Goal: Task Accomplishment & Management: Use online tool/utility

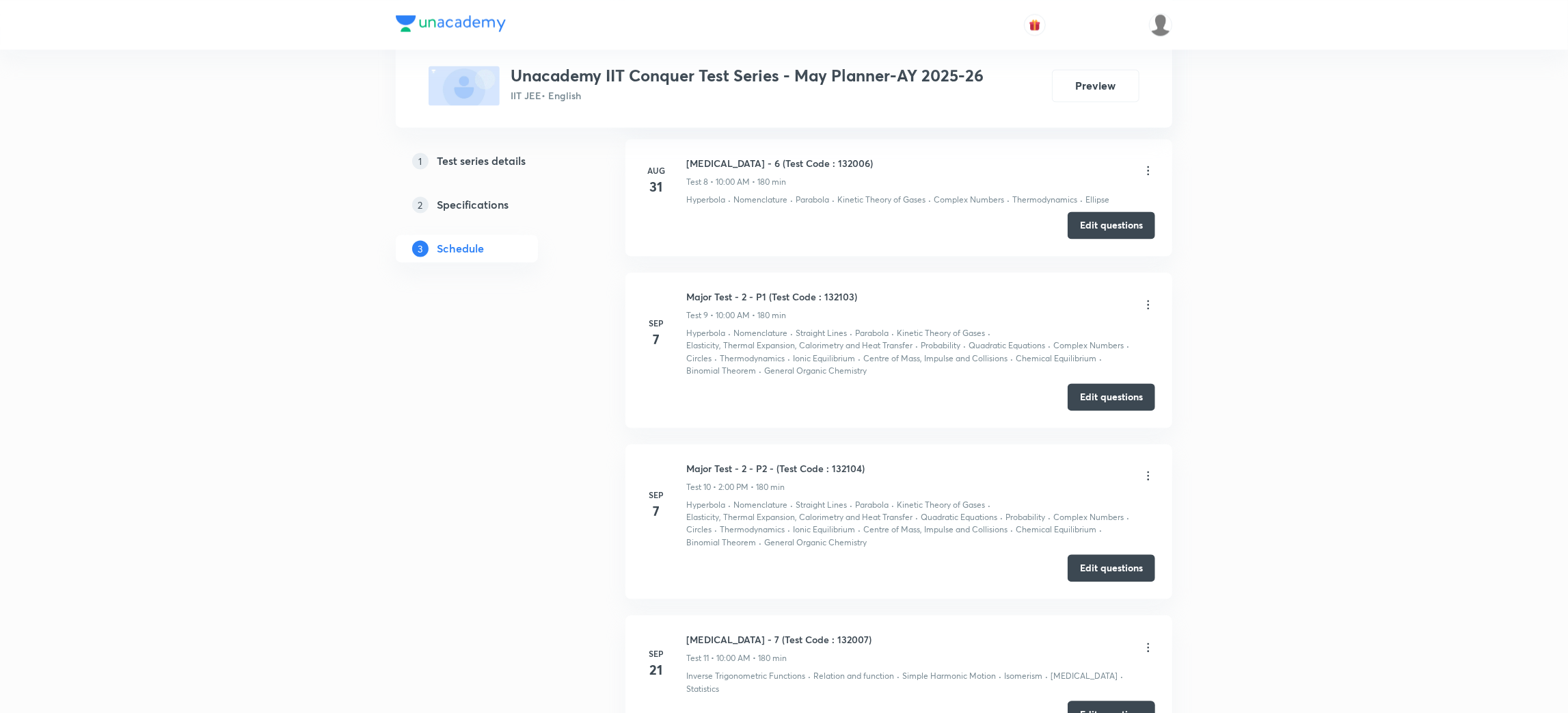
scroll to position [2182, 0]
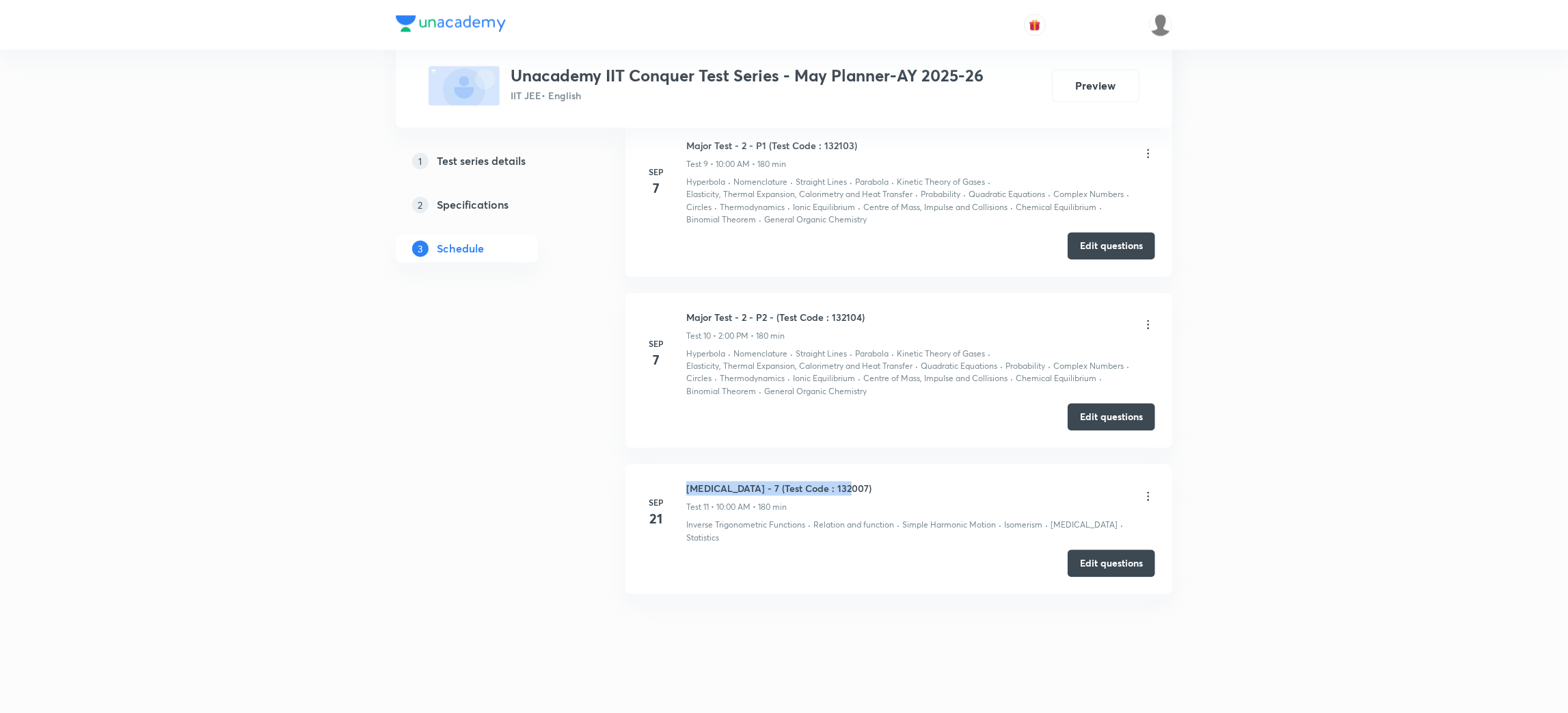
drag, startPoint x: 851, startPoint y: 487, endPoint x: 687, endPoint y: 487, distance: 164.0
click at [687, 487] on div "Minor Test - 7 (Test Code : 132007) Test 11 • 10:00 AM • 180 min" at bounding box center [920, 497] width 469 height 32
copy h6 "Minor Test - 7 (Test Code : 132007)"
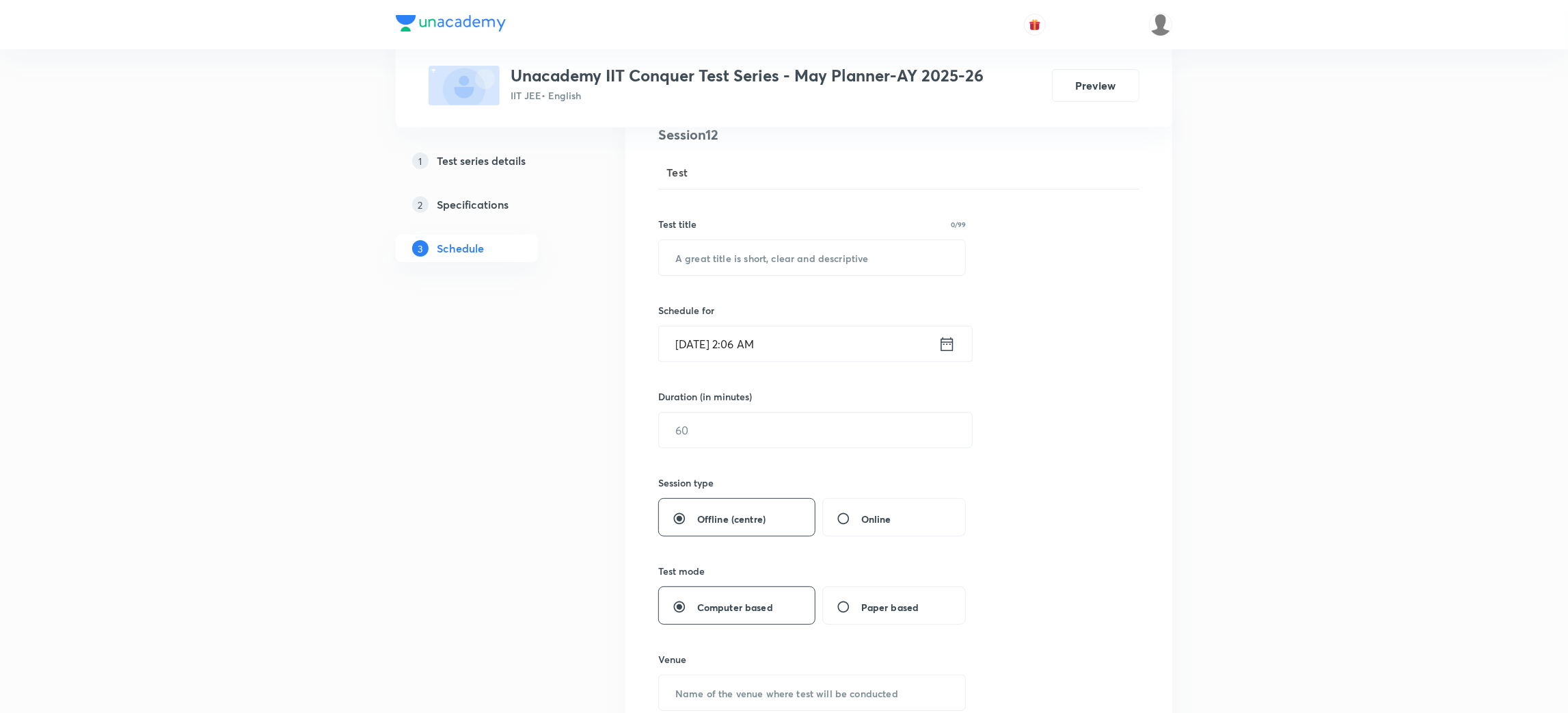
scroll to position [0, 0]
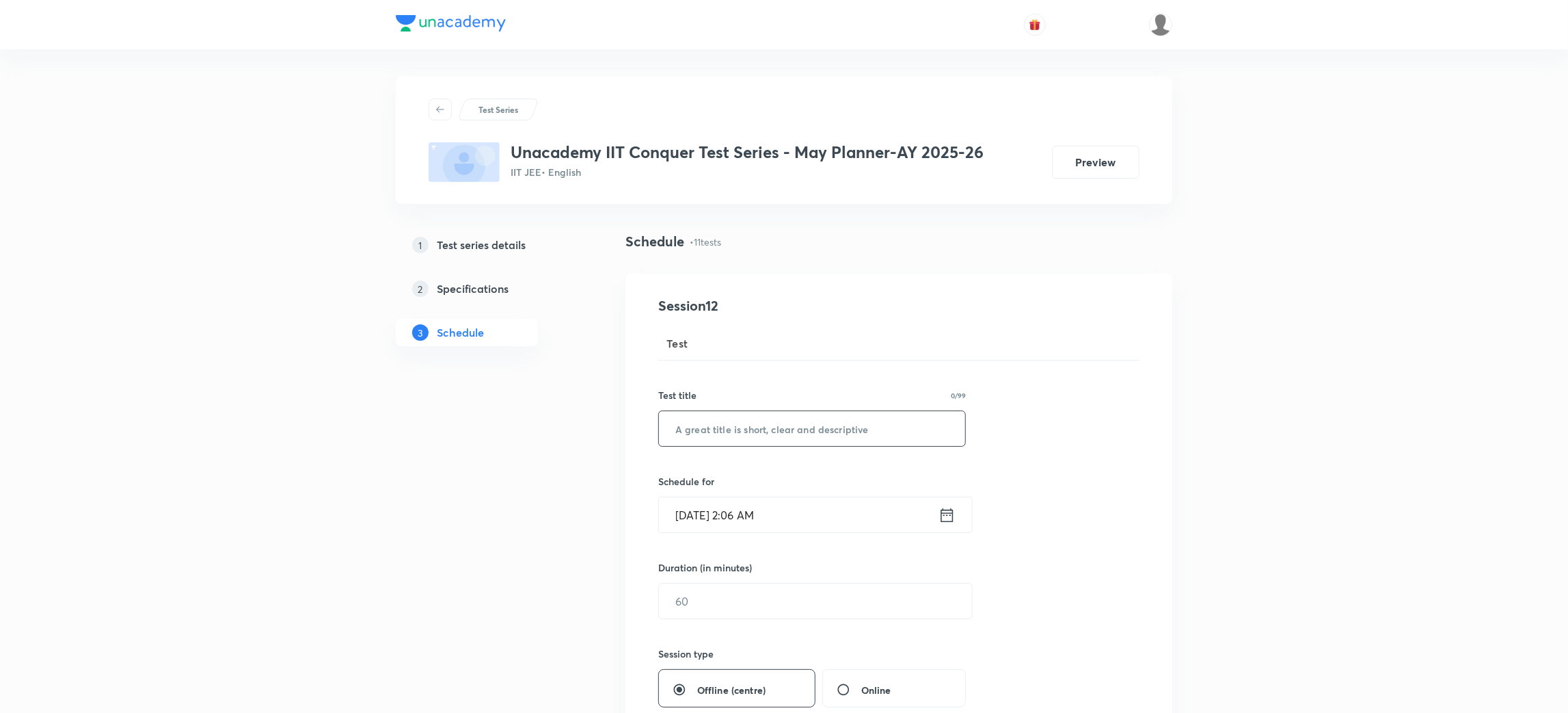
paste input "Minor Test - 7 (Test Code : 132007)"
click at [748, 429] on input "text" at bounding box center [812, 428] width 307 height 35
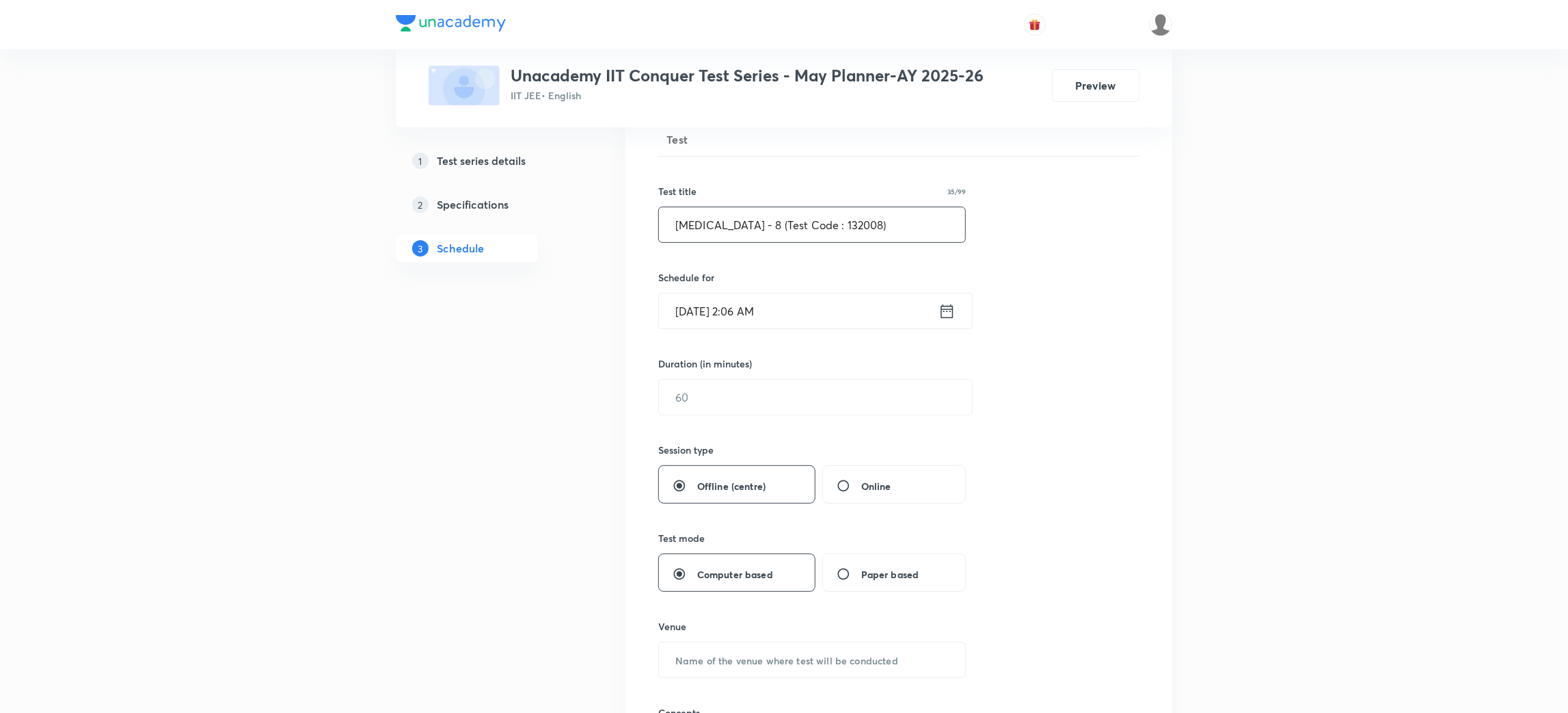
scroll to position [206, 0]
type input "Minor Test - 8 (Test Code : 132008)"
click at [949, 311] on icon at bounding box center [947, 309] width 17 height 19
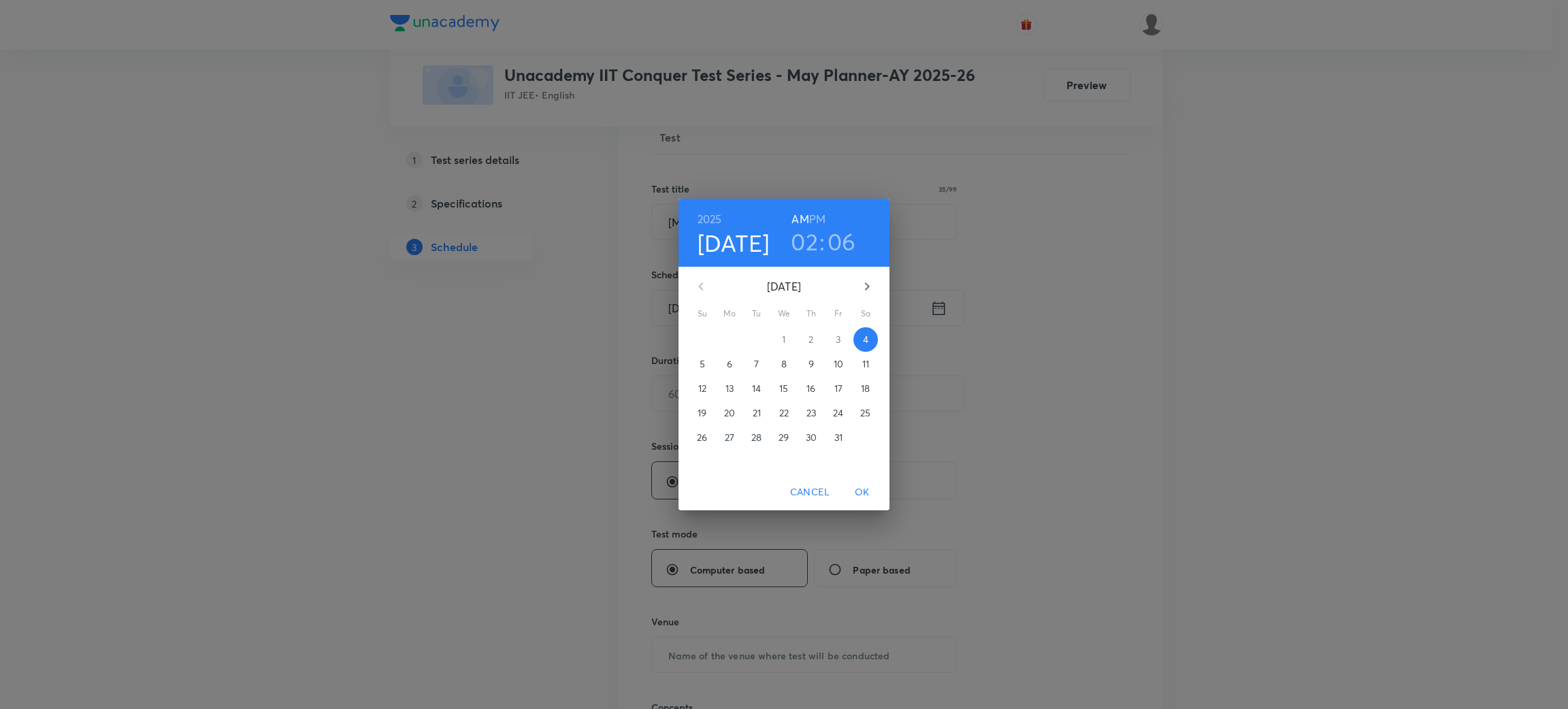
click at [701, 366] on p "5" at bounding box center [702, 364] width 6 height 14
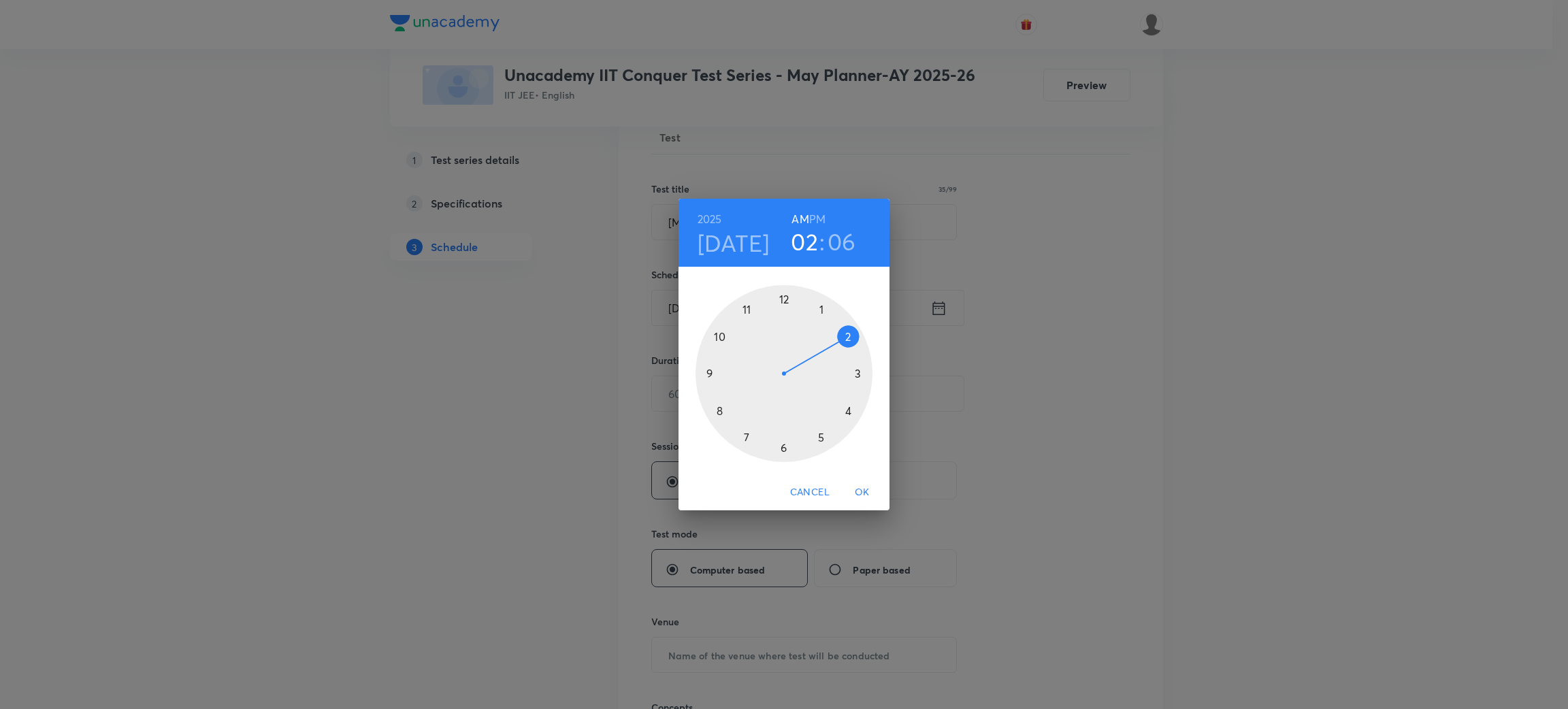
click at [721, 336] on div at bounding box center [784, 374] width 177 height 177
click at [782, 298] on div at bounding box center [784, 374] width 177 height 177
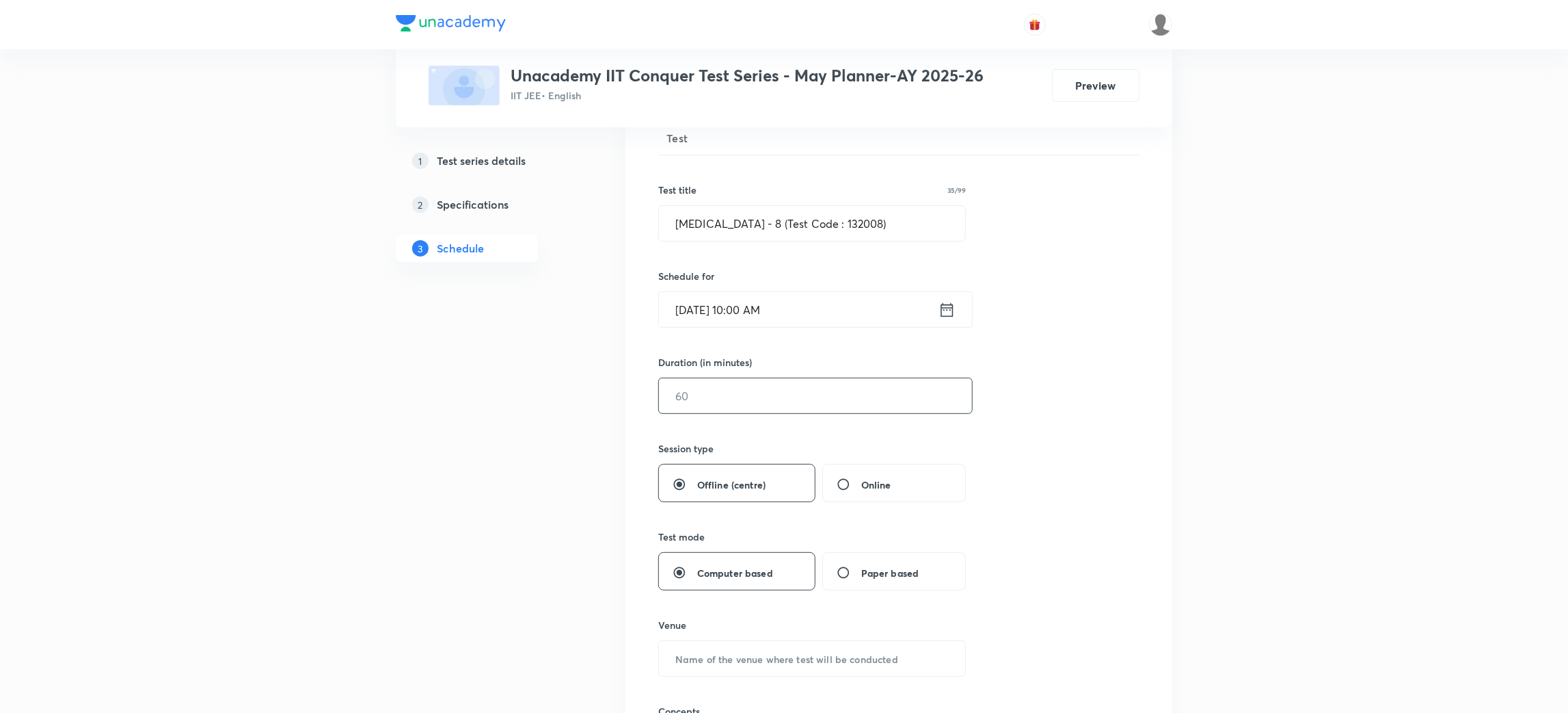
click at [740, 392] on input "text" at bounding box center [815, 396] width 313 height 35
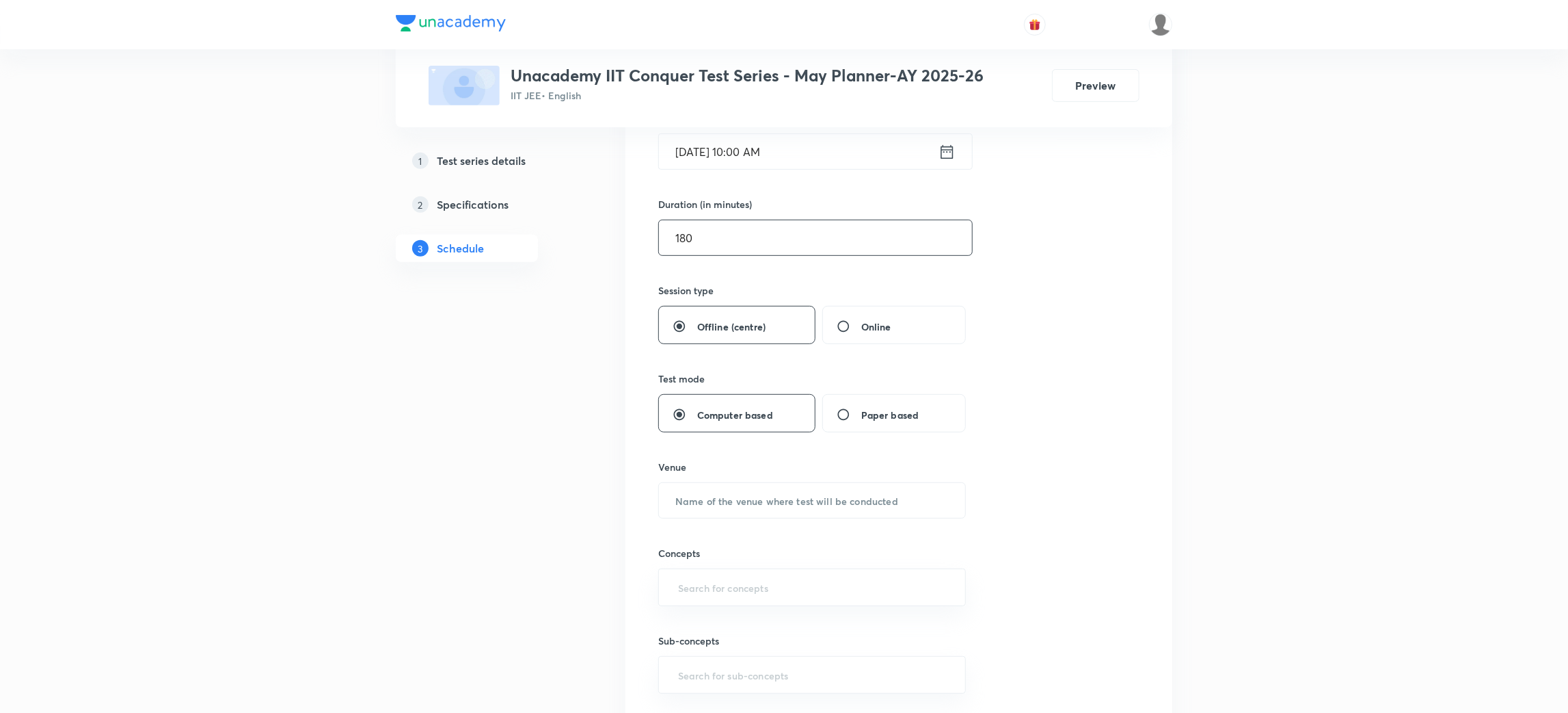
scroll to position [433, 0]
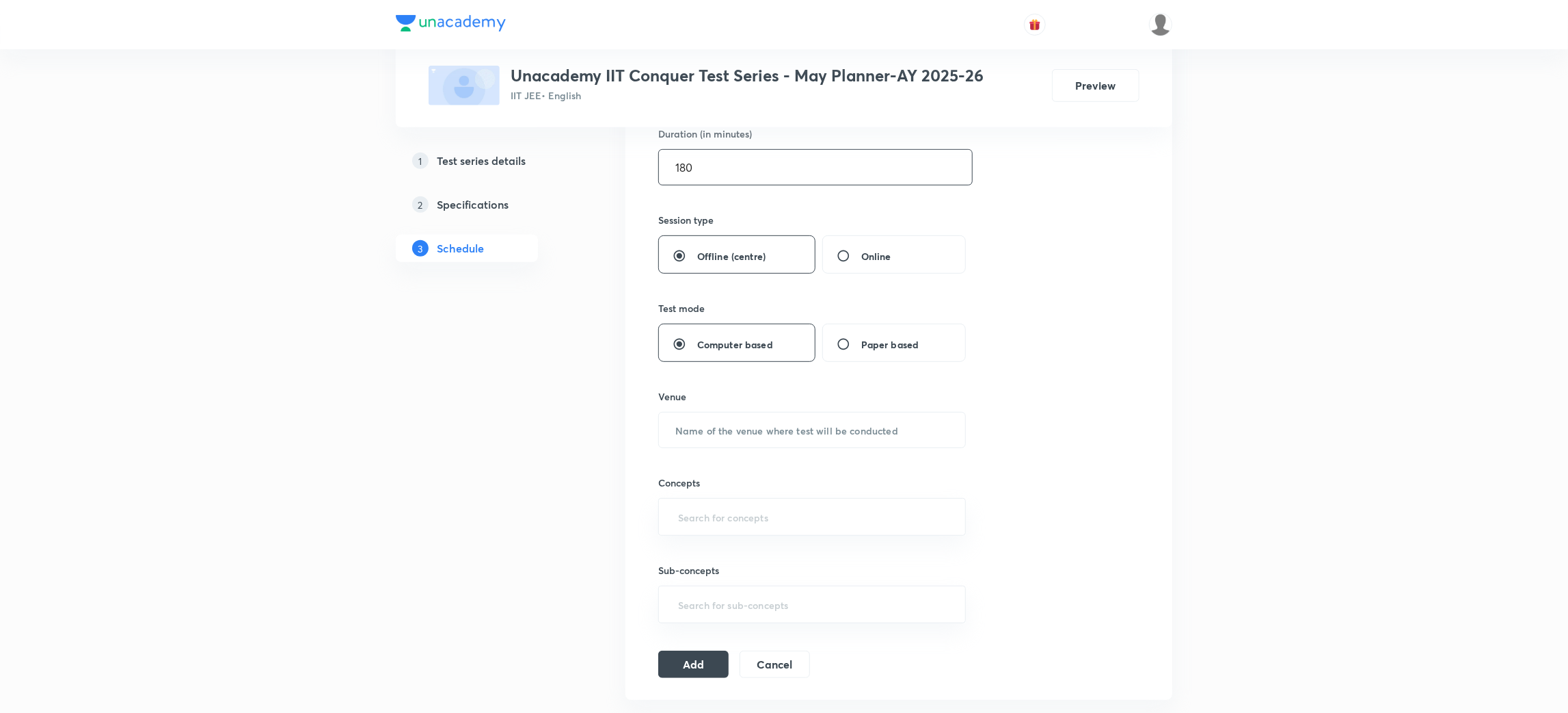
type input "180"
drag, startPoint x: 749, startPoint y: 410, endPoint x: 750, endPoint y: 429, distance: 19.0
click at [750, 429] on div "Venue ​" at bounding box center [812, 419] width 307 height 59
click at [750, 429] on input "text" at bounding box center [812, 430] width 307 height 35
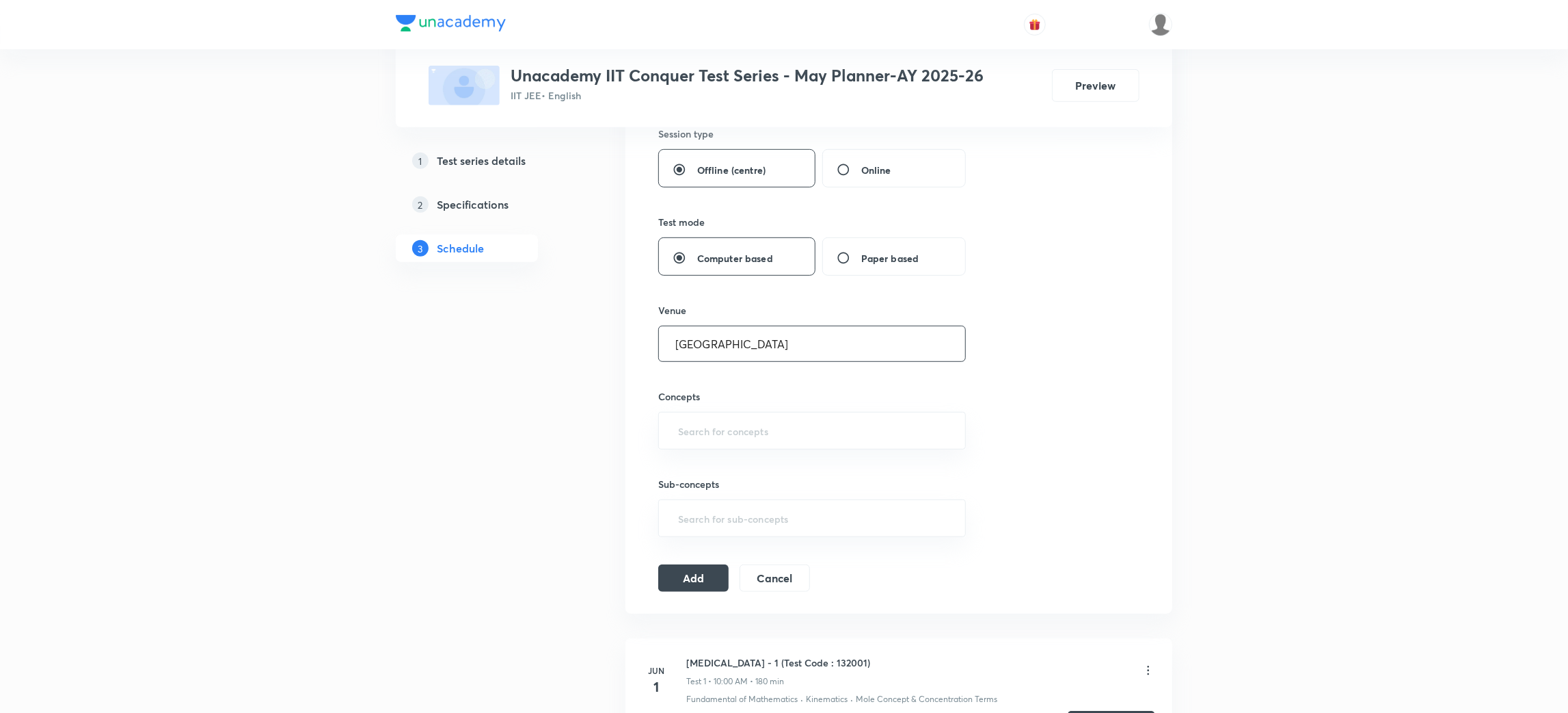
scroll to position [521, 0]
type input "Unacademy Center"
click at [750, 429] on input "text" at bounding box center [812, 429] width 274 height 25
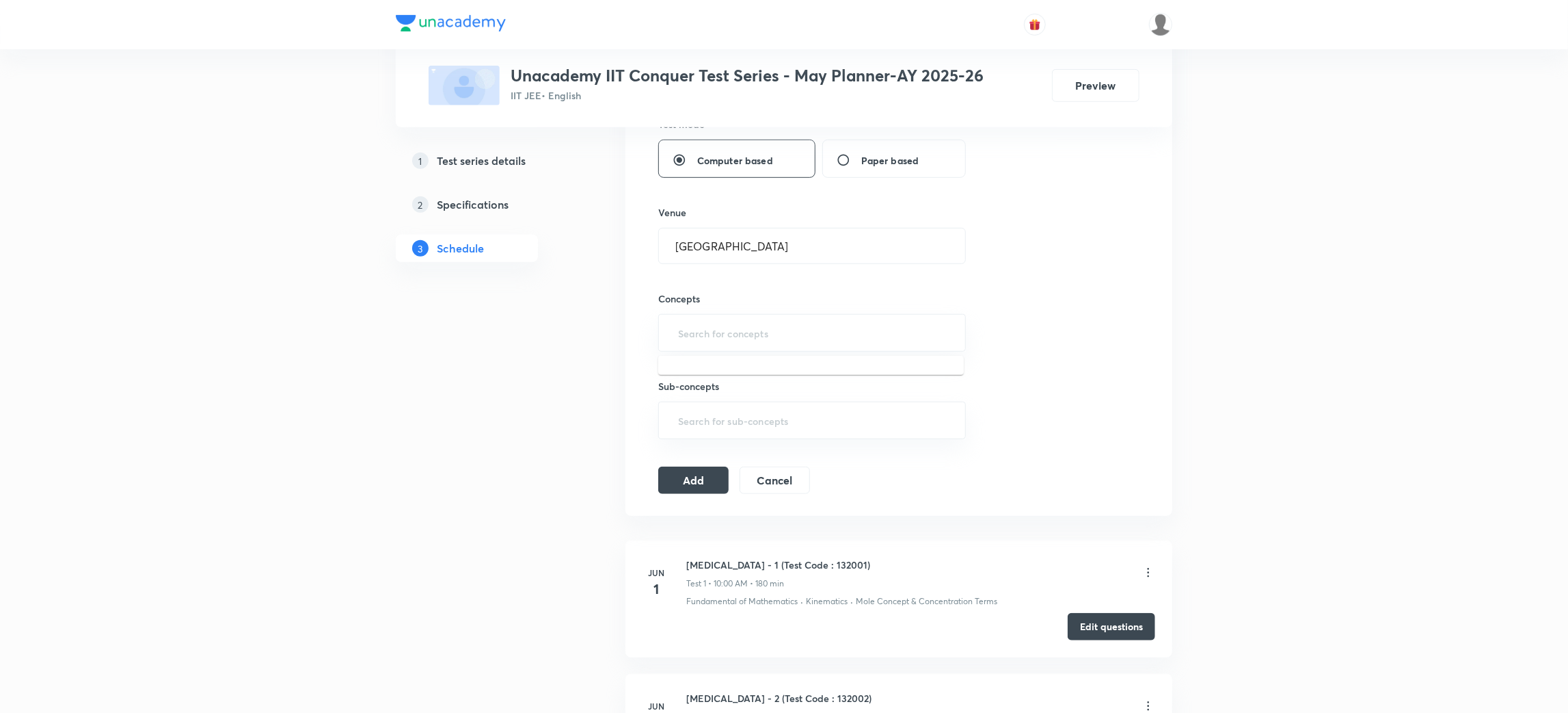
scroll to position [631, 0]
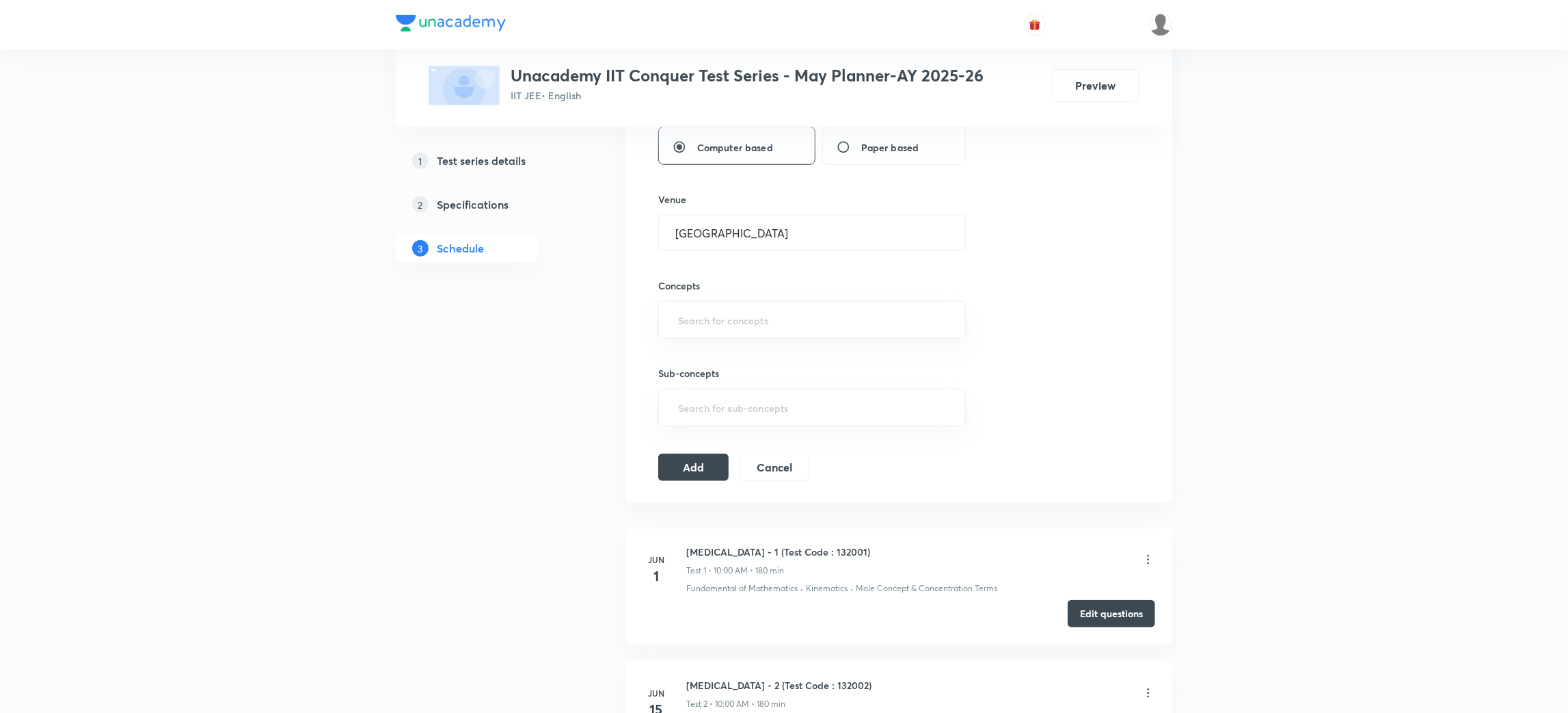
paste input "Electrostatics"
type input "E"
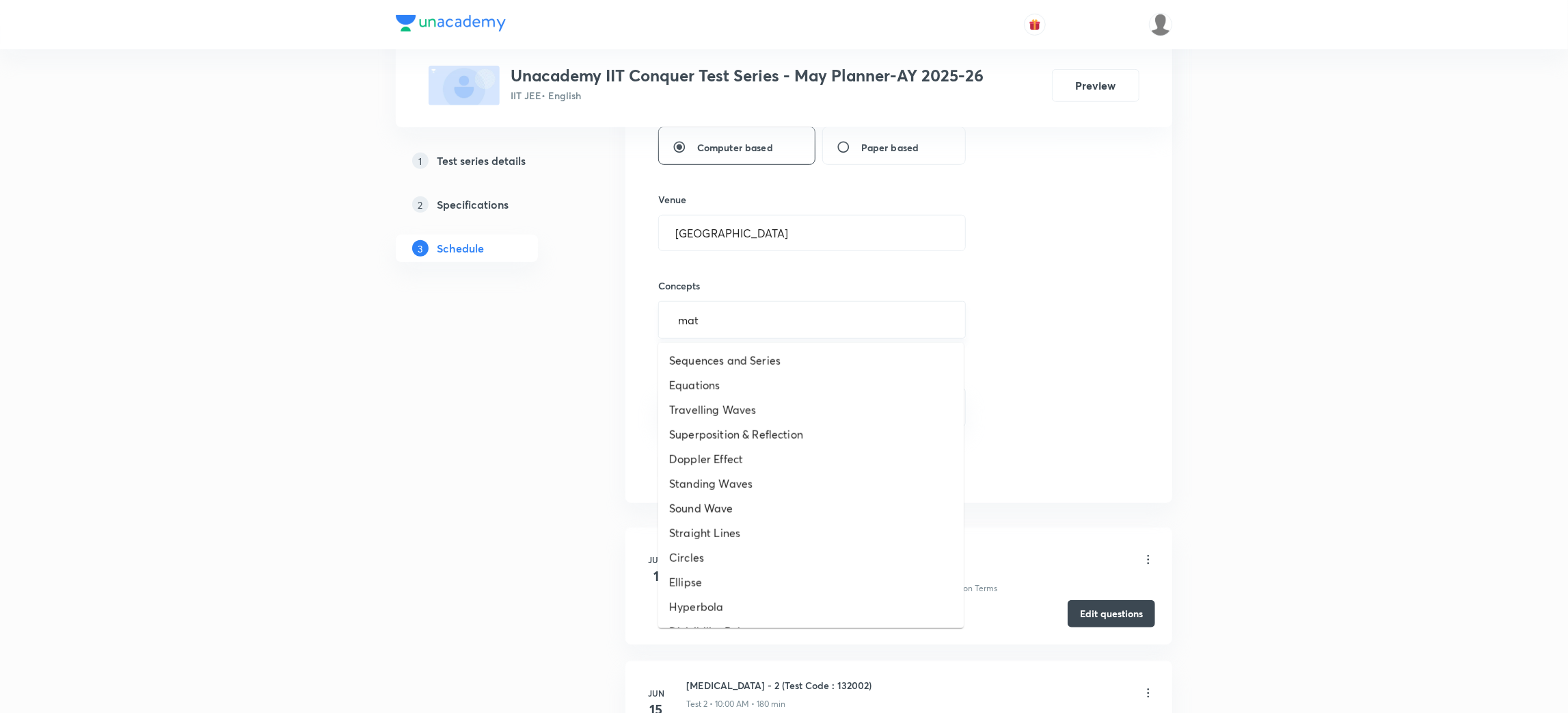
type input "matr"
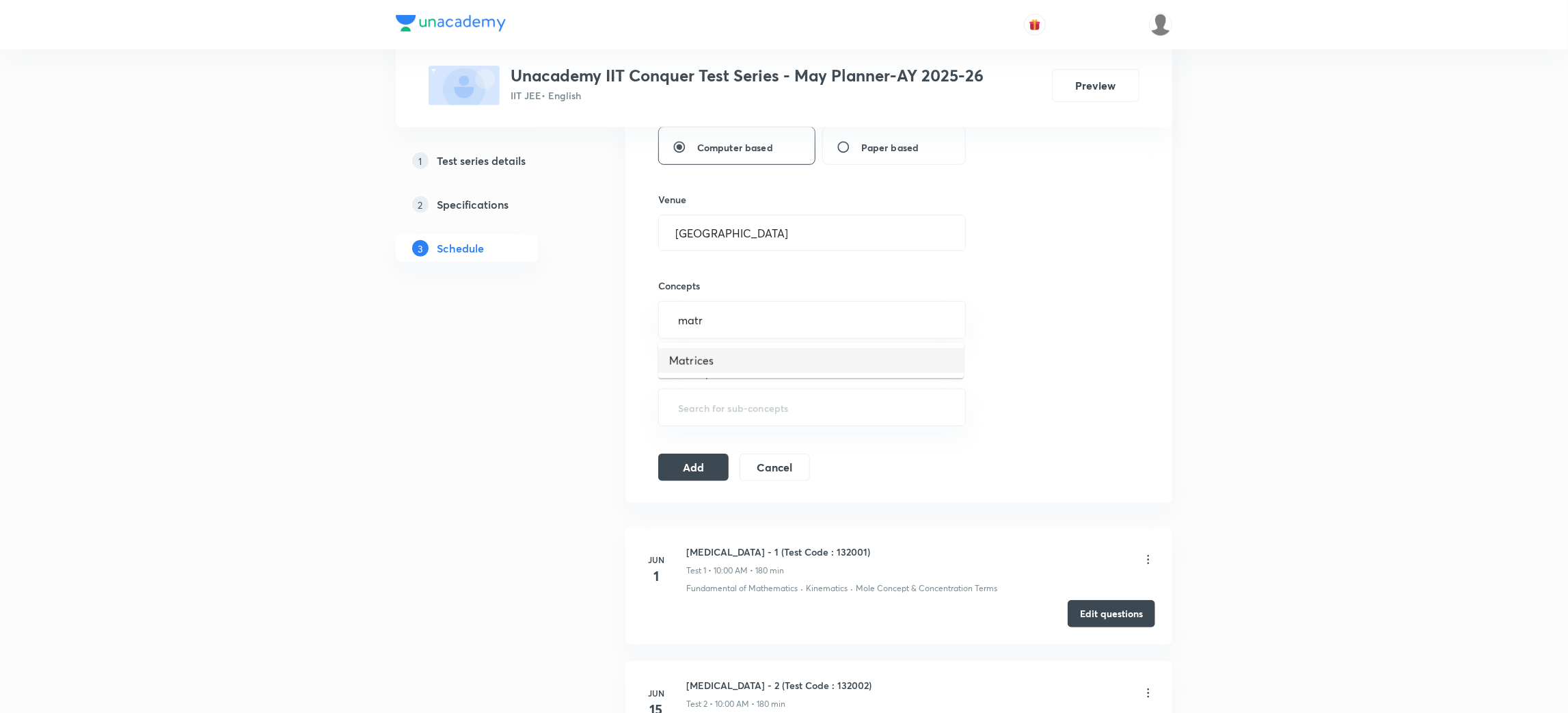
click at [732, 360] on li "Matrices" at bounding box center [811, 360] width 306 height 25
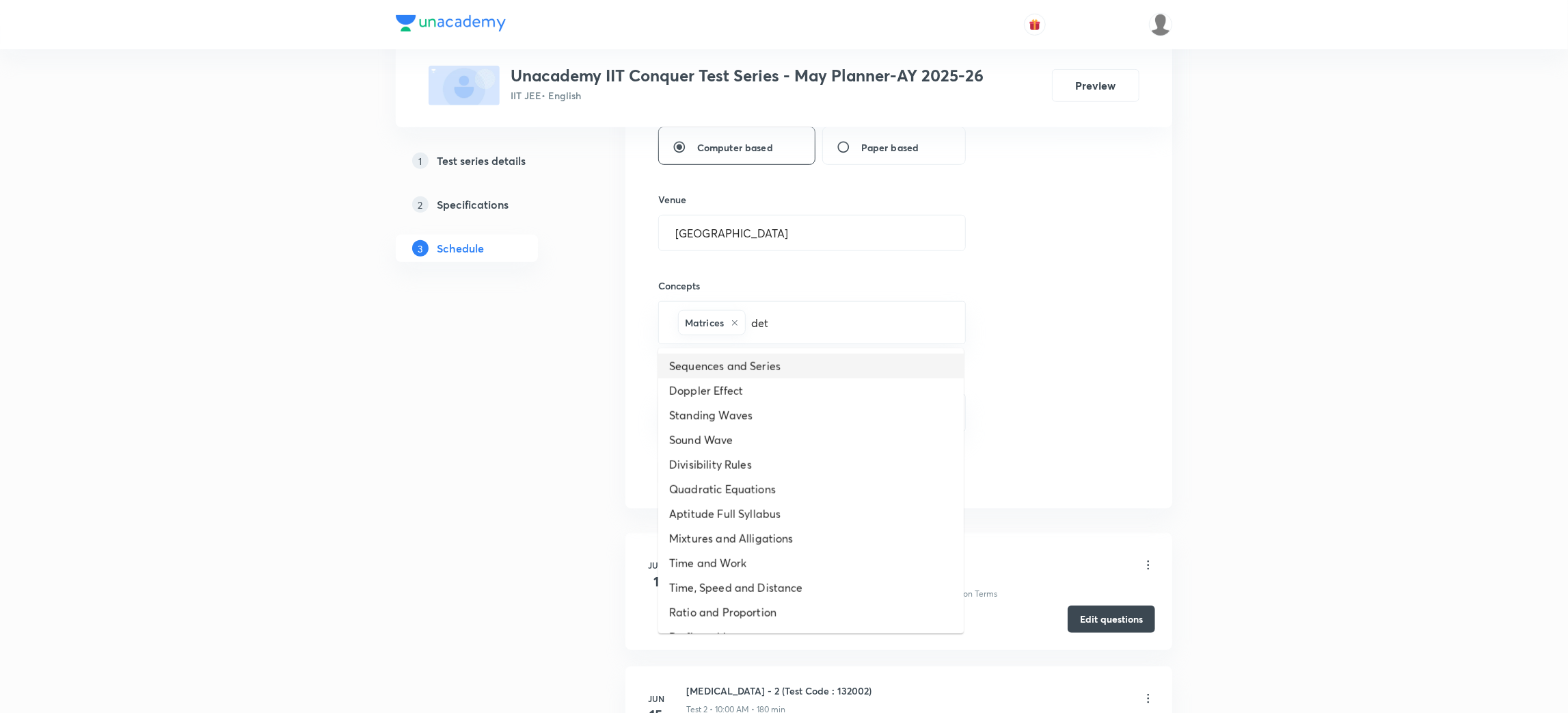
type input "dete"
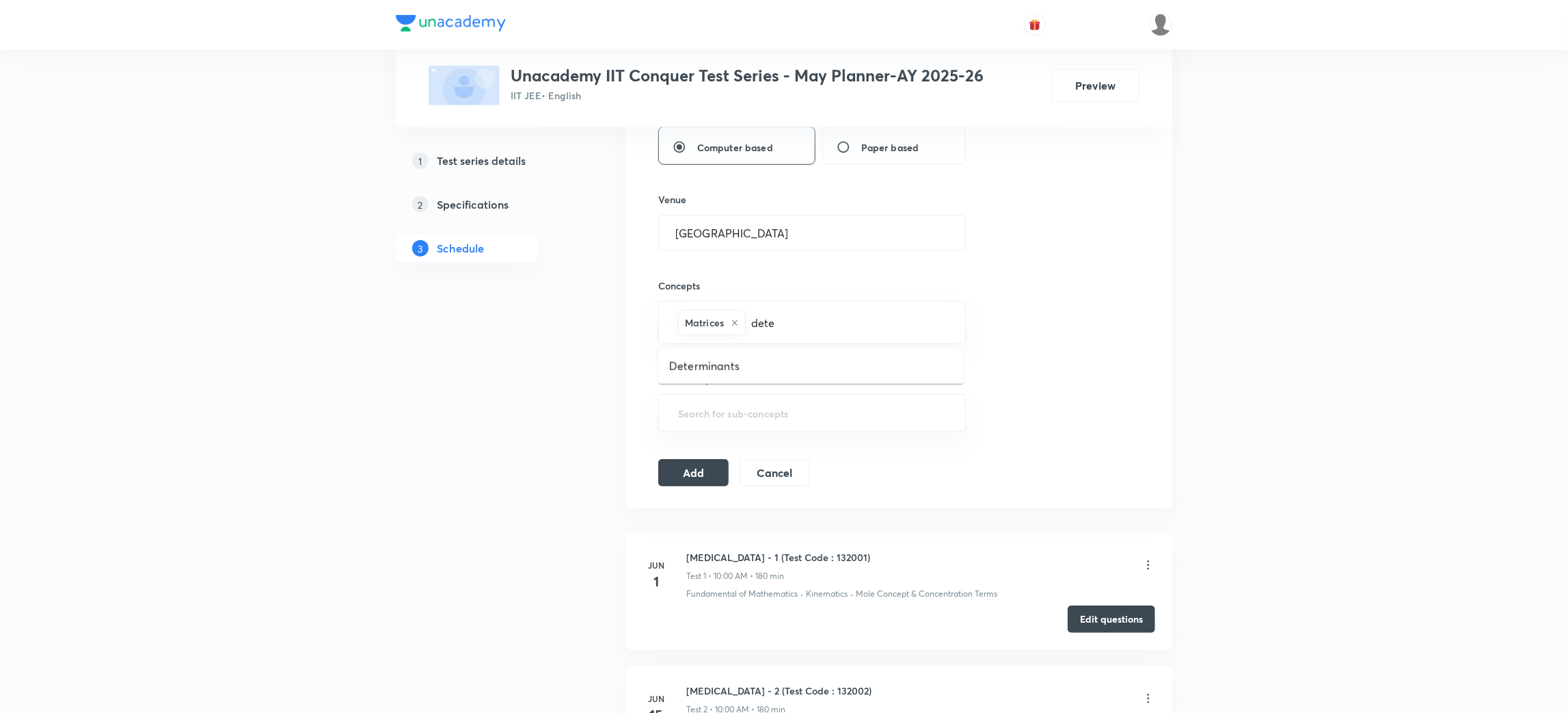
click at [732, 360] on li "Determinants" at bounding box center [811, 366] width 306 height 25
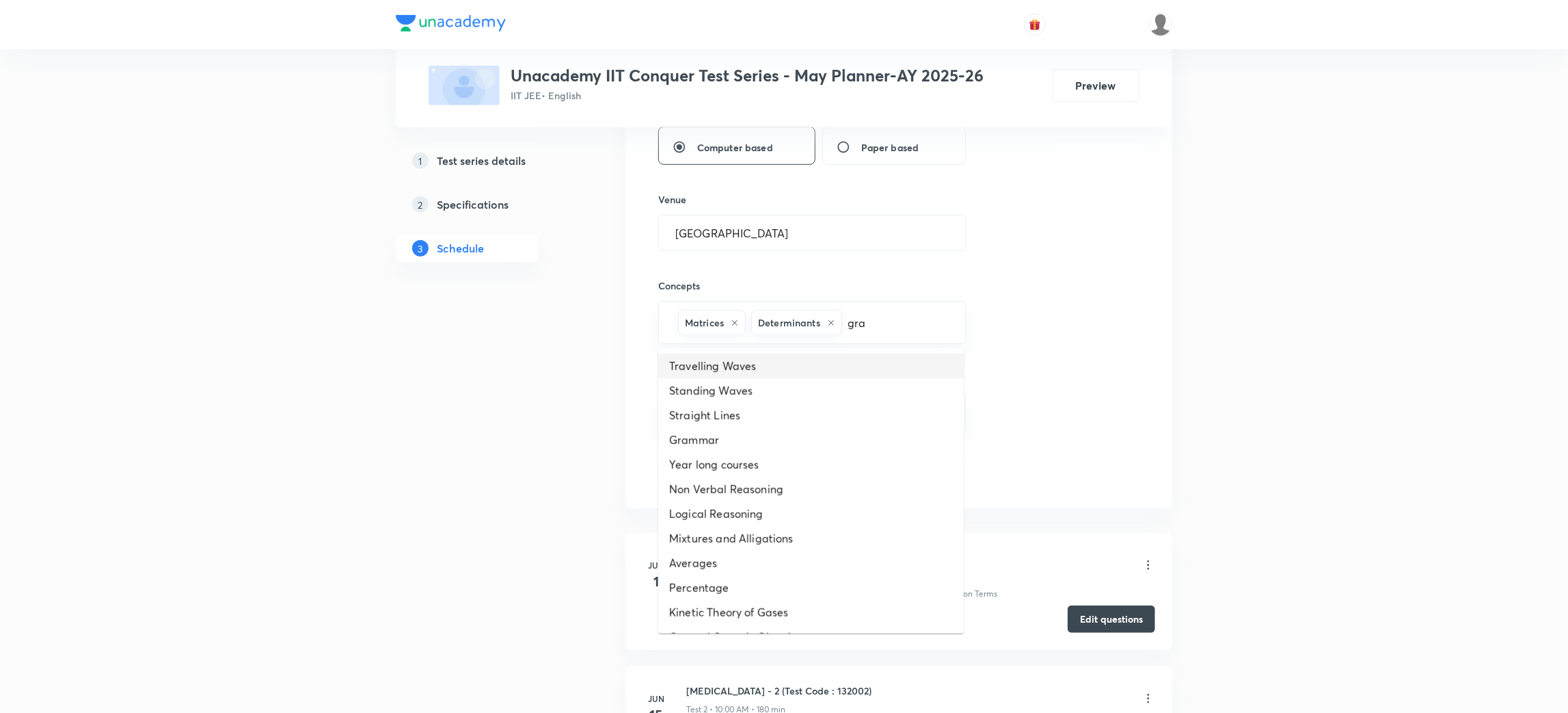
type input "grav"
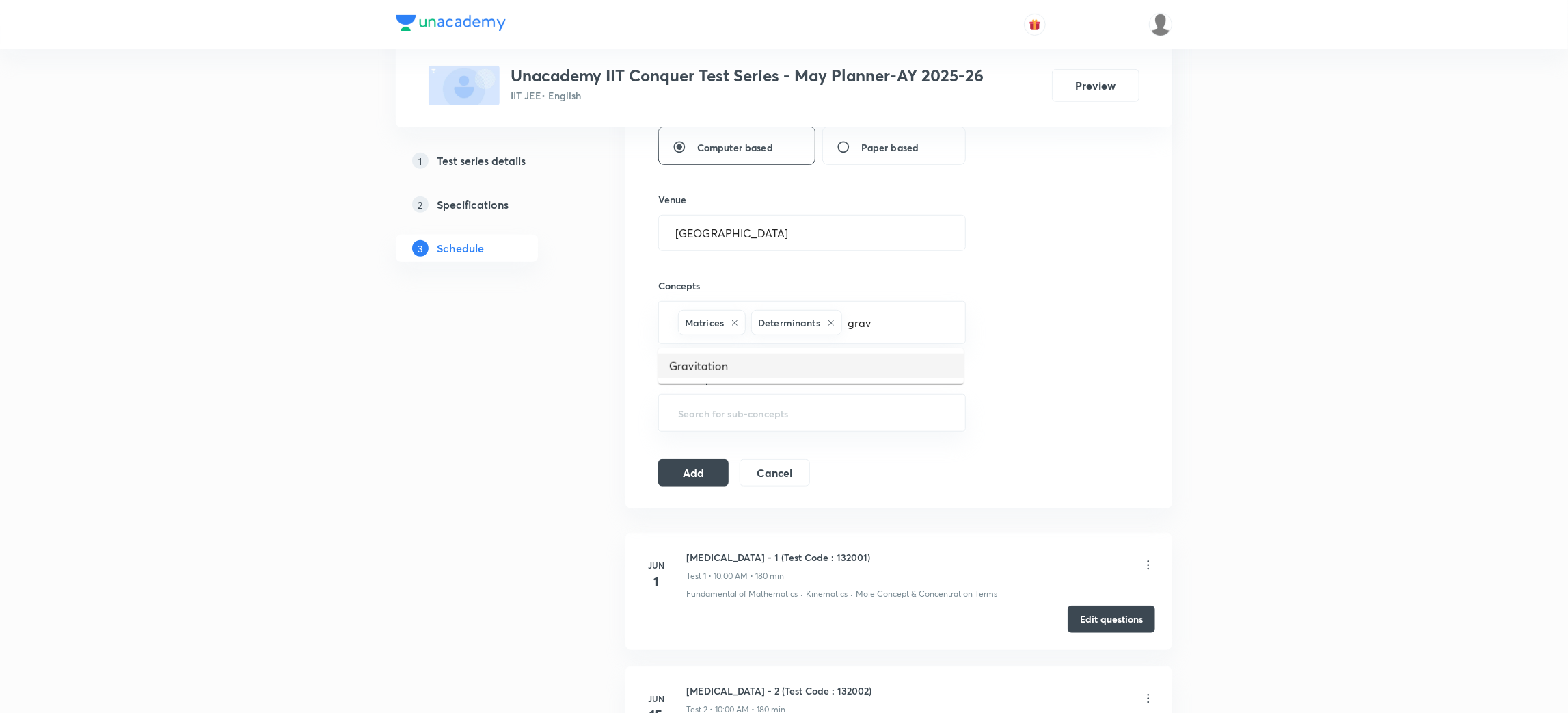
click at [711, 367] on li "Gravitation" at bounding box center [811, 366] width 306 height 25
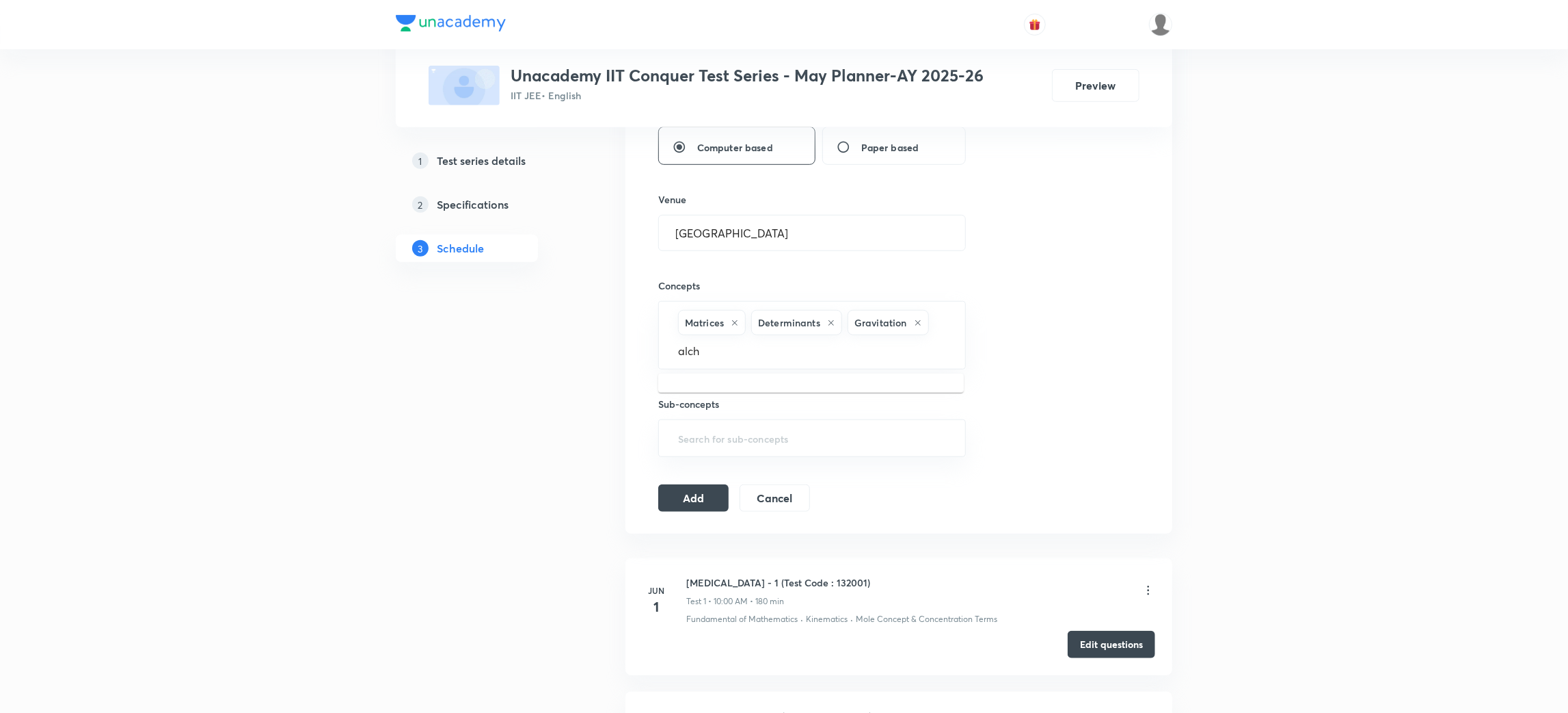
type input "alc"
click at [730, 441] on li "Alcohol and Ether" at bounding box center [811, 441] width 306 height 25
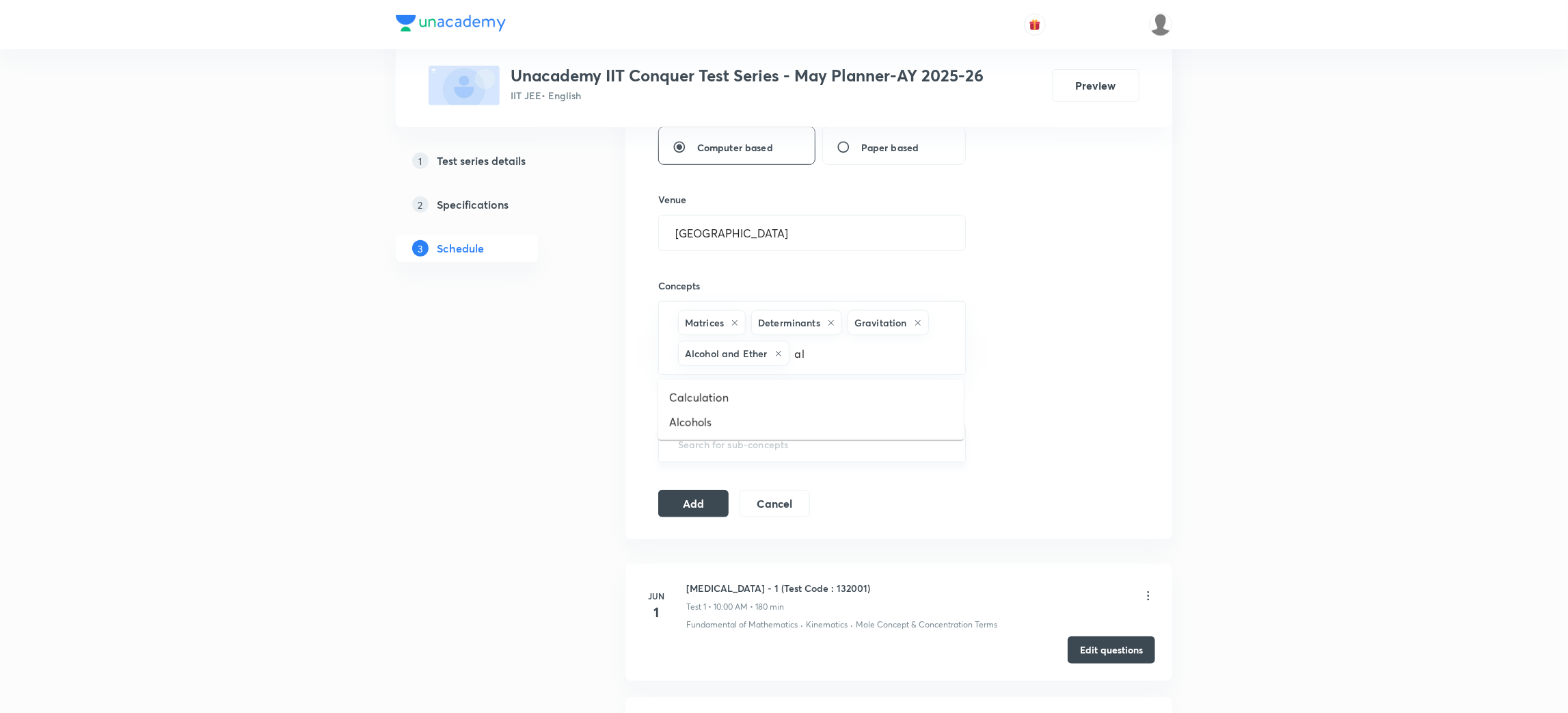
type input "alk"
click at [699, 549] on li "Alkyl Halide" at bounding box center [811, 545] width 306 height 25
click at [696, 498] on button "Add" at bounding box center [694, 502] width 71 height 27
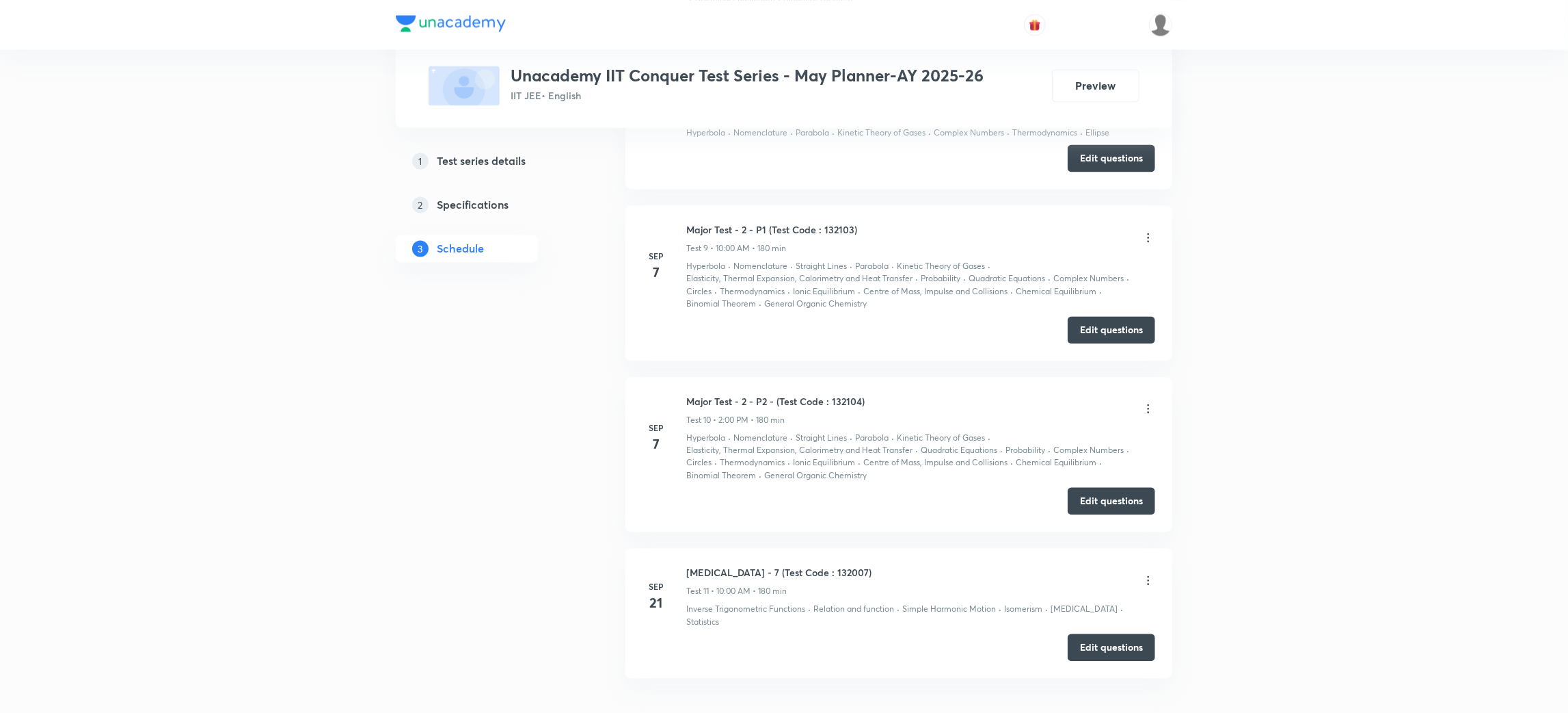
scroll to position [2219, 0]
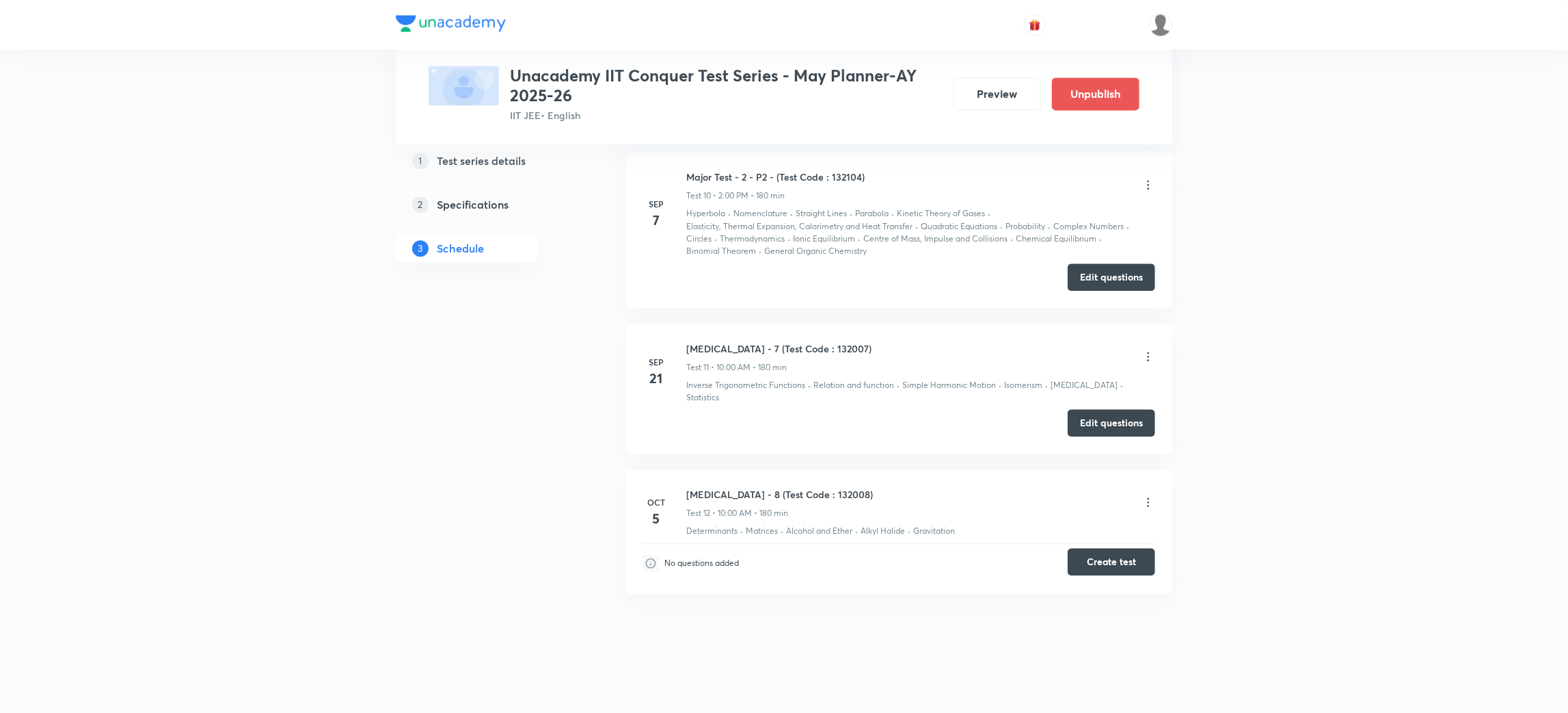
click at [1109, 558] on button "Create test" at bounding box center [1111, 561] width 87 height 27
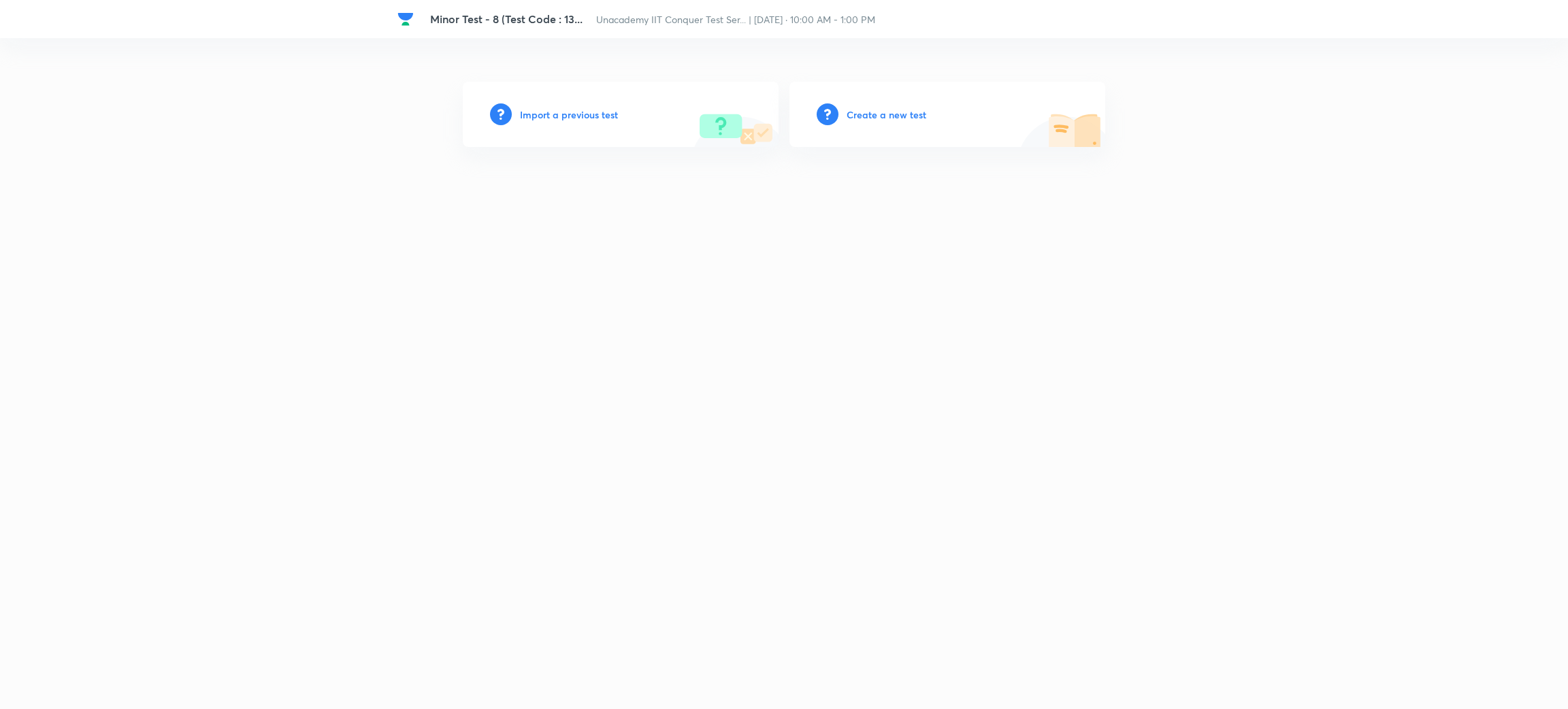
click at [921, 117] on h6 "Create a new test" at bounding box center [886, 114] width 79 height 14
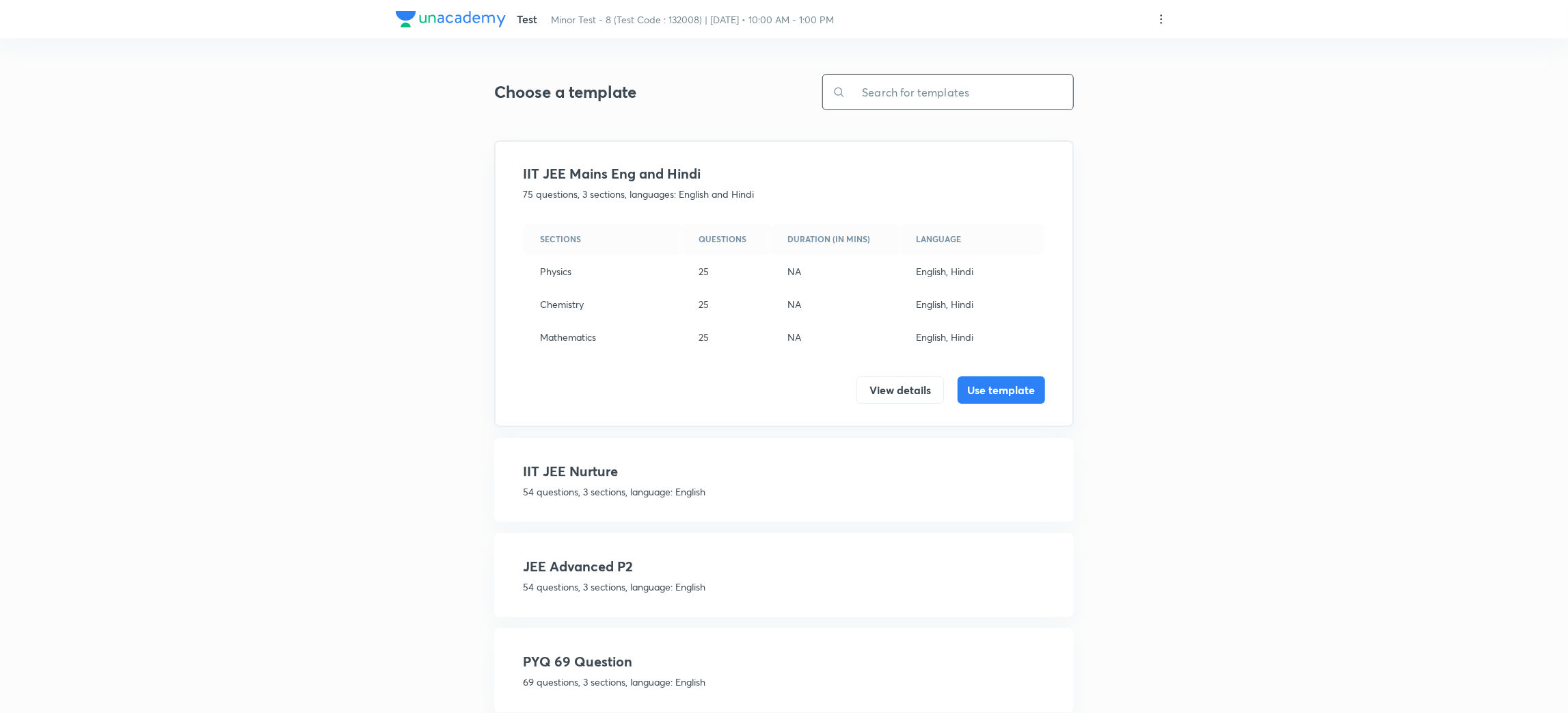
click at [909, 91] on input "text" at bounding box center [959, 92] width 228 height 35
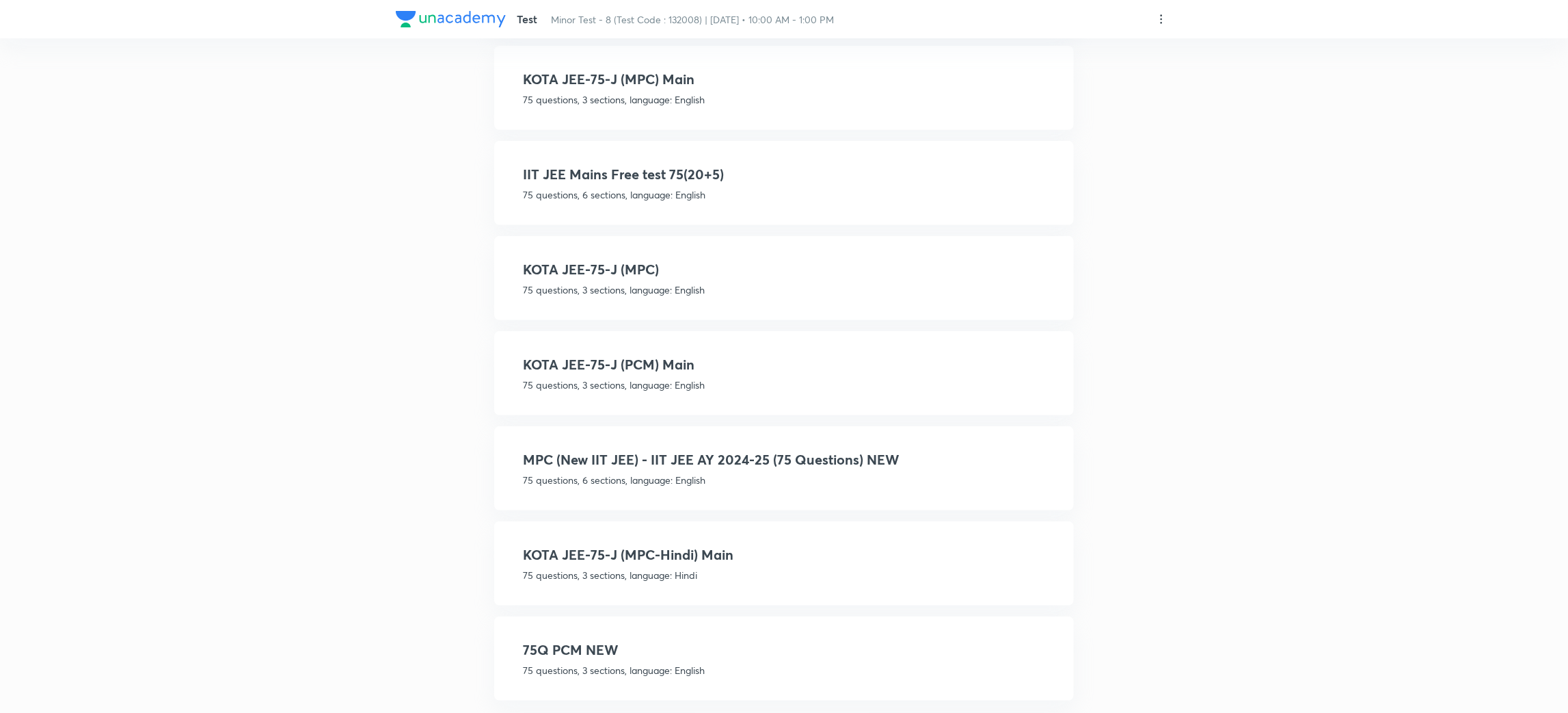
scroll to position [406, 0]
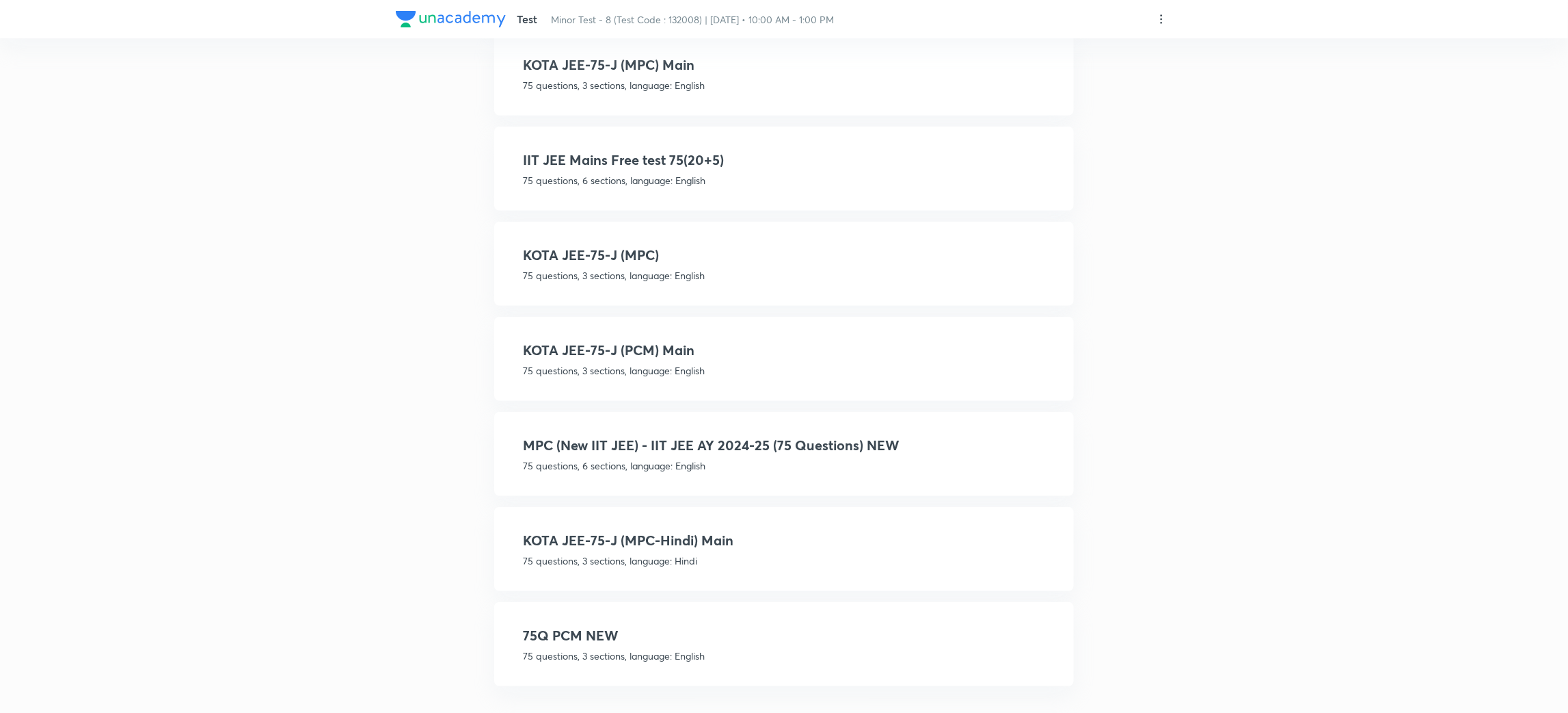
type input "75"
click at [947, 435] on h4 "MPC (New IIT JEE) - IIT JEE AY 2024-25 (75 Questions) NEW" at bounding box center [784, 445] width 523 height 21
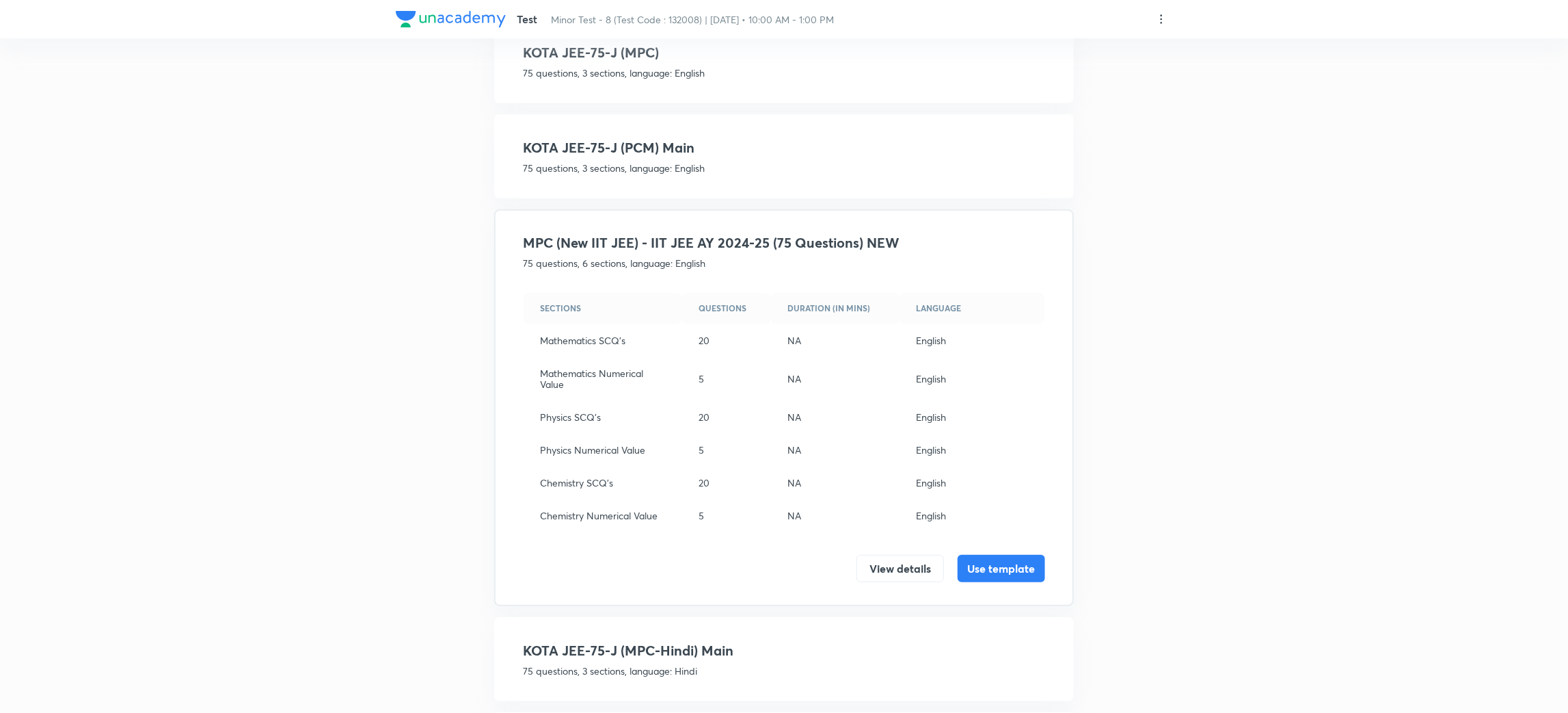
scroll to position [516, 0]
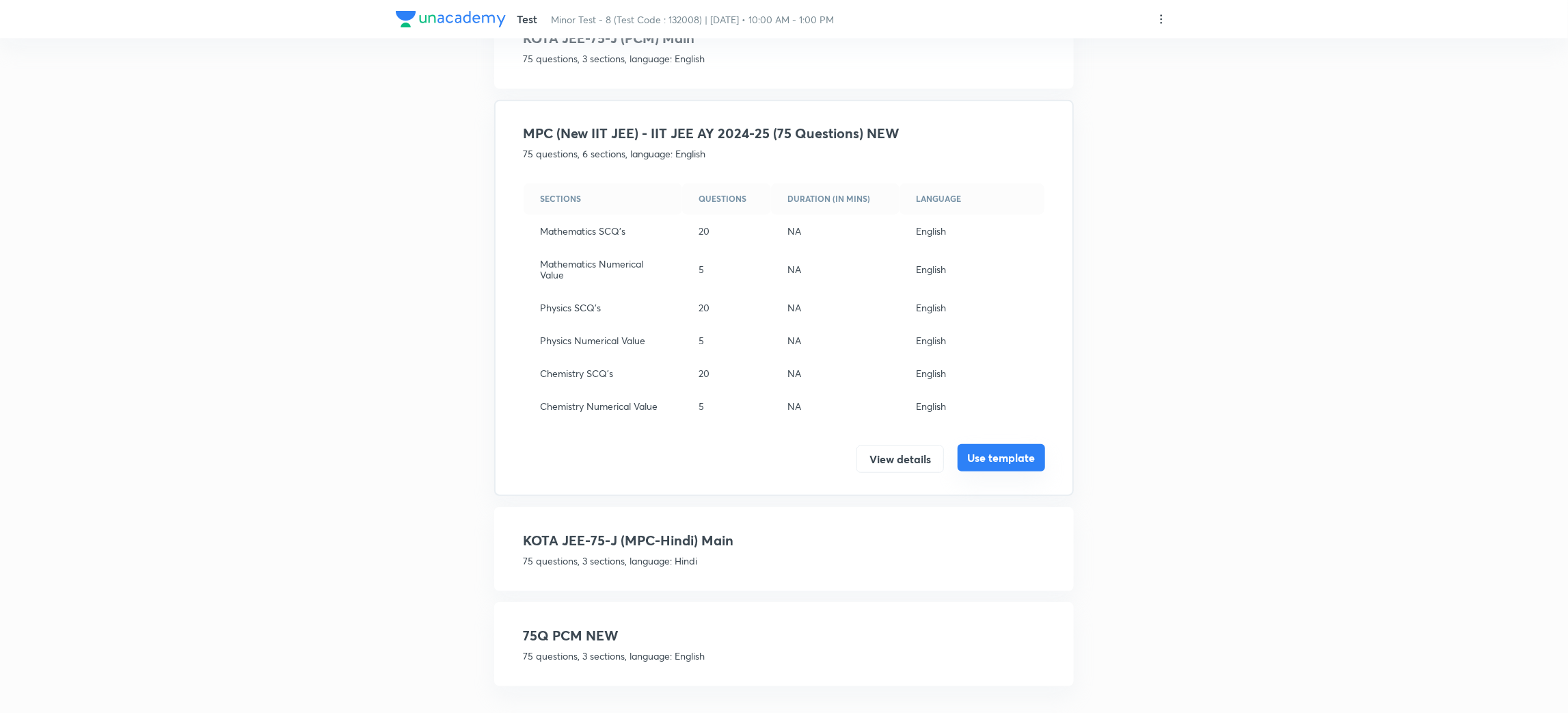
click at [1007, 445] on button "Use template" at bounding box center [1001, 457] width 87 height 27
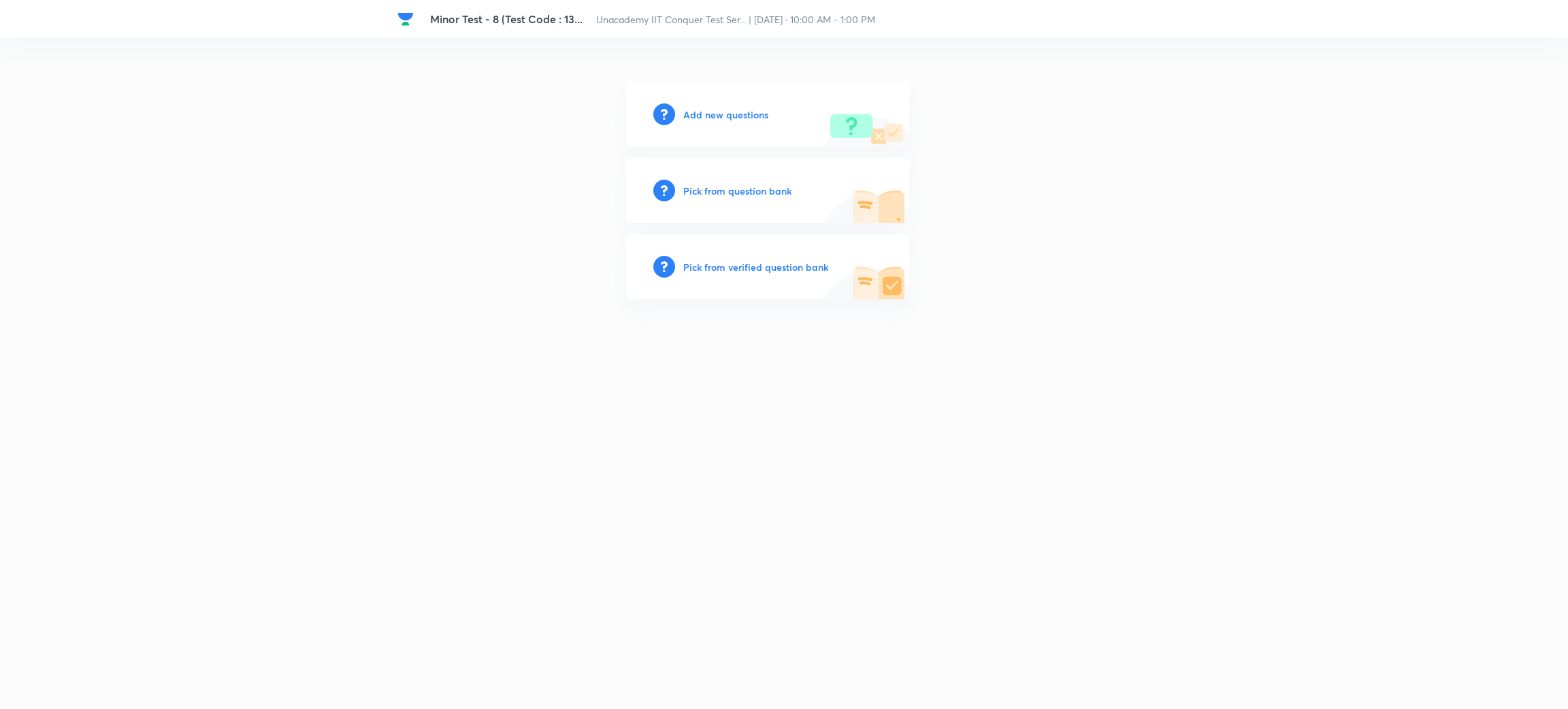
click at [739, 111] on h6 "Add new questions" at bounding box center [726, 114] width 85 height 14
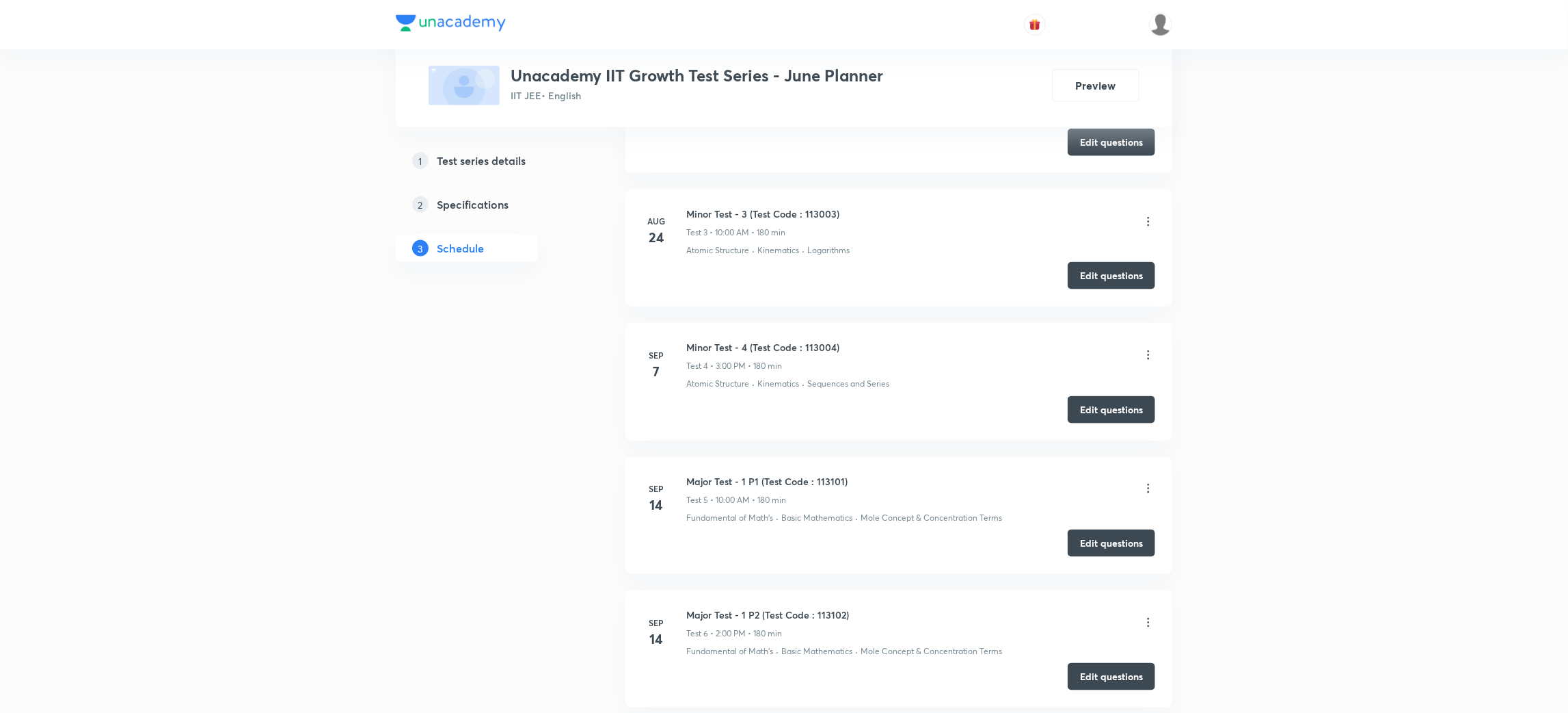
scroll to position [1259, 0]
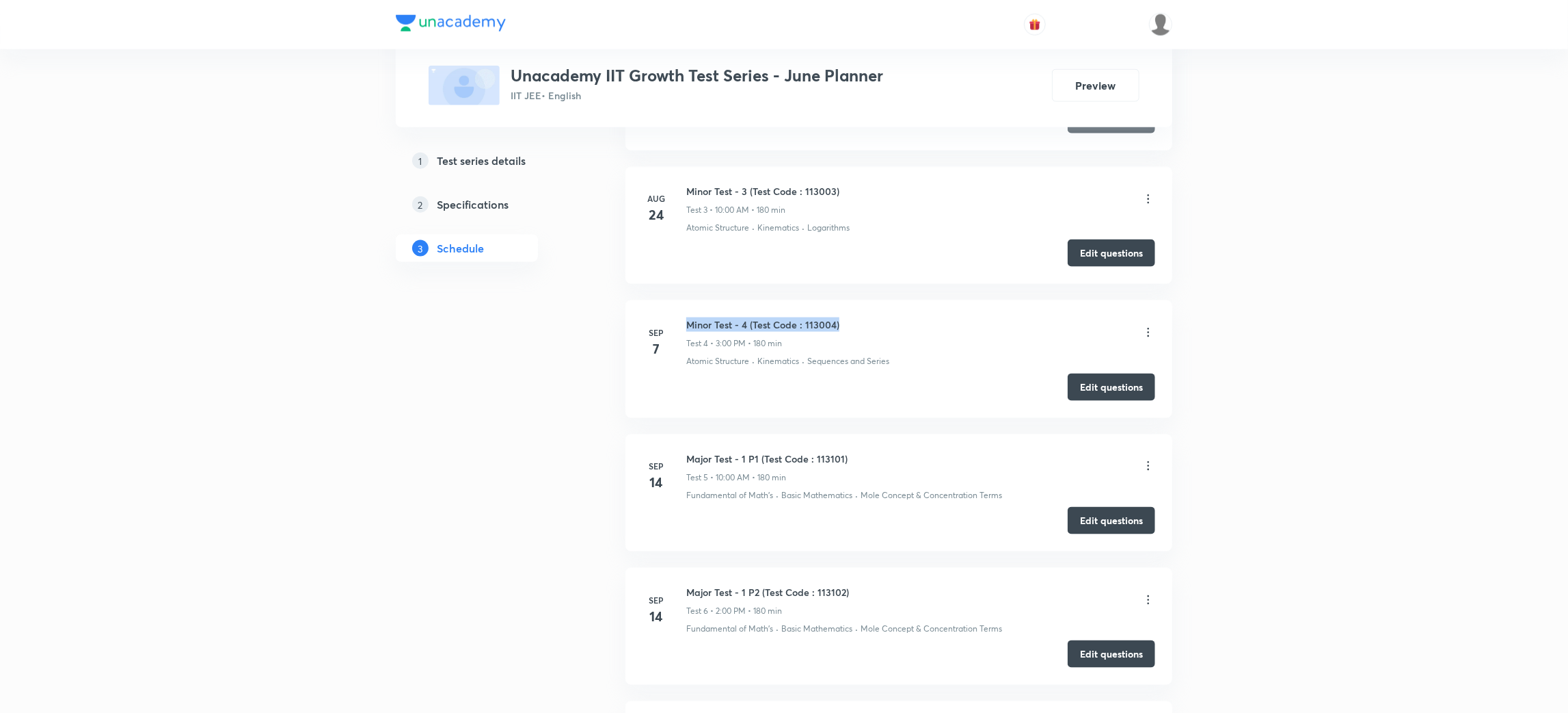
drag, startPoint x: 850, startPoint y: 327, endPoint x: 688, endPoint y: 324, distance: 162.0
click at [688, 324] on div "Minor Test - 4 (Test Code : 113004) Test 4 • 3:00 PM • 180 min" at bounding box center [920, 333] width 469 height 32
copy h6 "Minor Test - 4 (Test Code : 113004)"
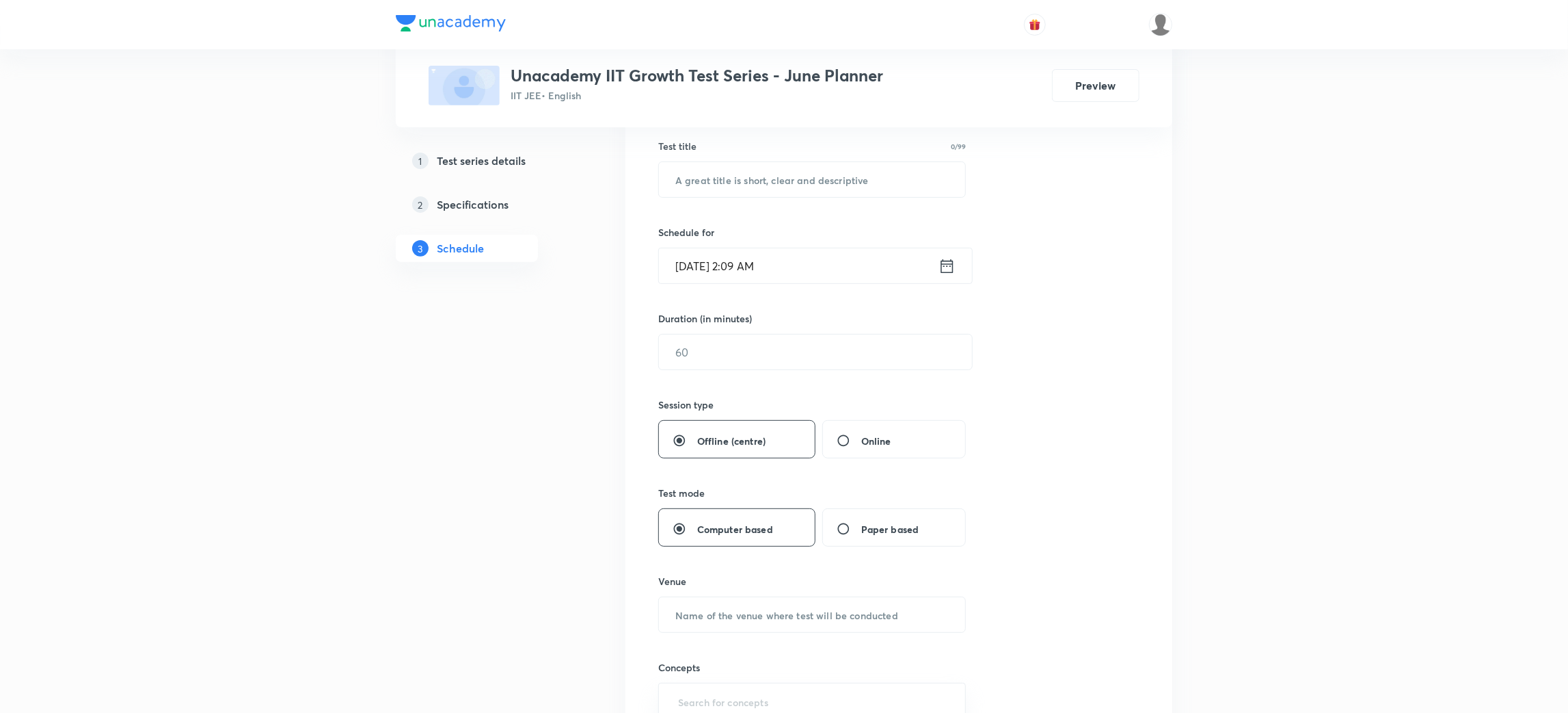
scroll to position [248, 0]
click at [732, 182] on input "text" at bounding box center [812, 180] width 307 height 35
paste input "Minor Test - 4 (Test Code : 113004)"
type input "Minor Test - 5 (Test Code : 113005)"
click at [946, 268] on icon at bounding box center [947, 266] width 17 height 19
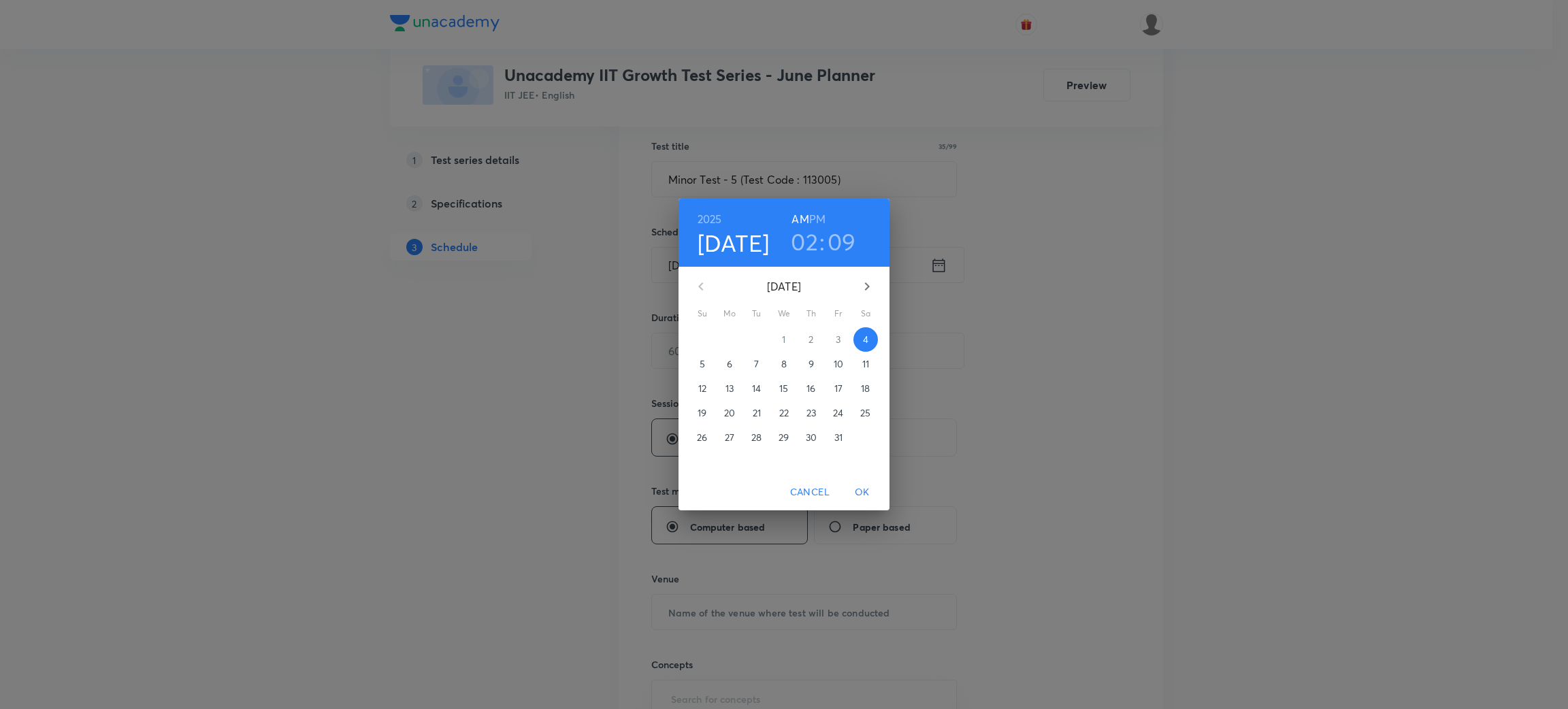
click at [703, 361] on p "5" at bounding box center [702, 364] width 6 height 14
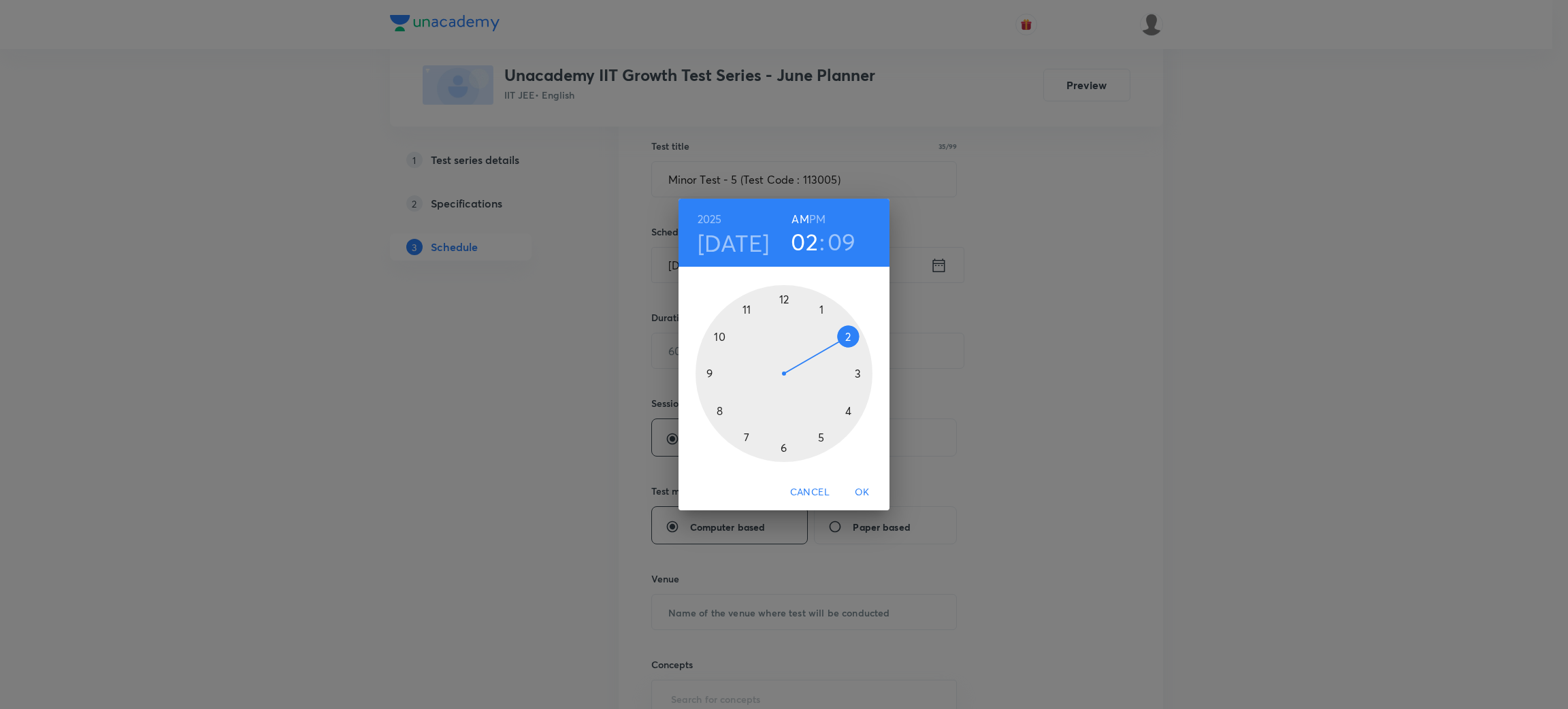
click at [719, 333] on div at bounding box center [784, 374] width 177 height 177
click at [781, 295] on div at bounding box center [784, 374] width 177 height 177
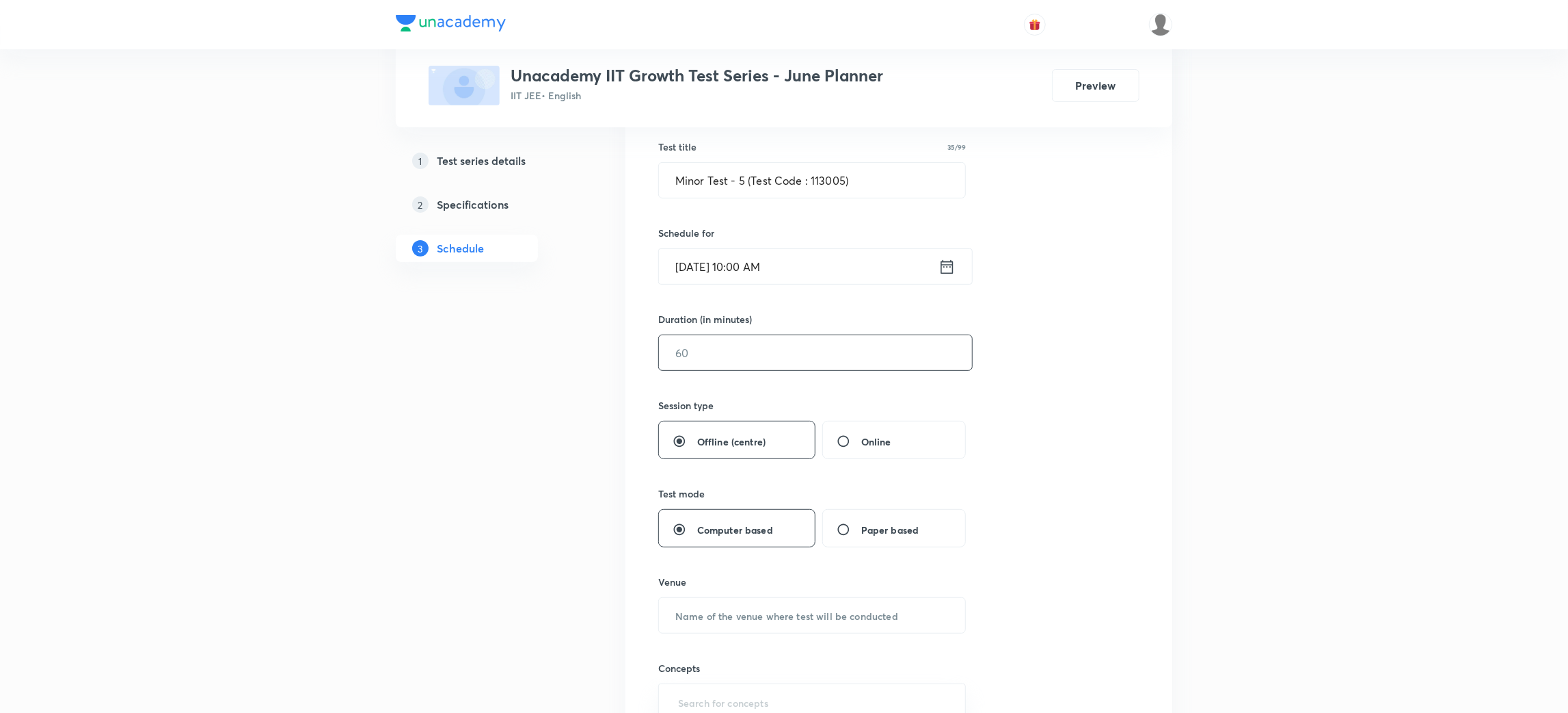
click at [736, 363] on input "text" at bounding box center [815, 353] width 313 height 35
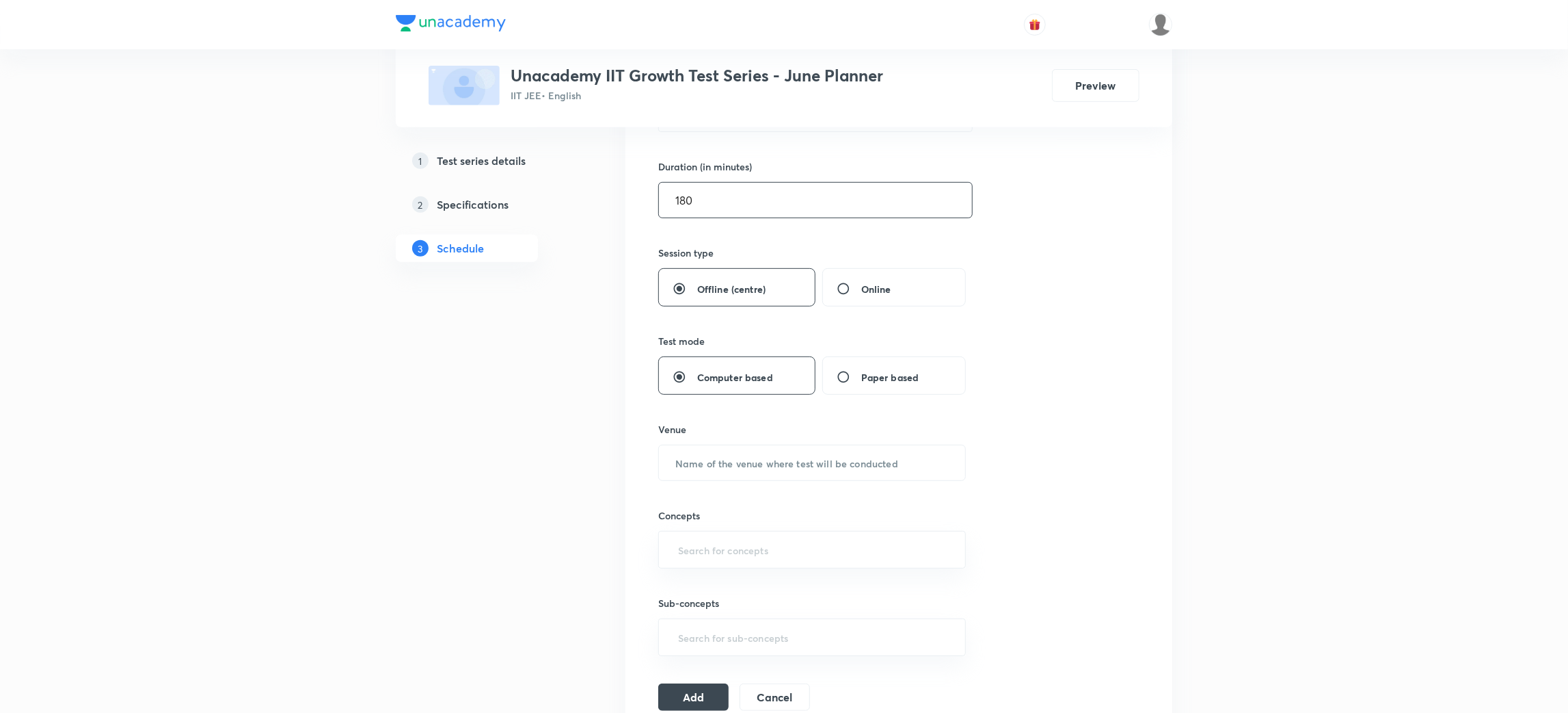
scroll to position [409, 0]
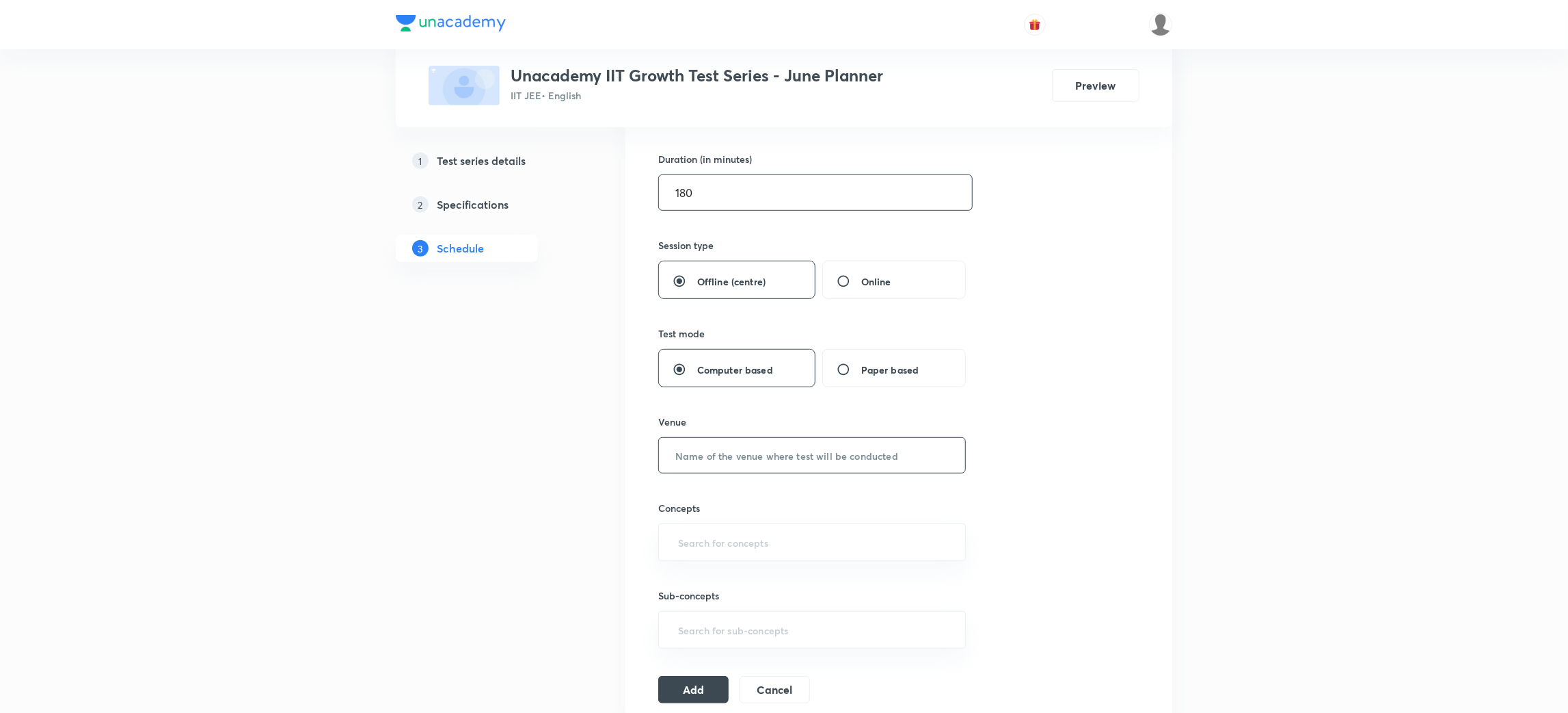
type input "180"
click at [733, 449] on input "text" at bounding box center [812, 455] width 307 height 35
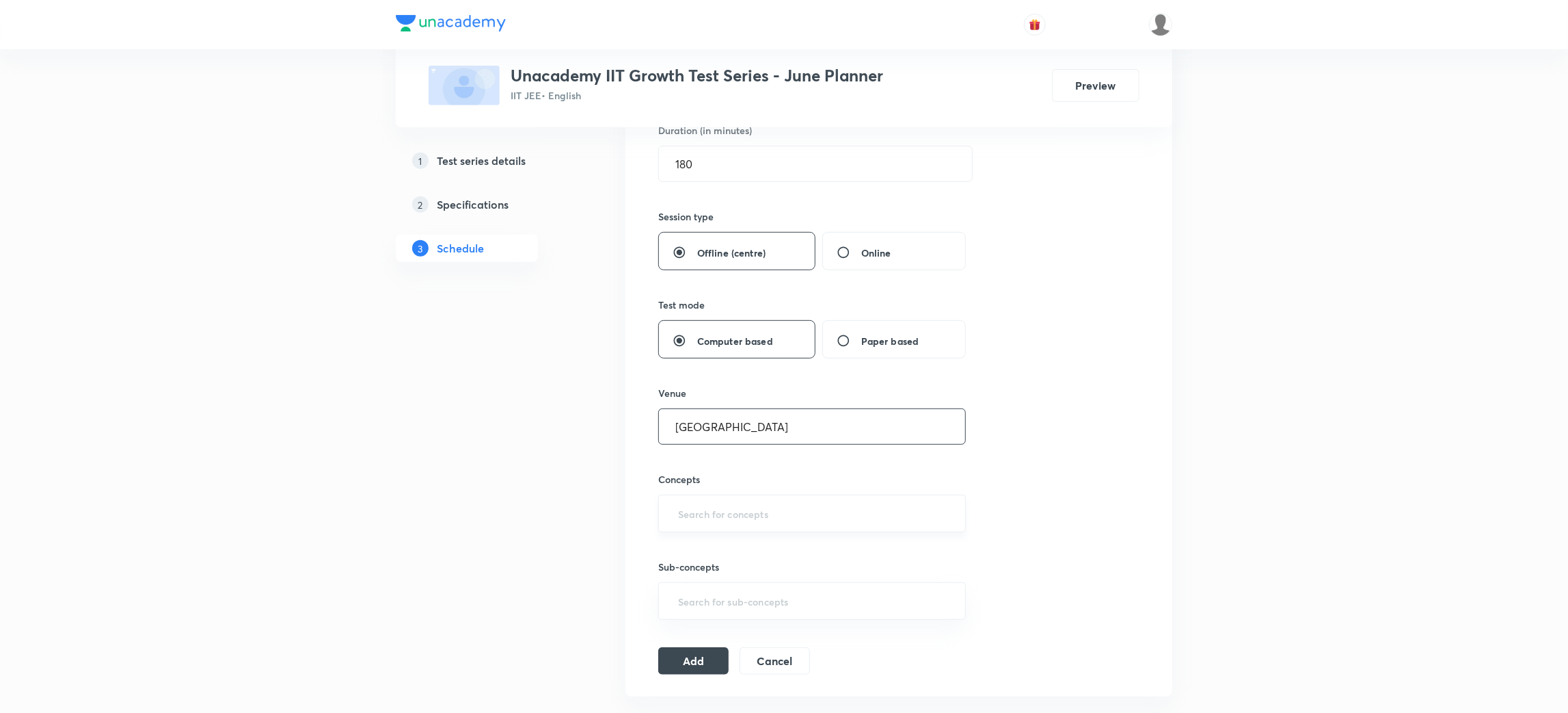
type input "Unacademy Center"
click at [717, 502] on input "text" at bounding box center [812, 513] width 274 height 25
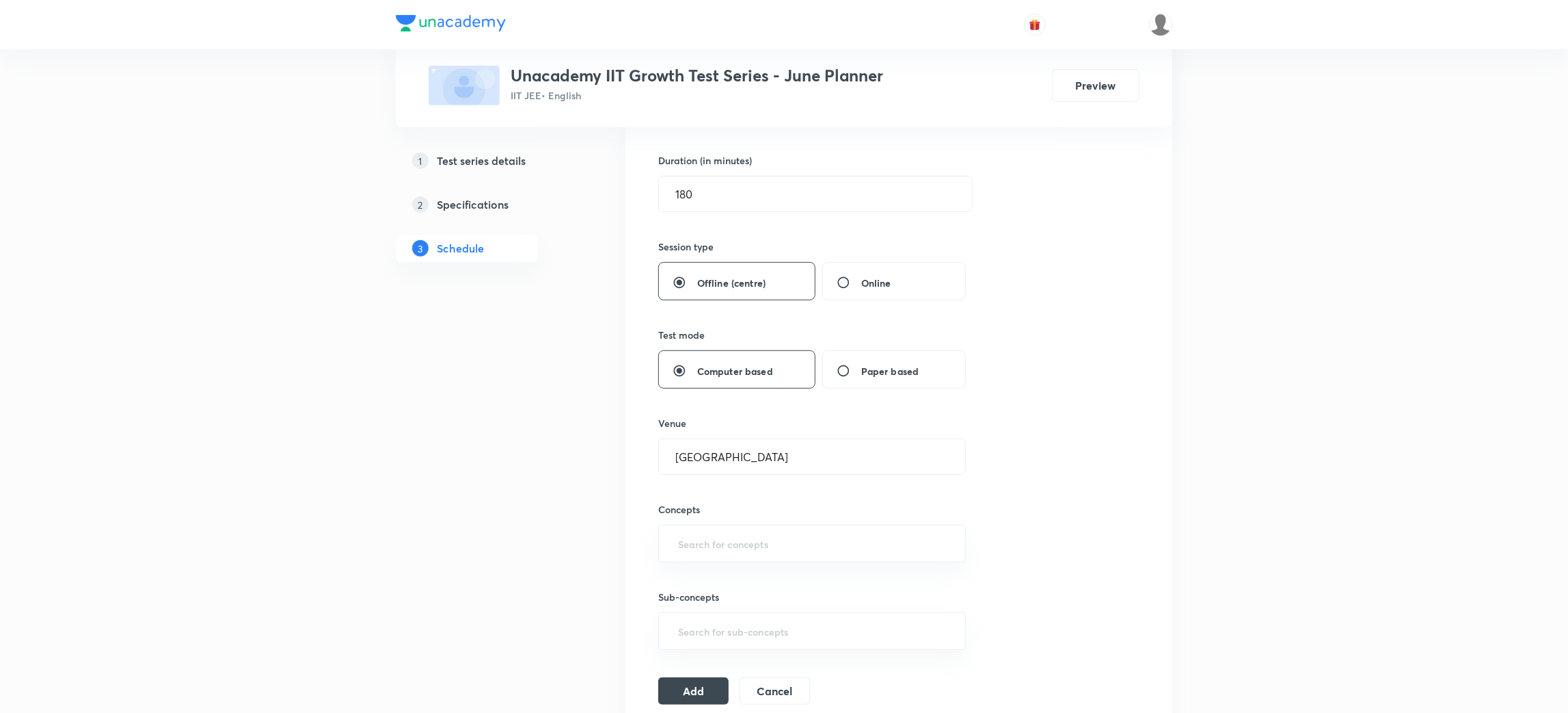
scroll to position [0, 0]
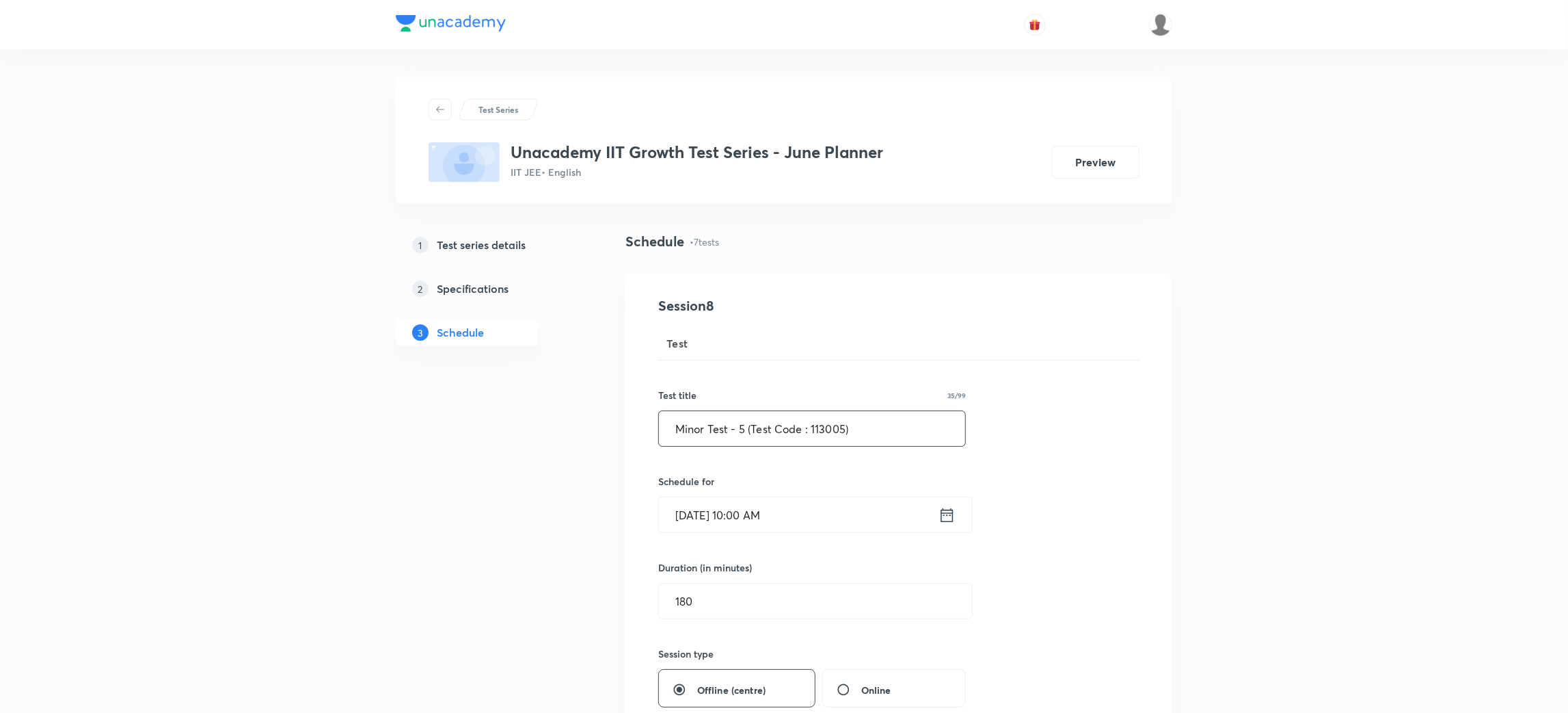
click at [896, 430] on input "Minor Test - 5 (Test Code : 113005)" at bounding box center [812, 428] width 307 height 35
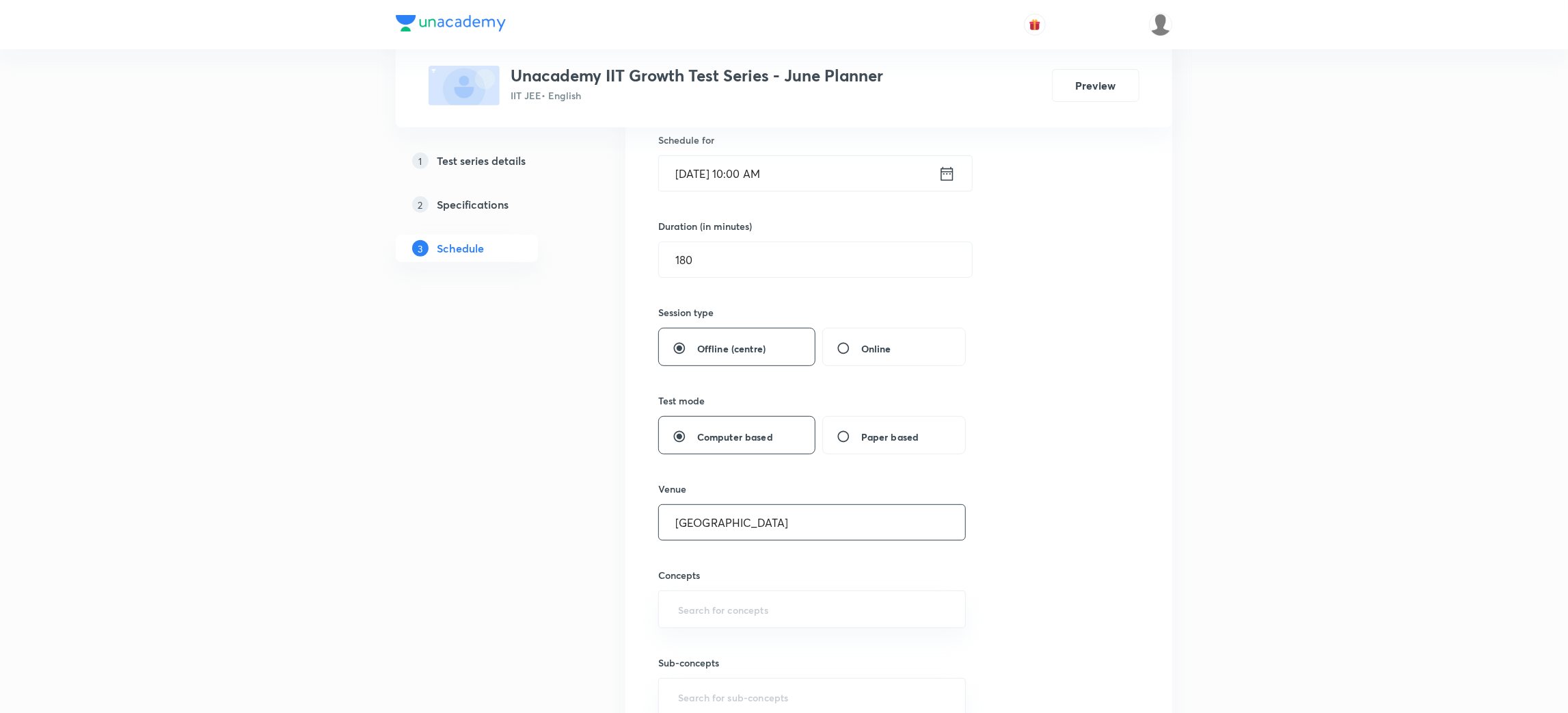
scroll to position [351, 0]
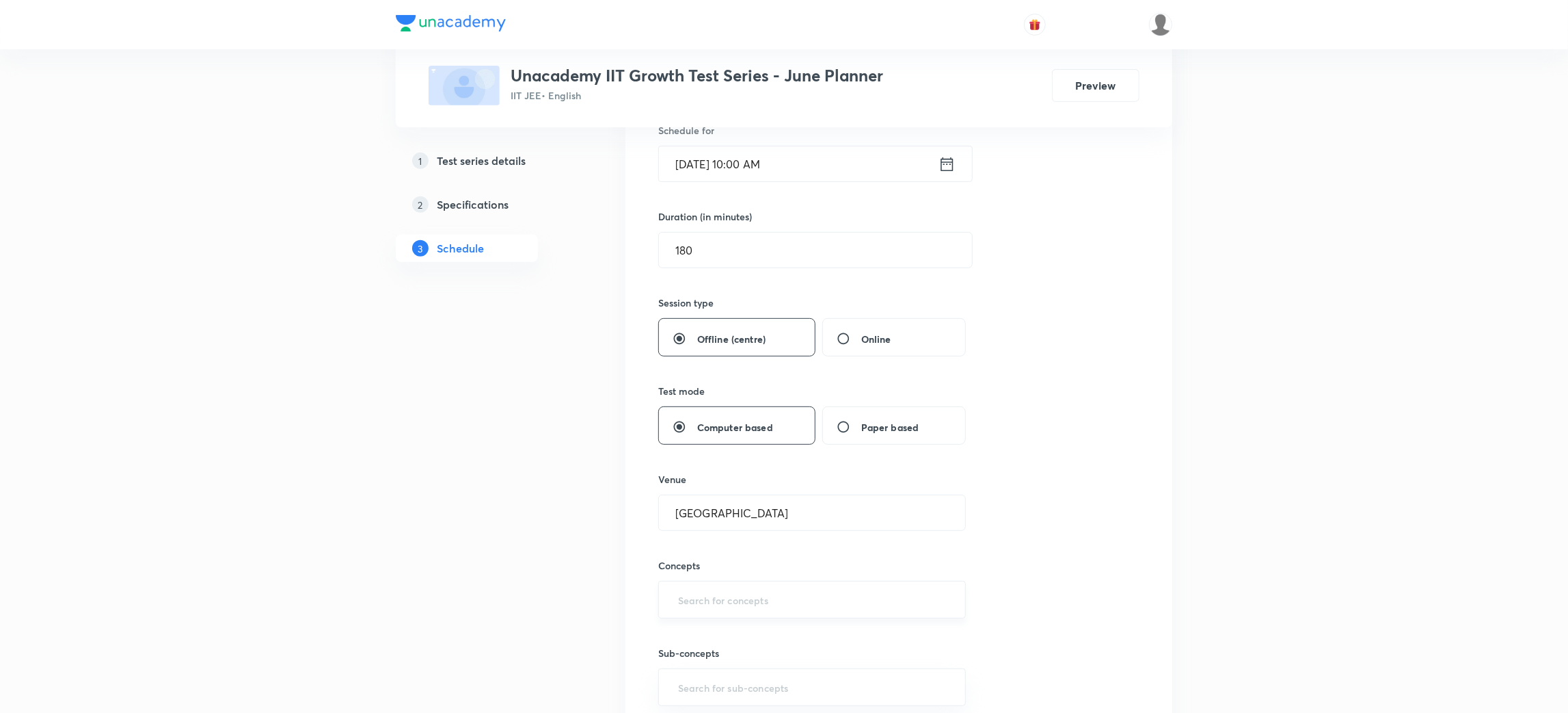
type input "Minor Test - 6 (Test Code : 113006)"
click at [798, 605] on input "text" at bounding box center [812, 600] width 274 height 25
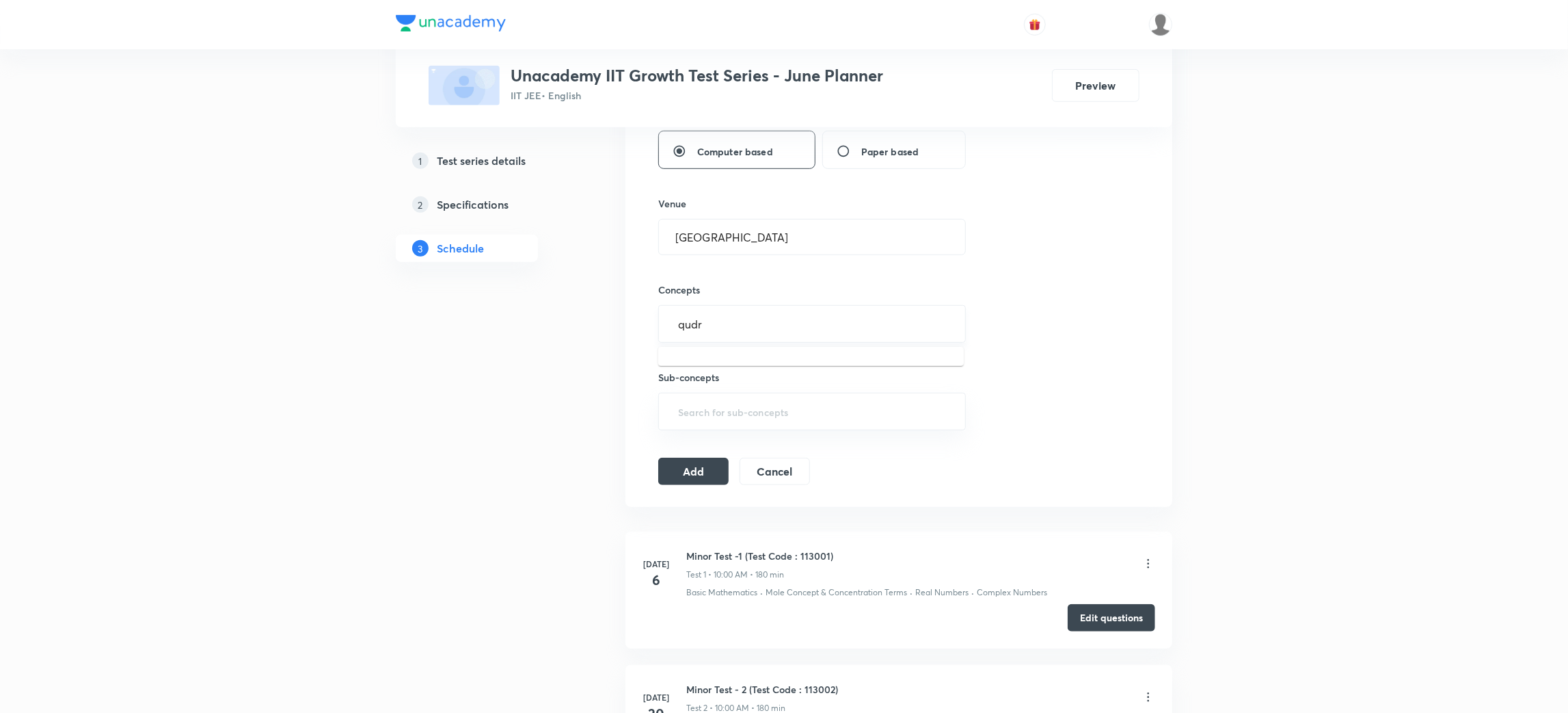
scroll to position [627, 0]
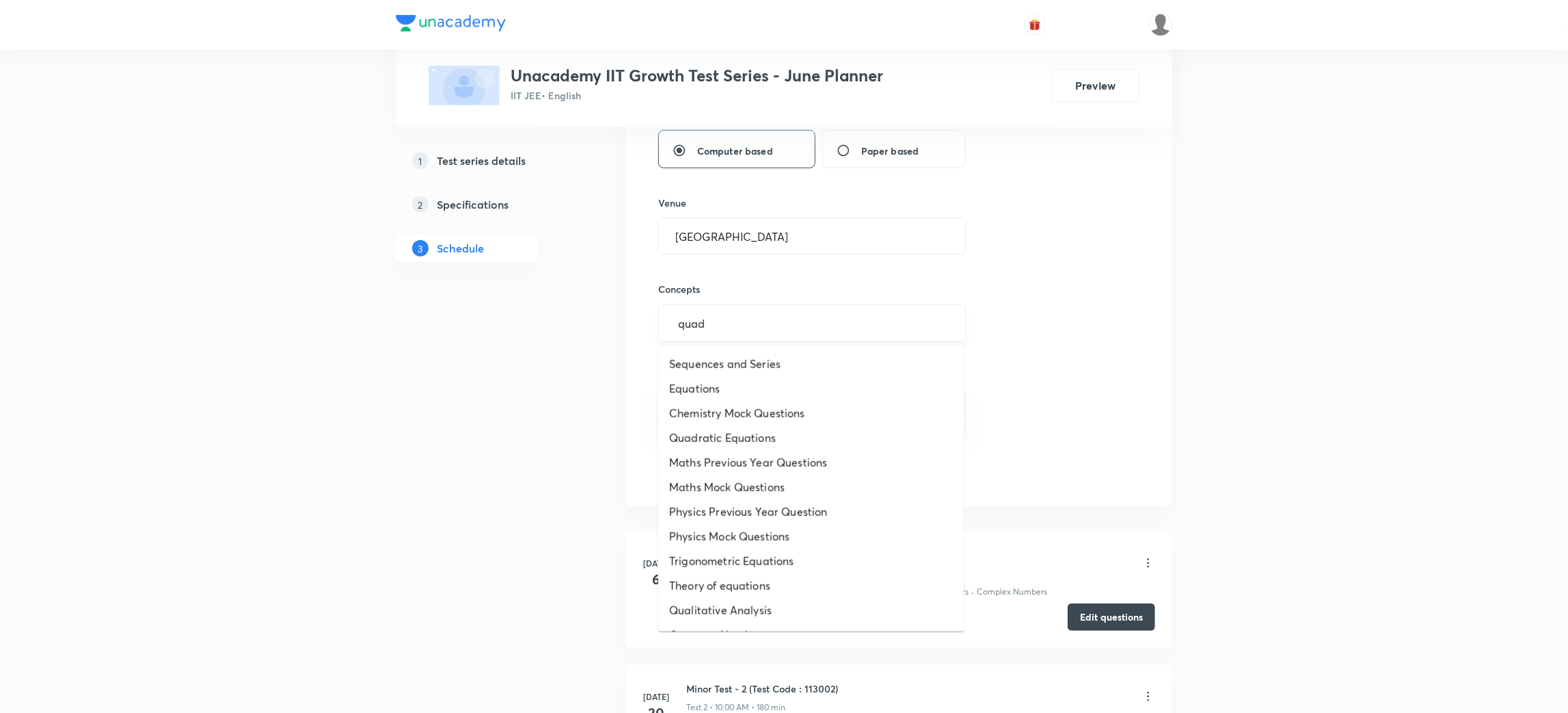
type input "quadr"
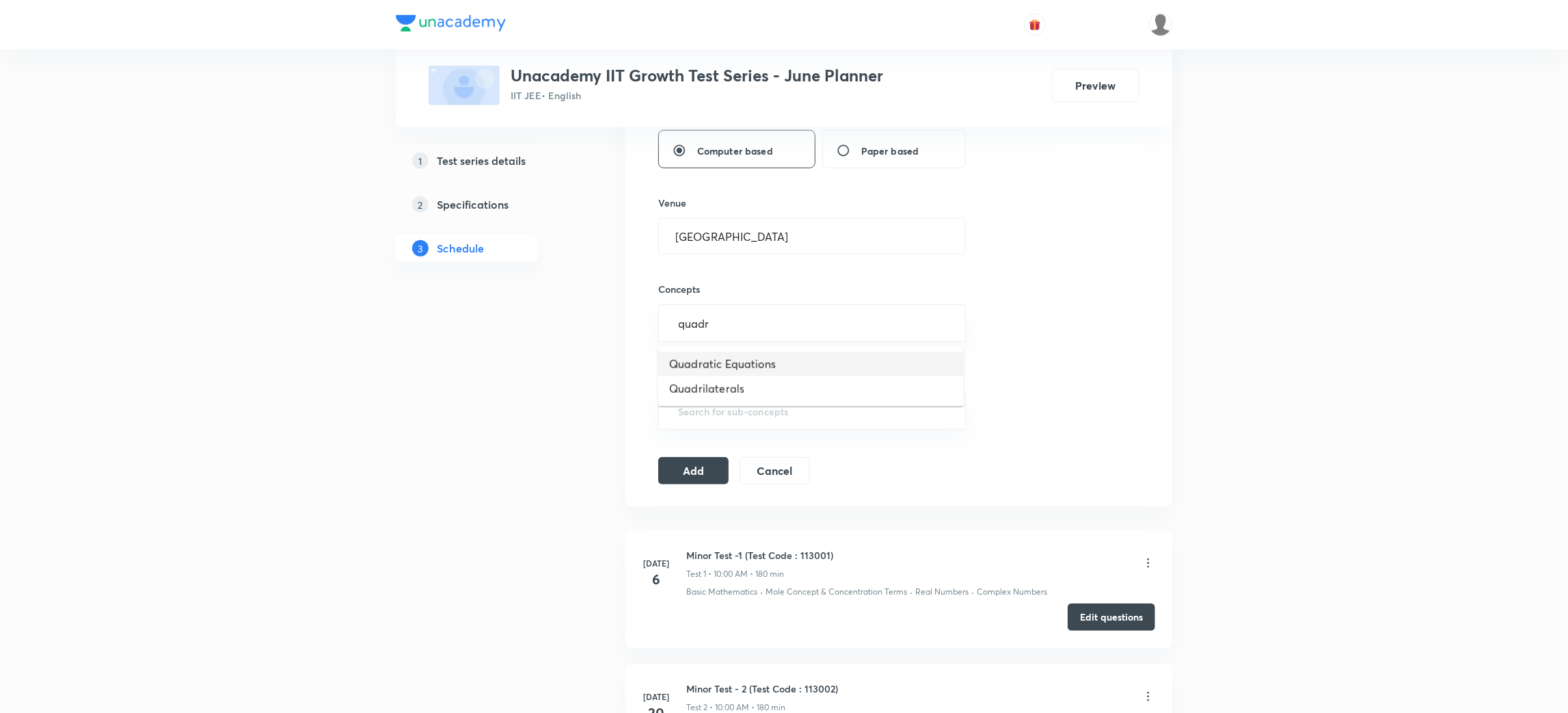
click at [754, 361] on li "Quadratic Equations" at bounding box center [811, 364] width 306 height 25
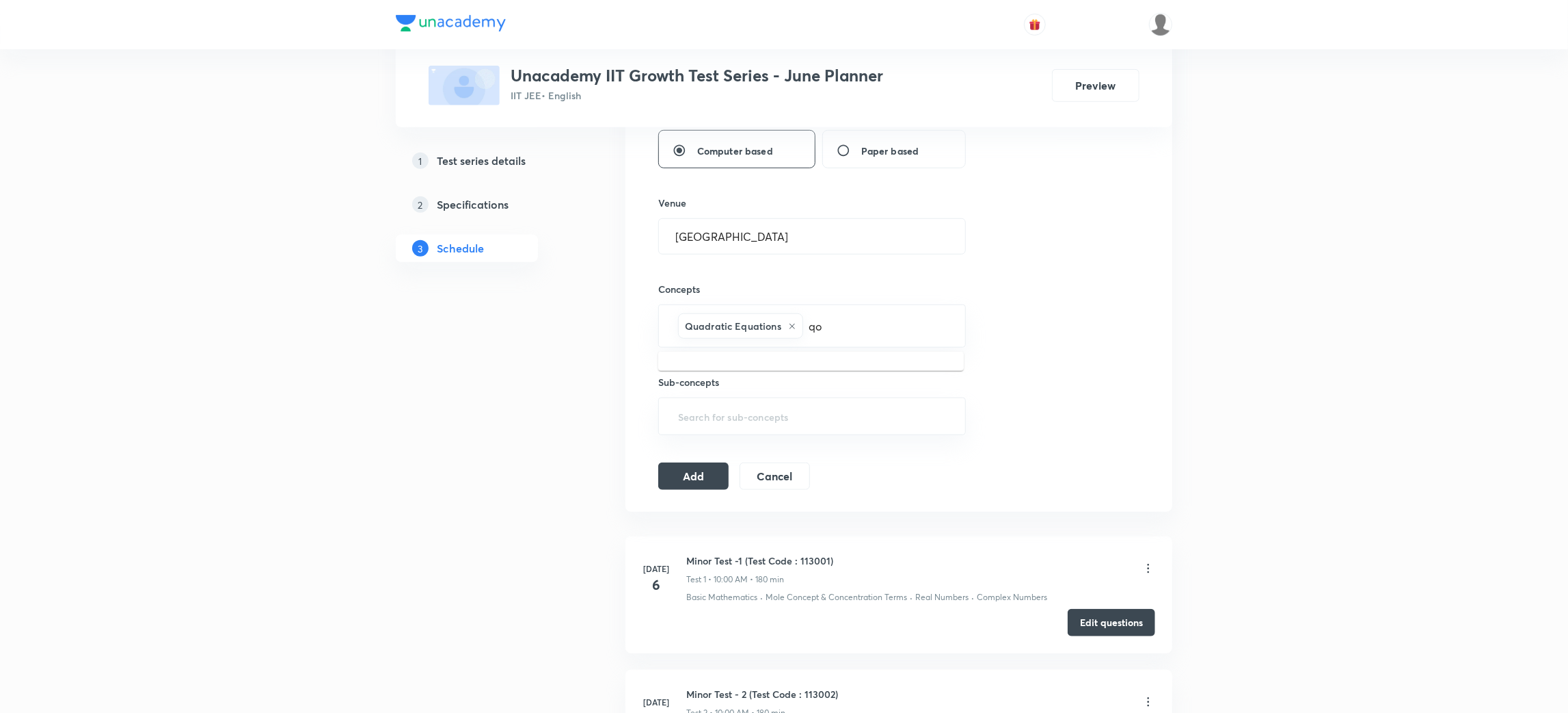
type input "q"
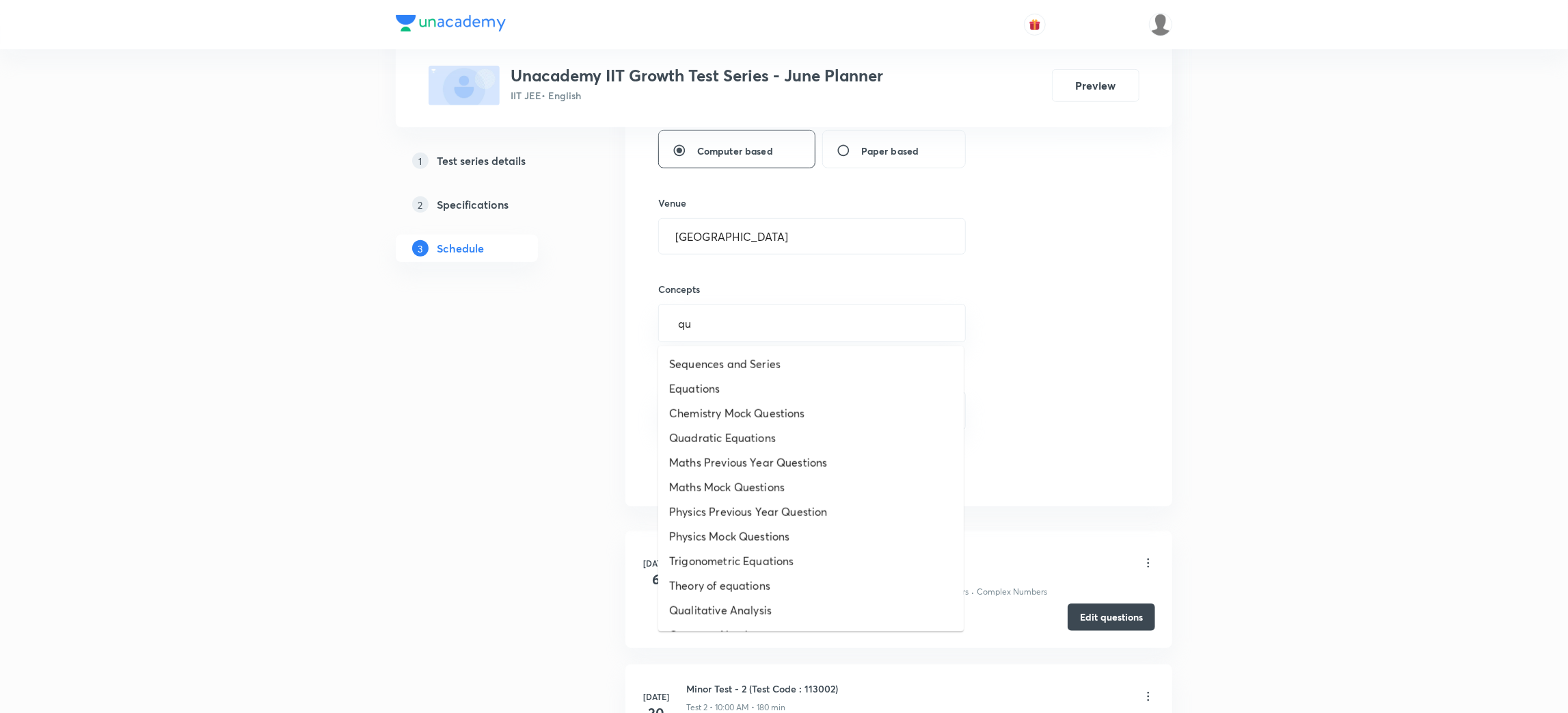
type input "q"
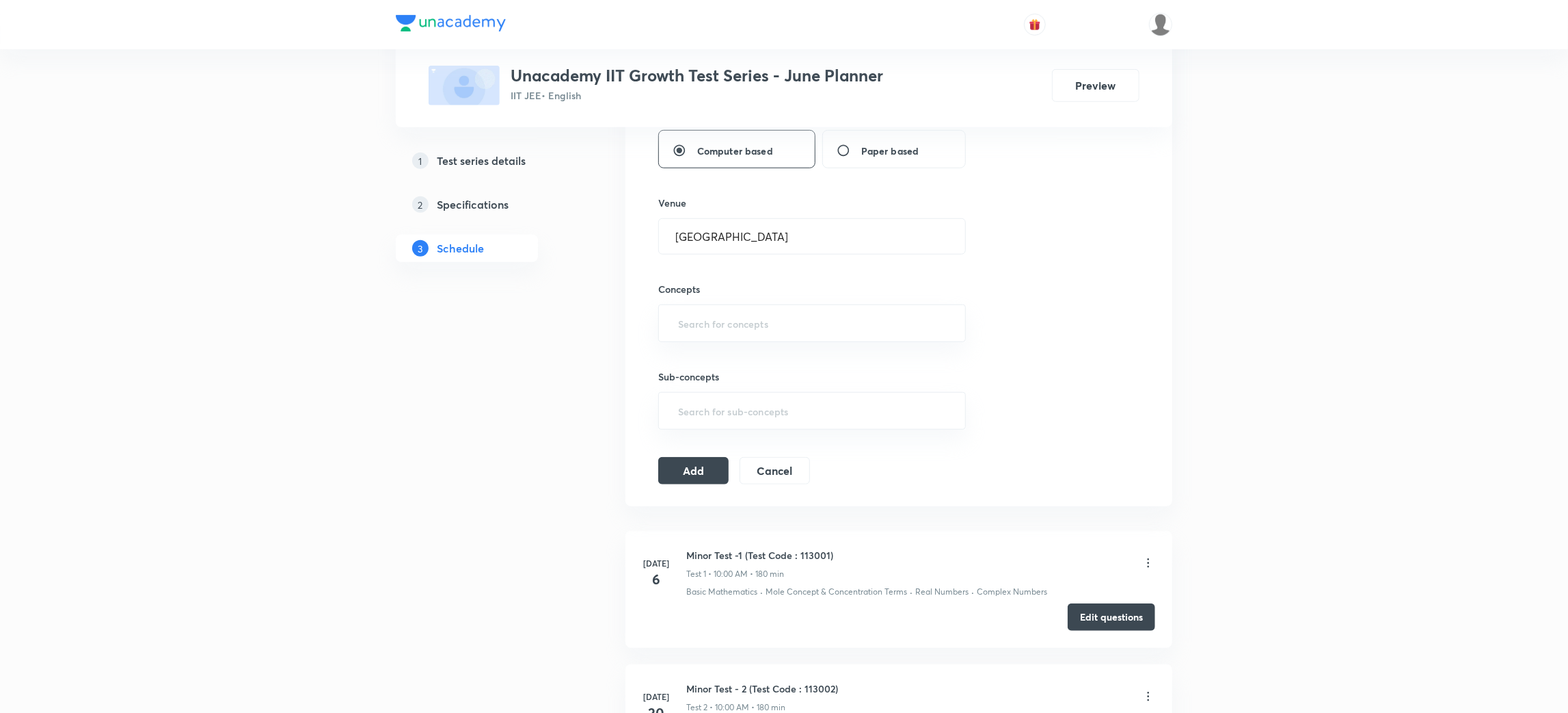
click at [502, 429] on div "1 Test series details 2 Specifications 3 Schedule" at bounding box center [489, 579] width 186 height 1951
click at [698, 324] on input "text" at bounding box center [812, 323] width 274 height 25
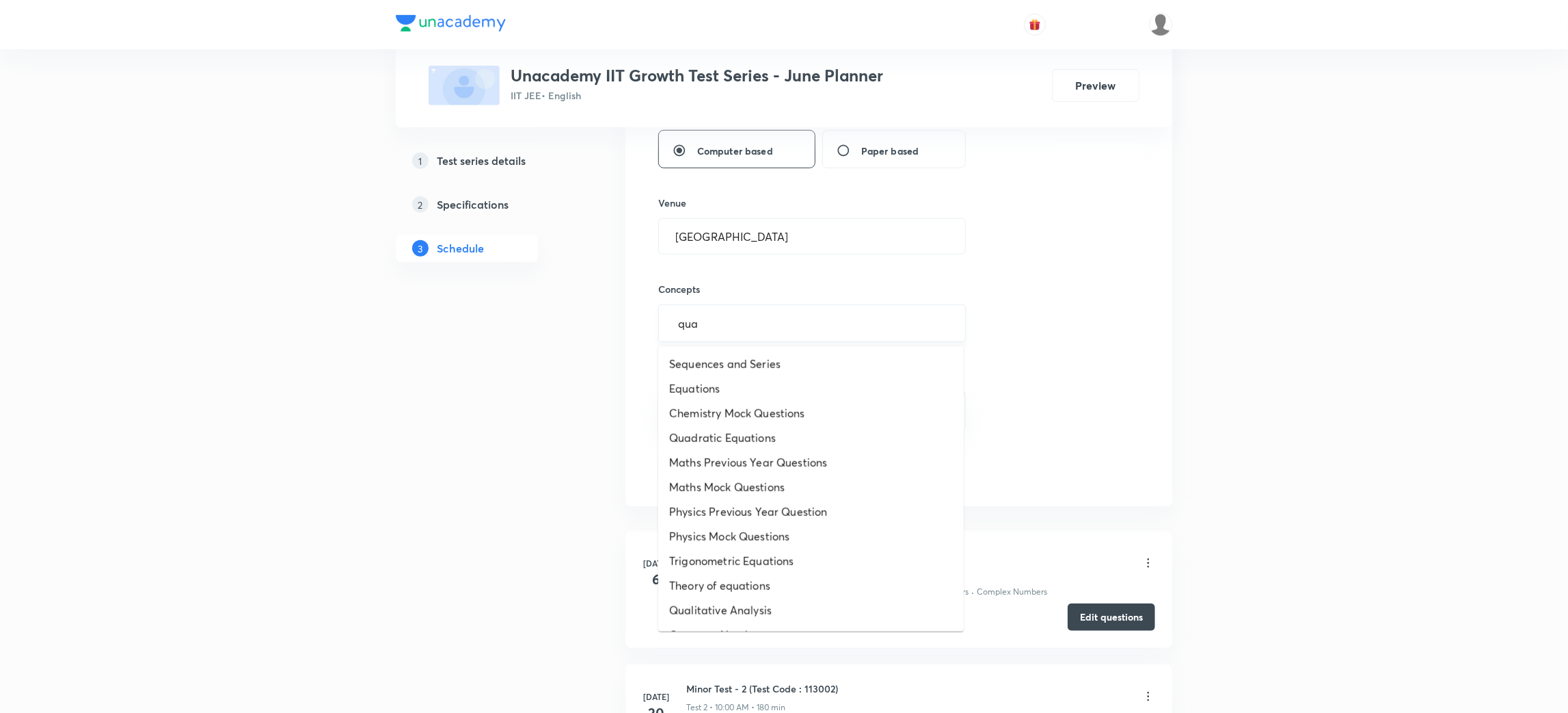
type input "quad"
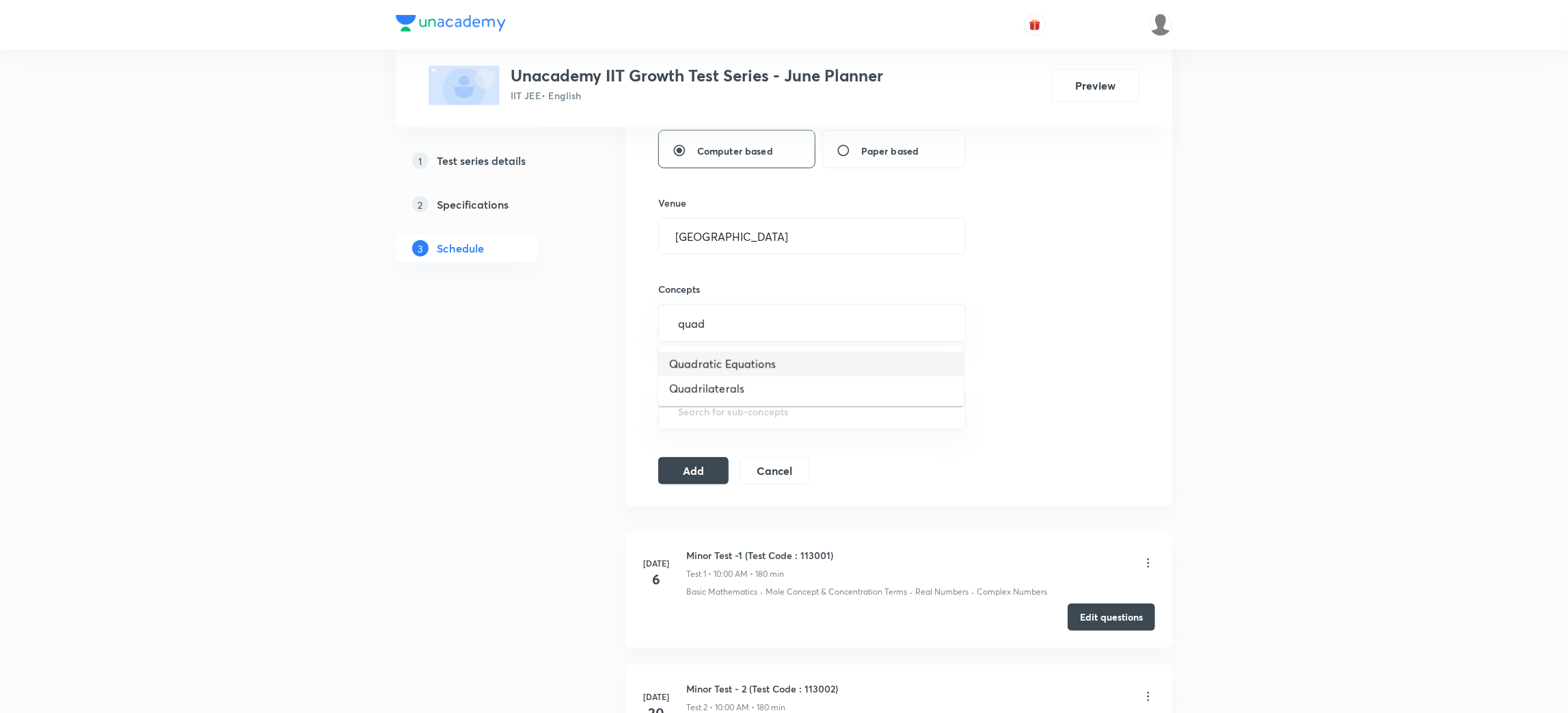
click at [714, 361] on li "Quadratic Equations" at bounding box center [811, 364] width 306 height 25
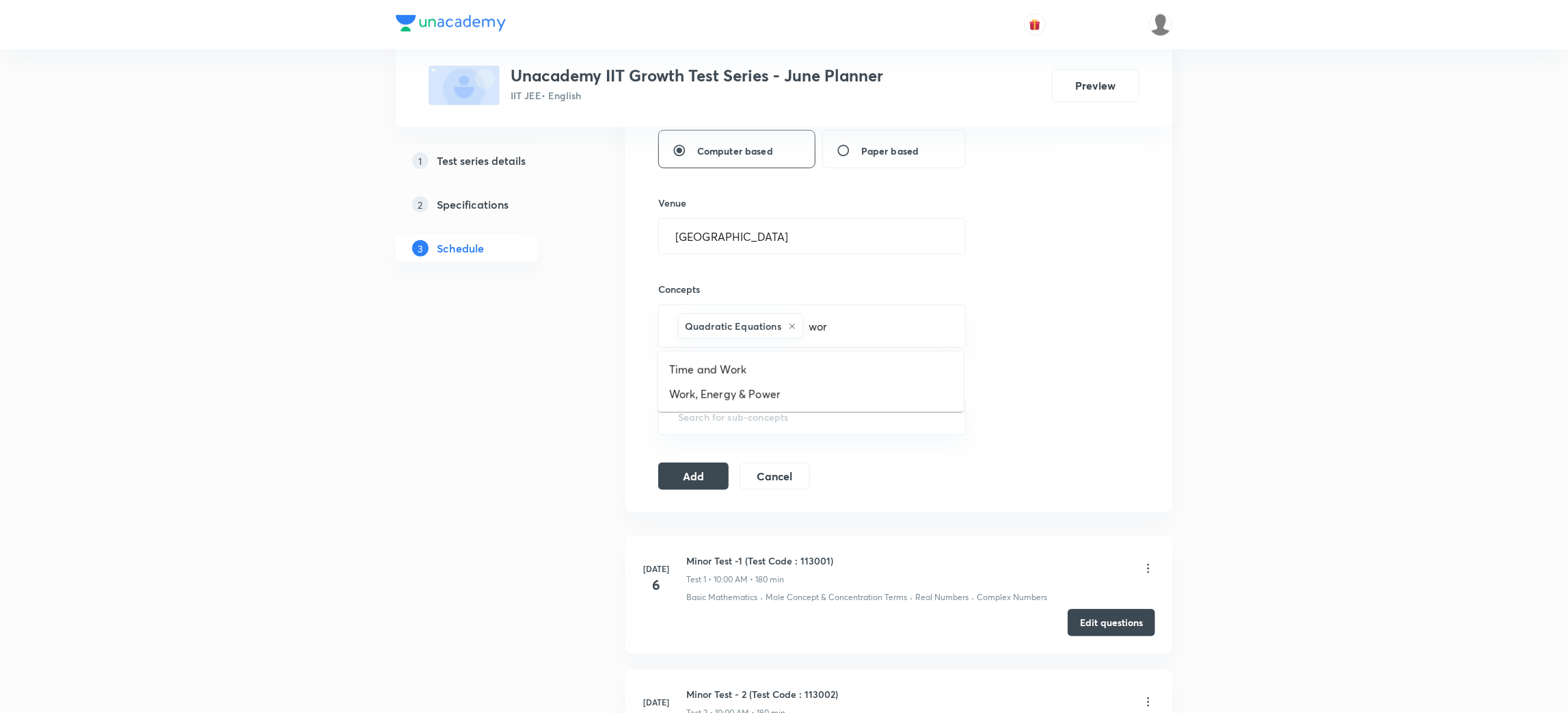
type input "work"
click at [721, 391] on li "Work, Energy & Power" at bounding box center [811, 394] width 306 height 25
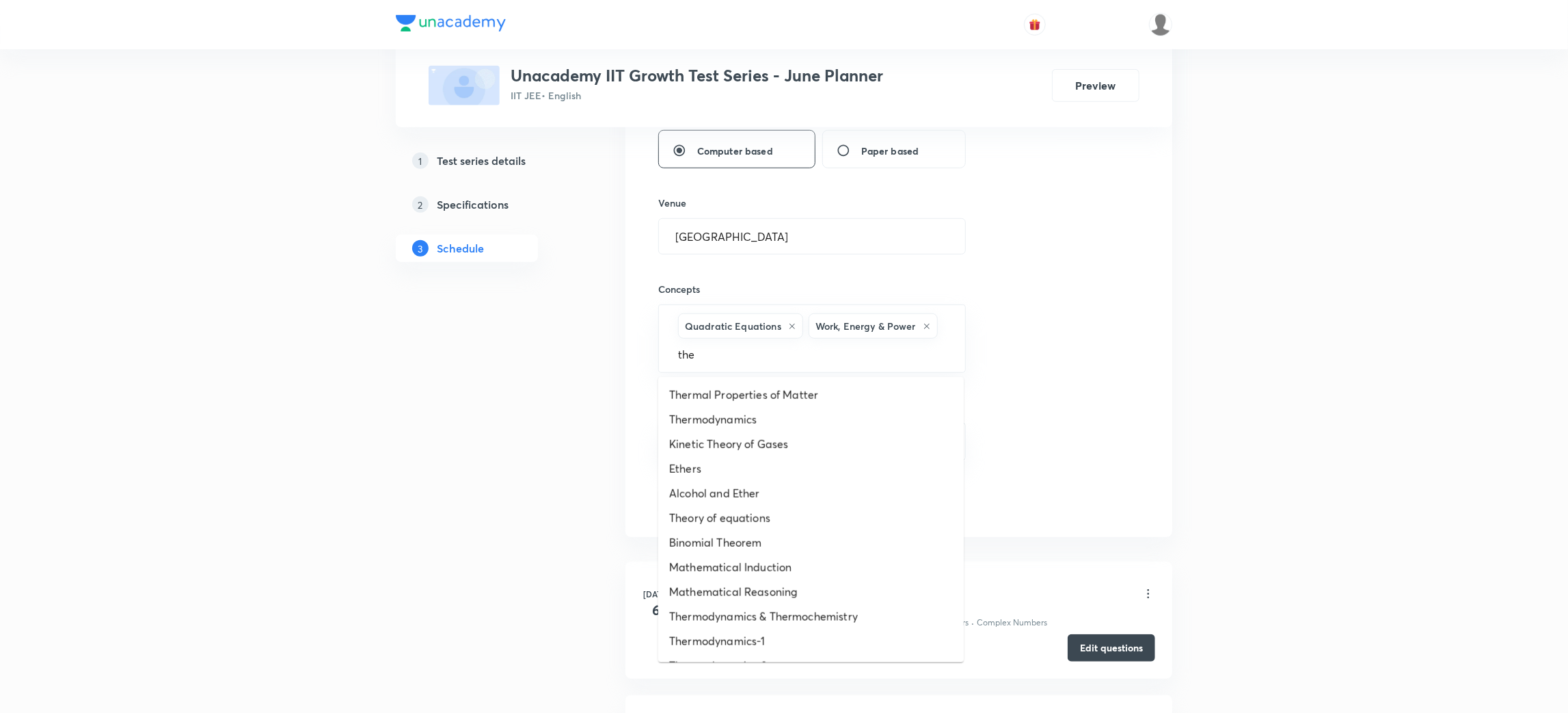
type input "ther"
click at [730, 536] on li "Thermodynamics-2" at bounding box center [811, 543] width 306 height 25
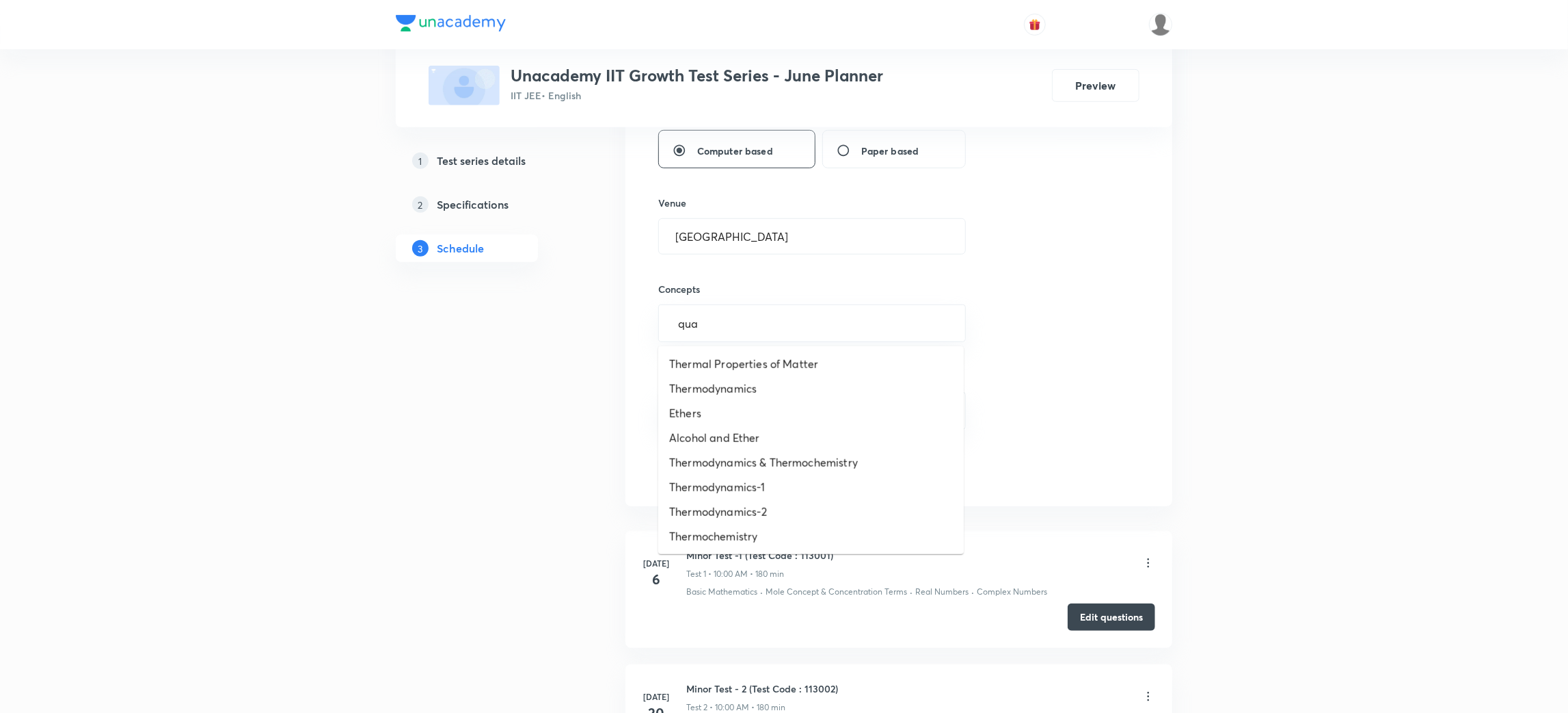
type input "quad"
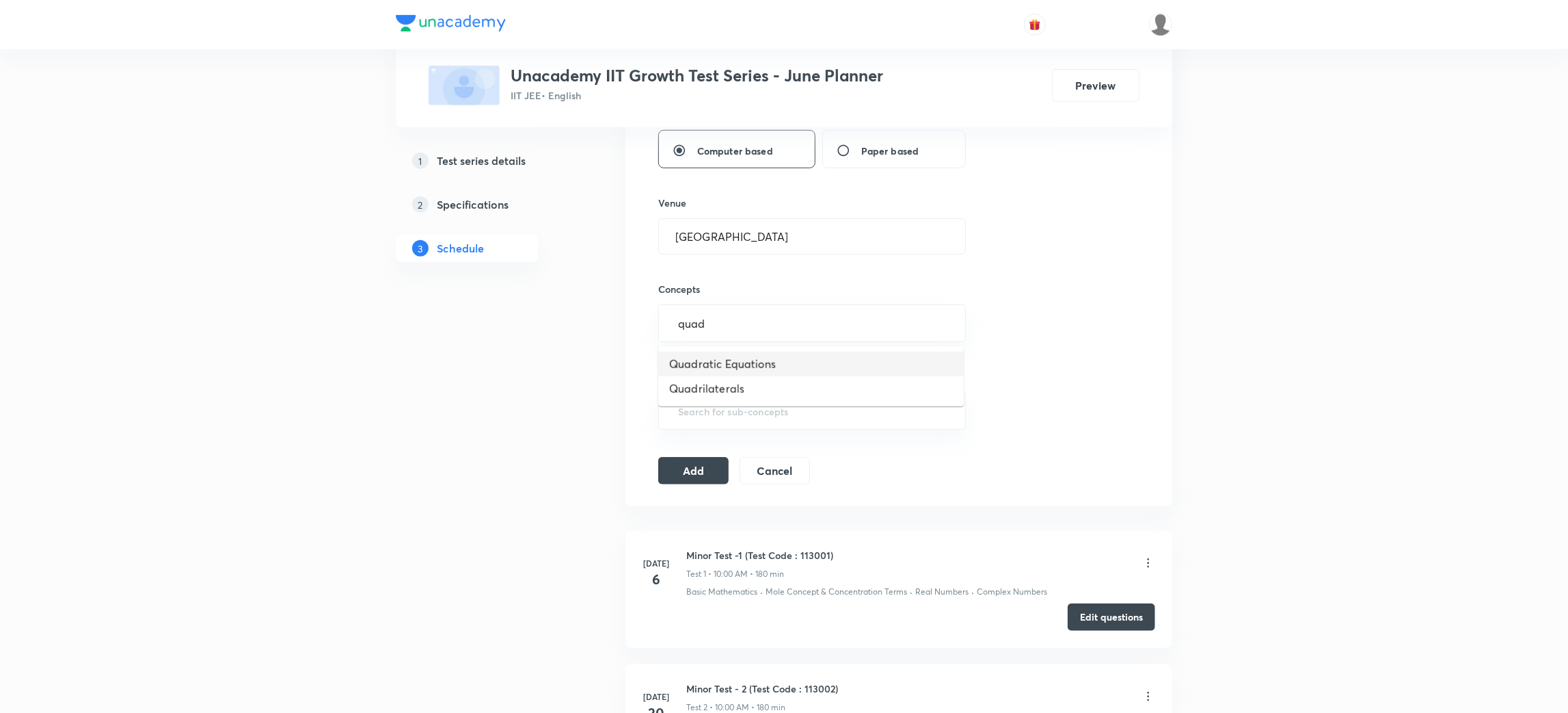
click at [743, 363] on li "Quadratic Equations" at bounding box center [811, 364] width 306 height 25
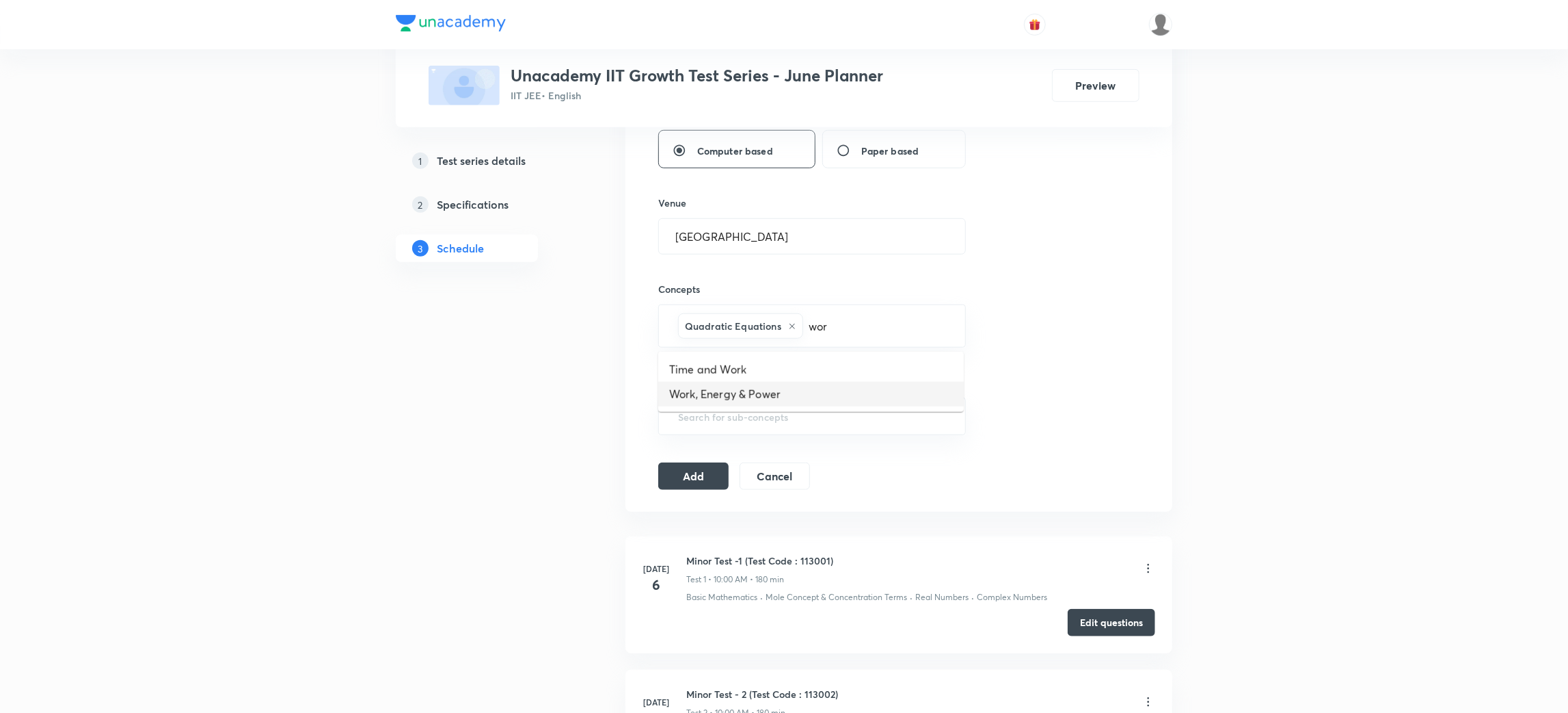
type input "work"
click at [720, 390] on li "Work, Energy & Power" at bounding box center [811, 394] width 306 height 25
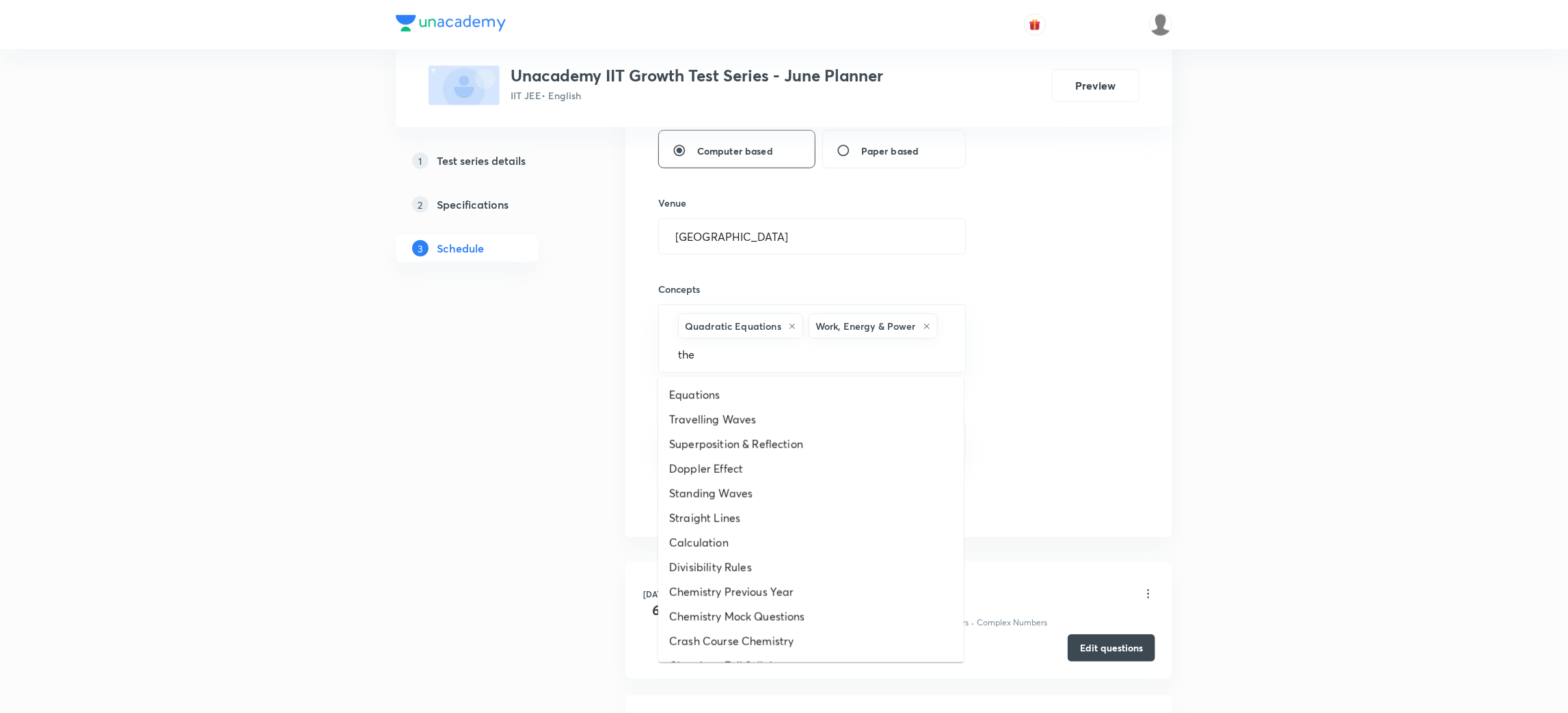
type input "ther"
click at [731, 640] on li "Thermodynamics-1" at bounding box center [811, 641] width 306 height 25
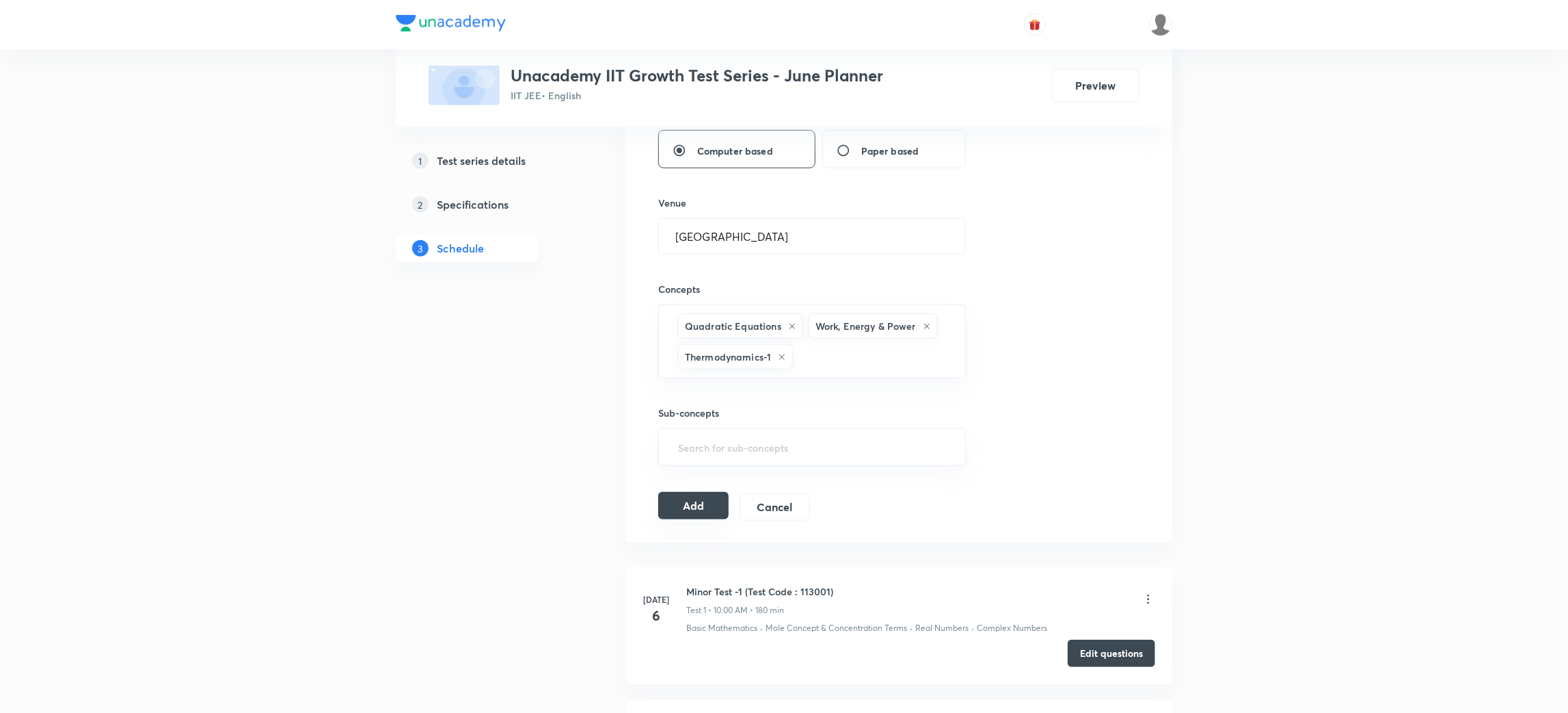
click at [678, 511] on button "Add" at bounding box center [694, 505] width 71 height 27
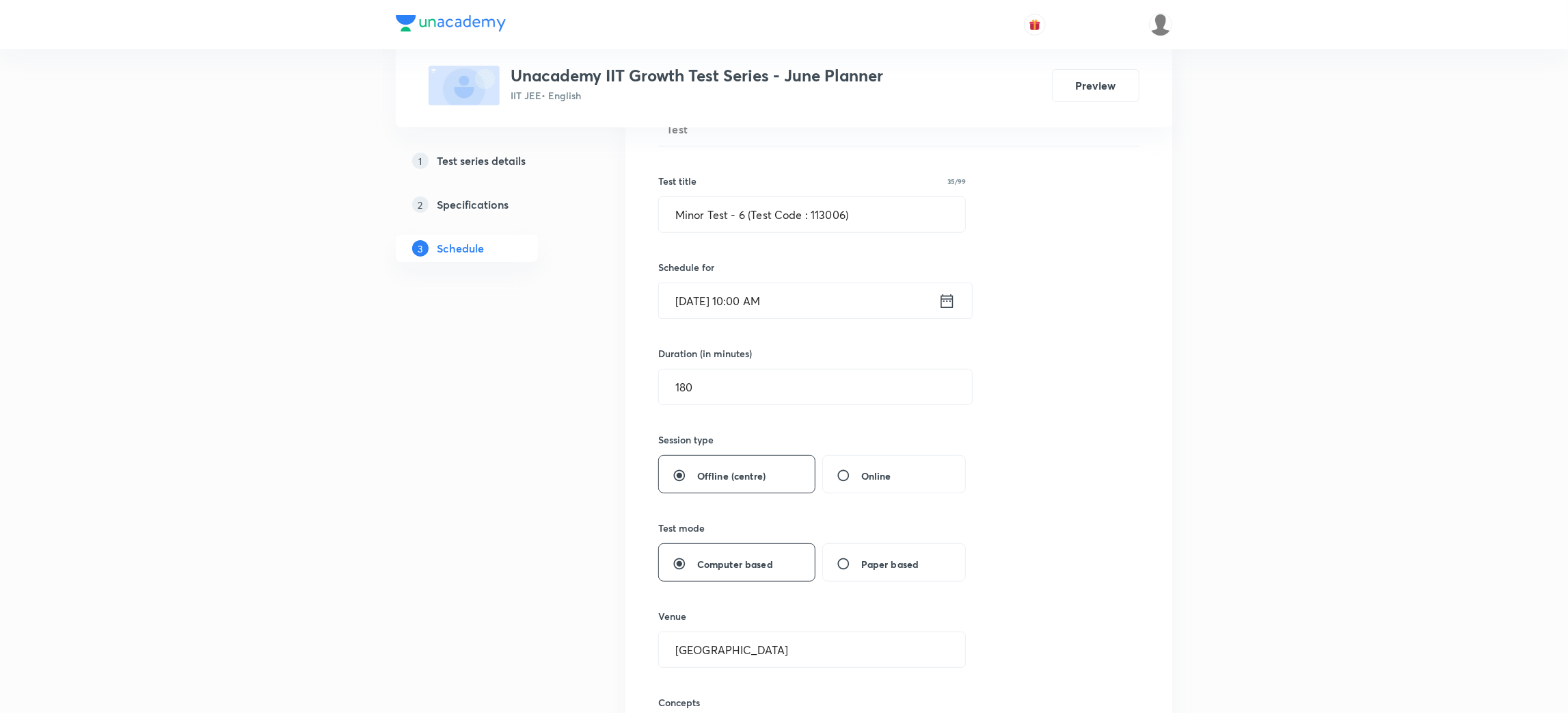
scroll to position [0, 0]
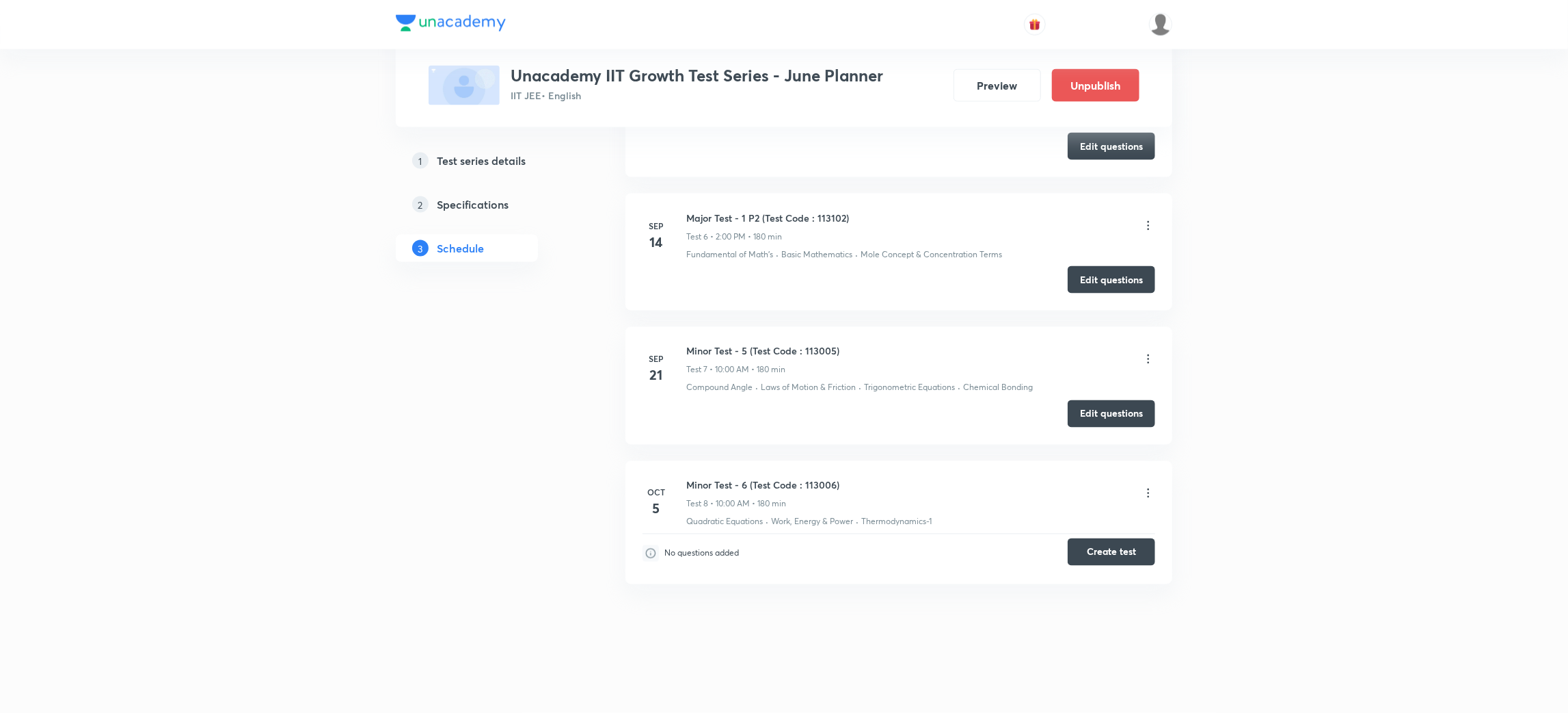
click at [1102, 546] on button "Create test" at bounding box center [1111, 552] width 87 height 27
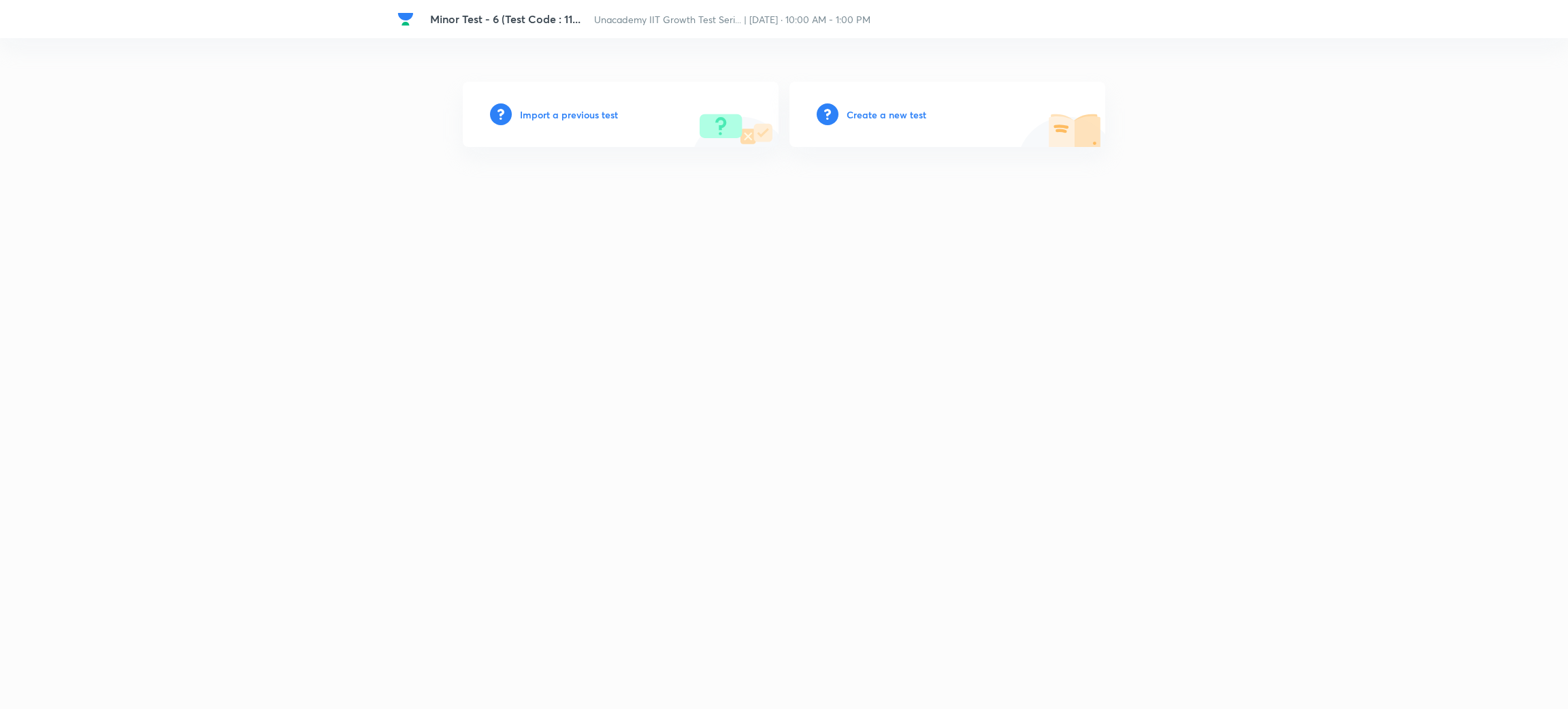
click at [884, 114] on h6 "Create a new test" at bounding box center [886, 114] width 79 height 14
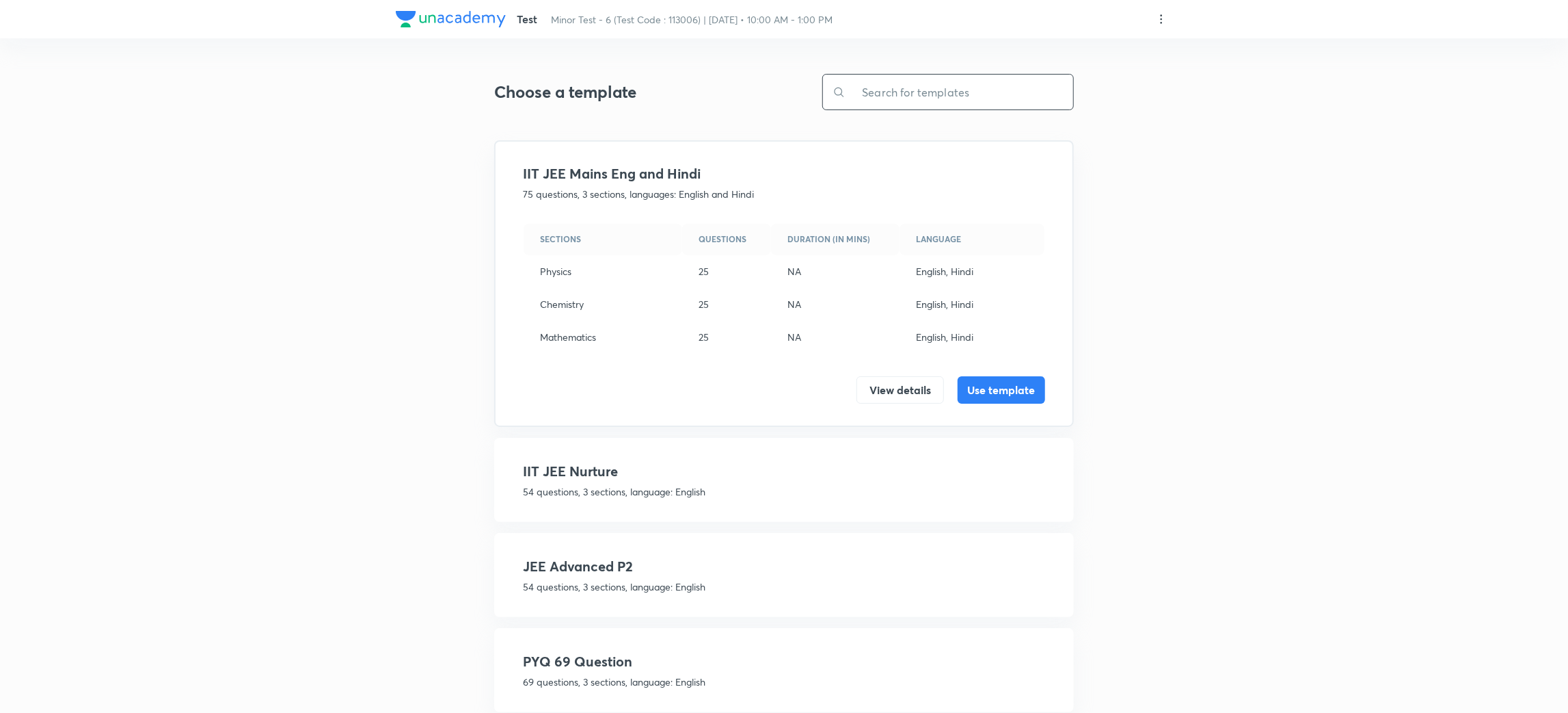
click at [879, 96] on input "text" at bounding box center [959, 92] width 228 height 35
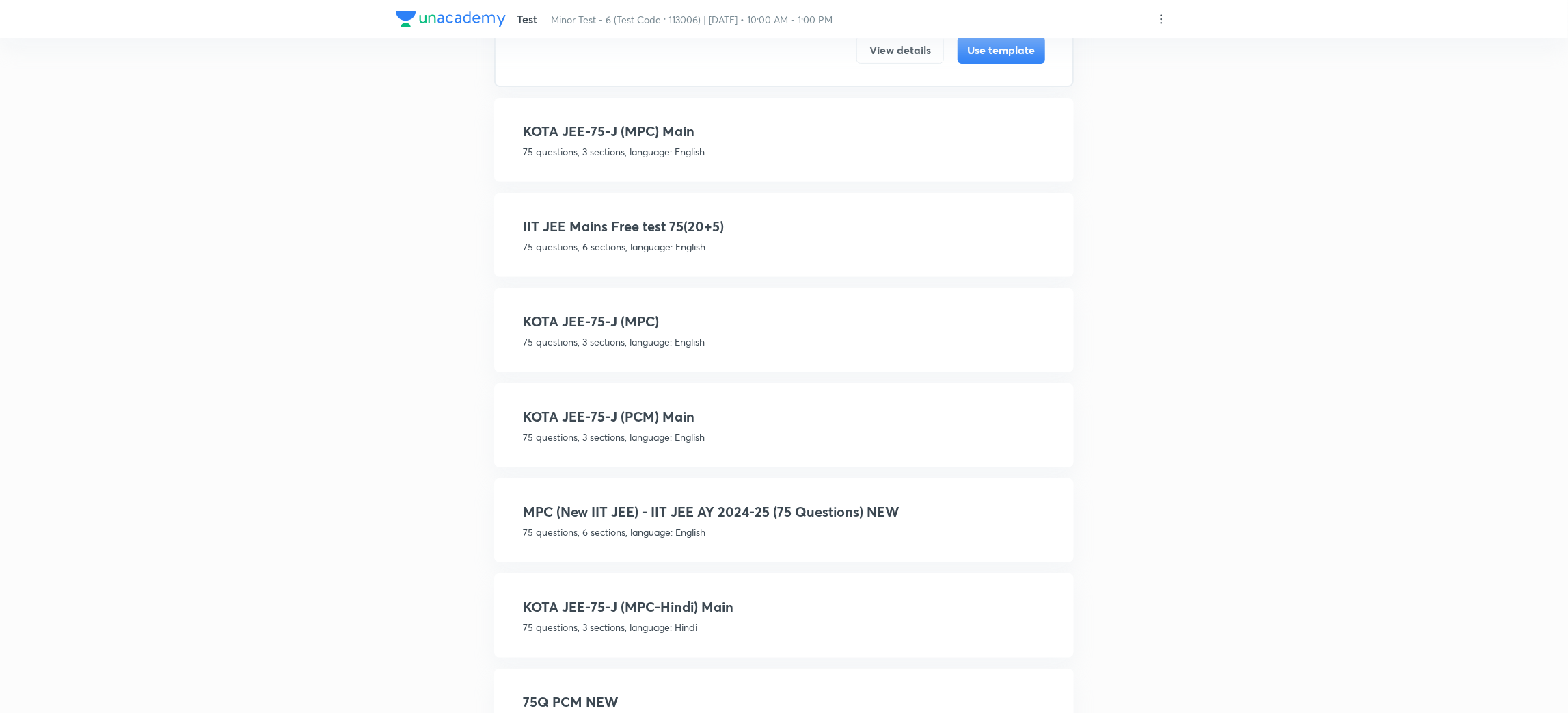
scroll to position [344, 0]
type input "75"
click at [738, 498] on h4 "MPC (New IIT JEE) - IIT JEE AY 2024-25 (75 Questions) NEW" at bounding box center [784, 507] width 523 height 21
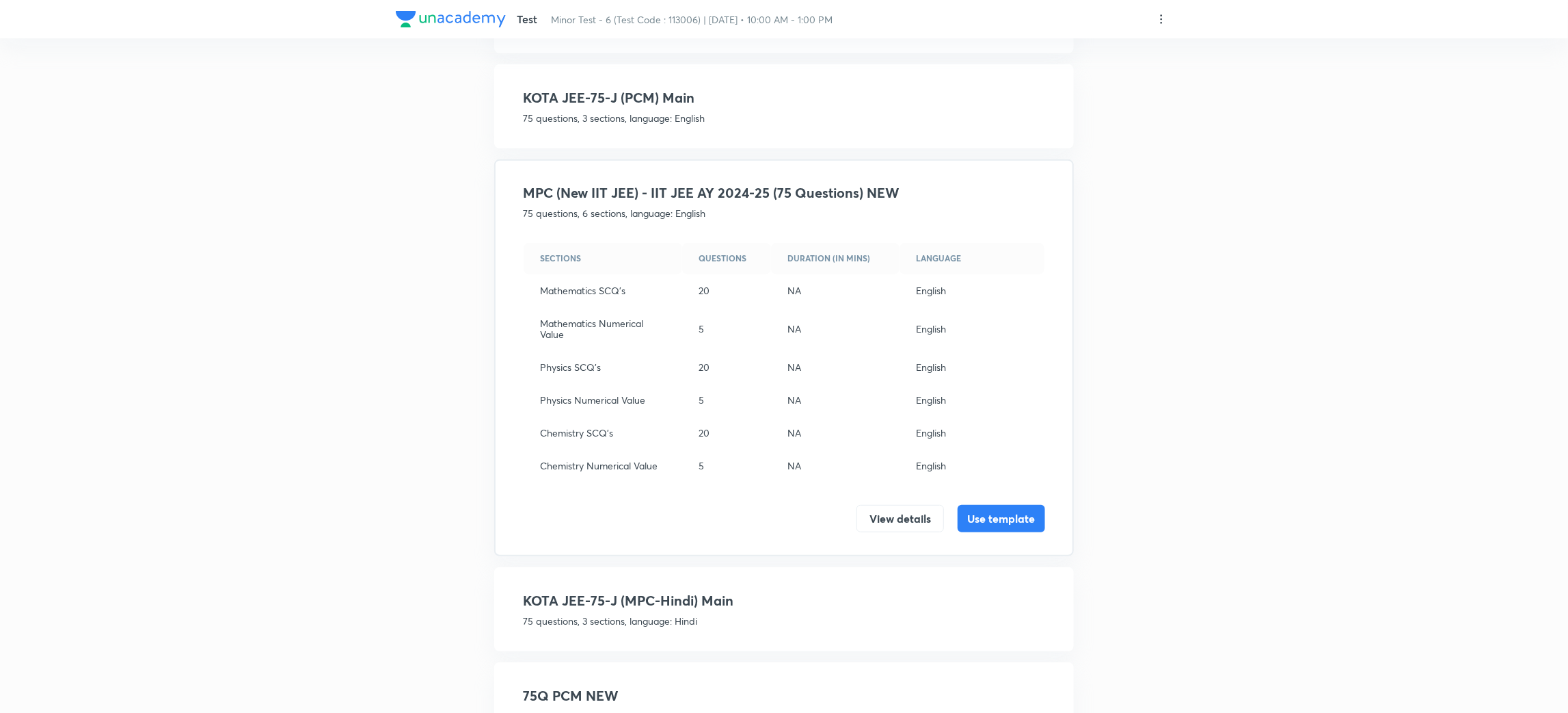
scroll to position [516, 0]
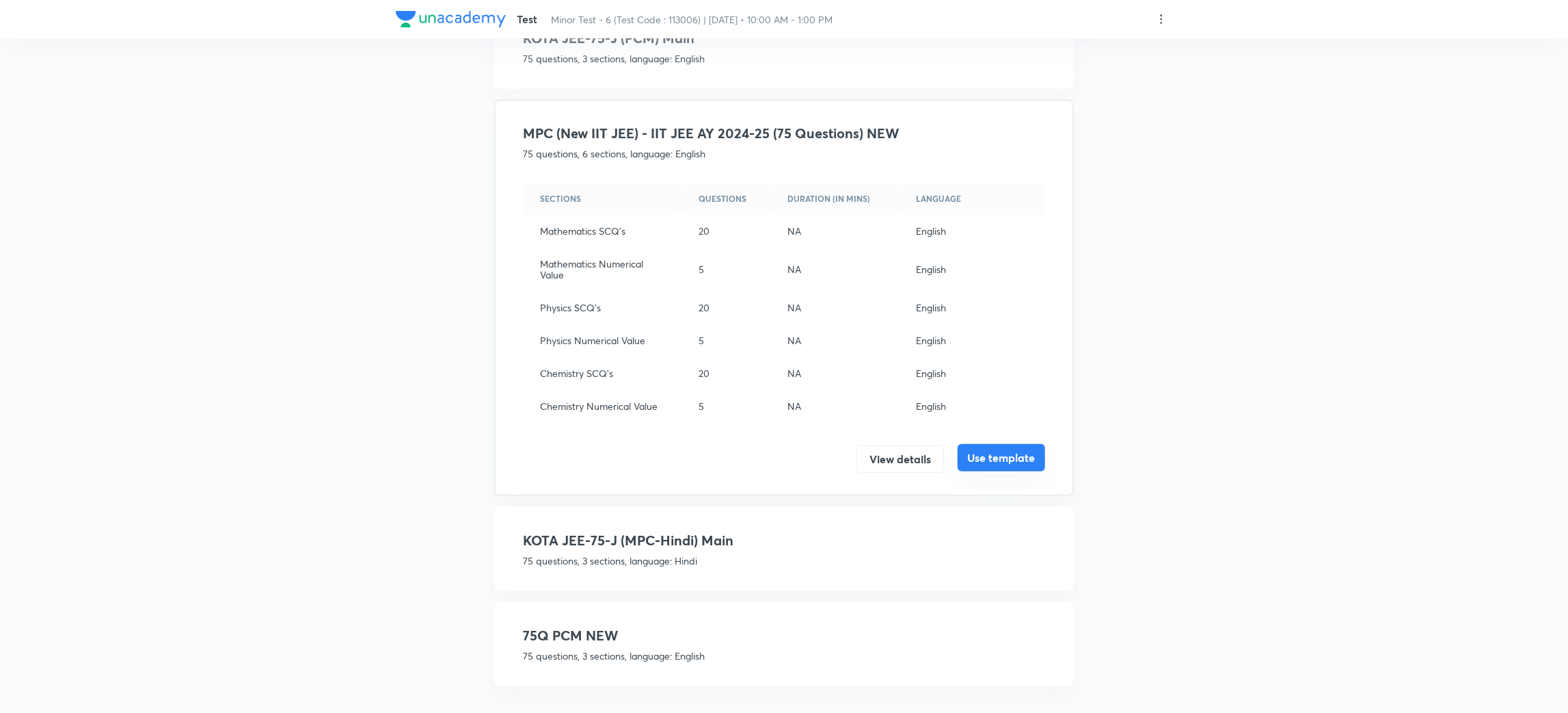
click at [998, 458] on button "Use template" at bounding box center [1001, 457] width 87 height 27
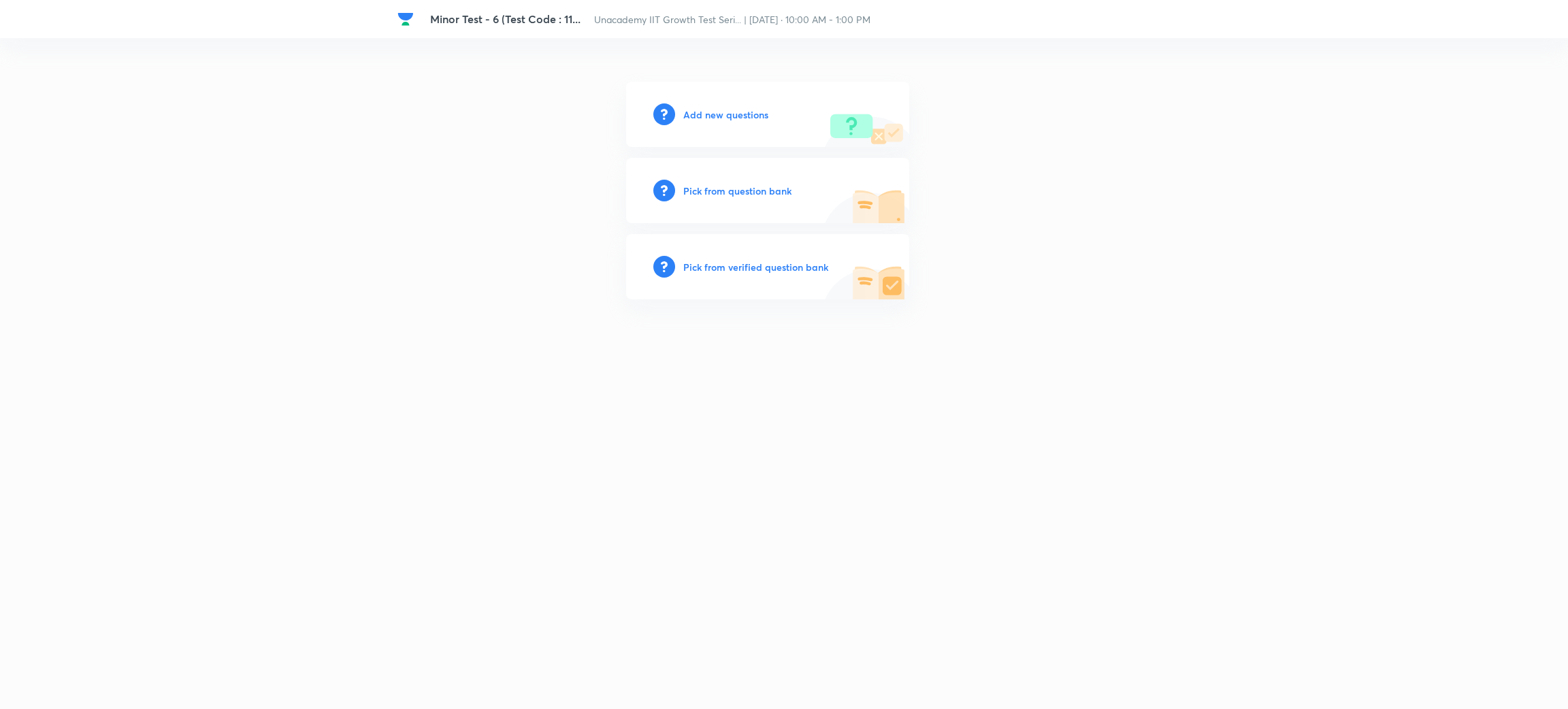
click at [721, 114] on h6 "Add new questions" at bounding box center [726, 114] width 85 height 14
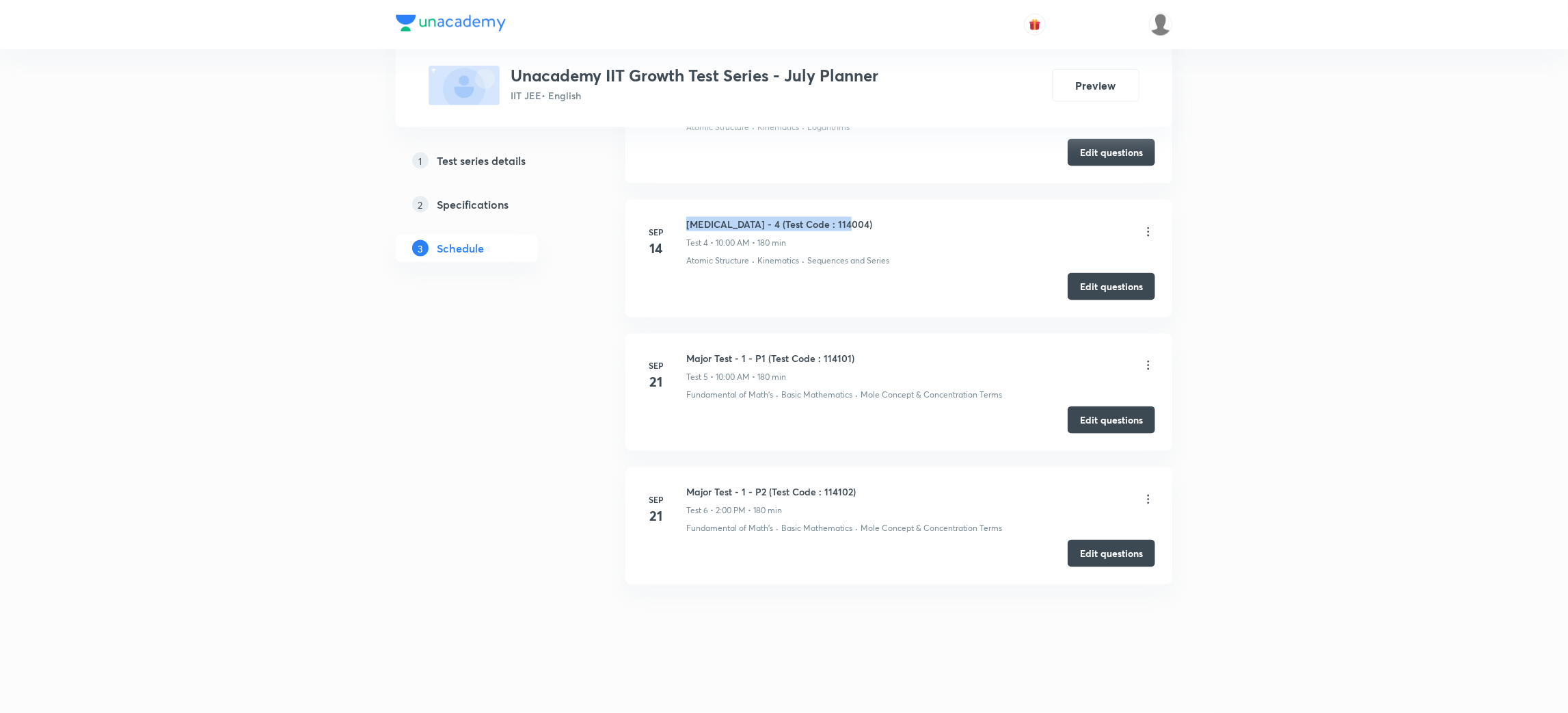
drag, startPoint x: 850, startPoint y: 224, endPoint x: 687, endPoint y: 221, distance: 163.0
click at [687, 221] on div "[MEDICAL_DATA] - 4 (Test Code : 114004) Test 4 • 10:00 AM • 180 min" at bounding box center [920, 233] width 469 height 32
copy h6 "[MEDICAL_DATA] - 4 (Test Code : 114004)"
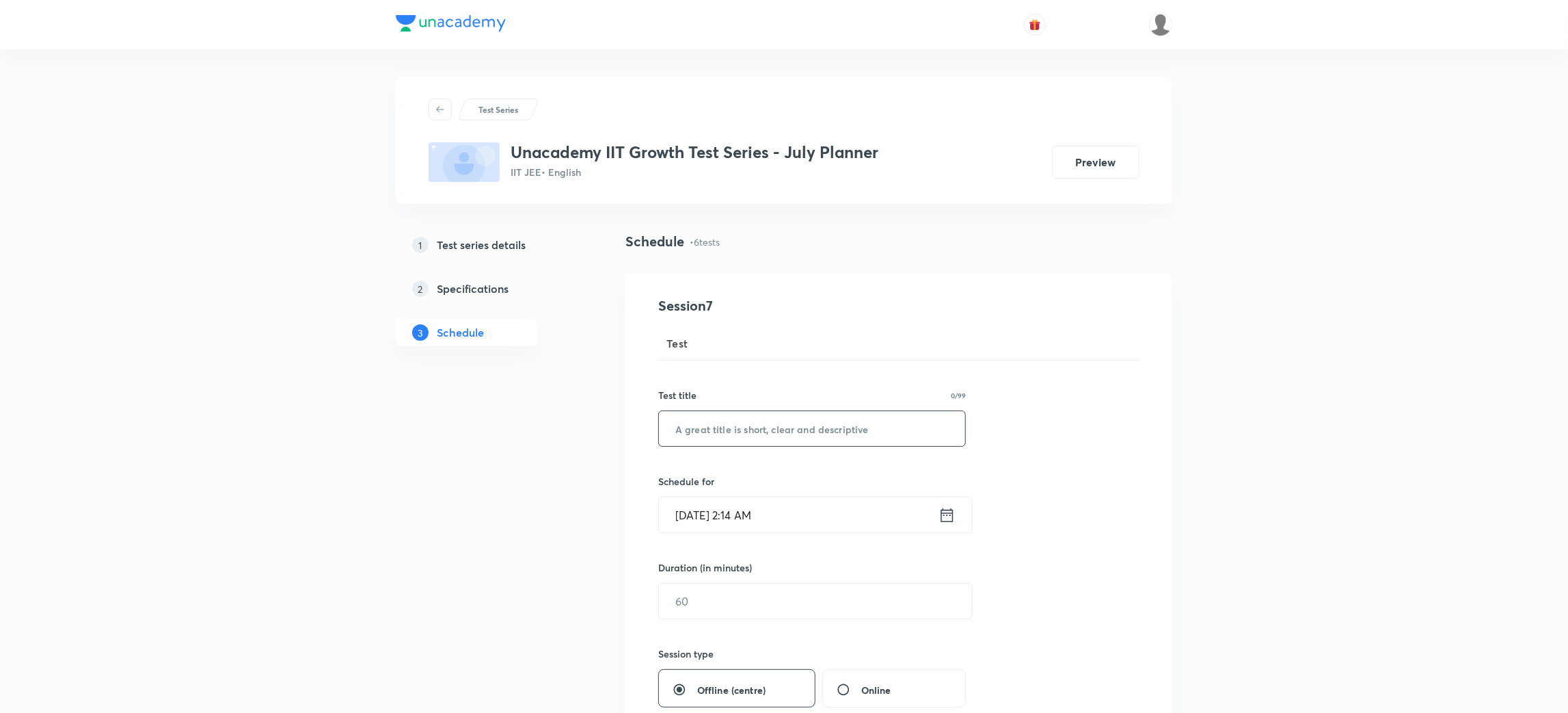
paste input "[MEDICAL_DATA] - 4 (Test Code : 114004)"
click at [724, 446] on input "text" at bounding box center [812, 428] width 307 height 35
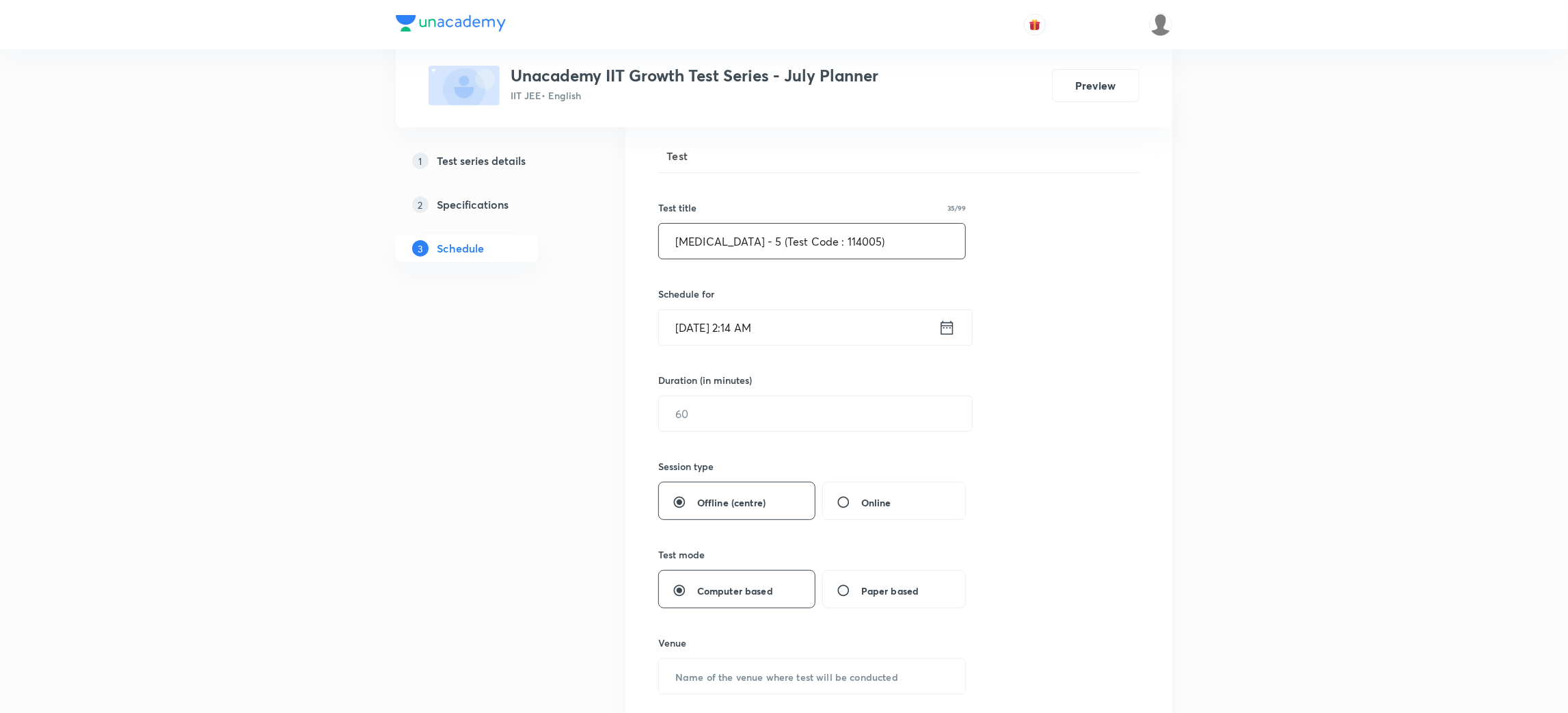
scroll to position [195, 0]
type input "[MEDICAL_DATA] - 5 (Test Code : 114005)"
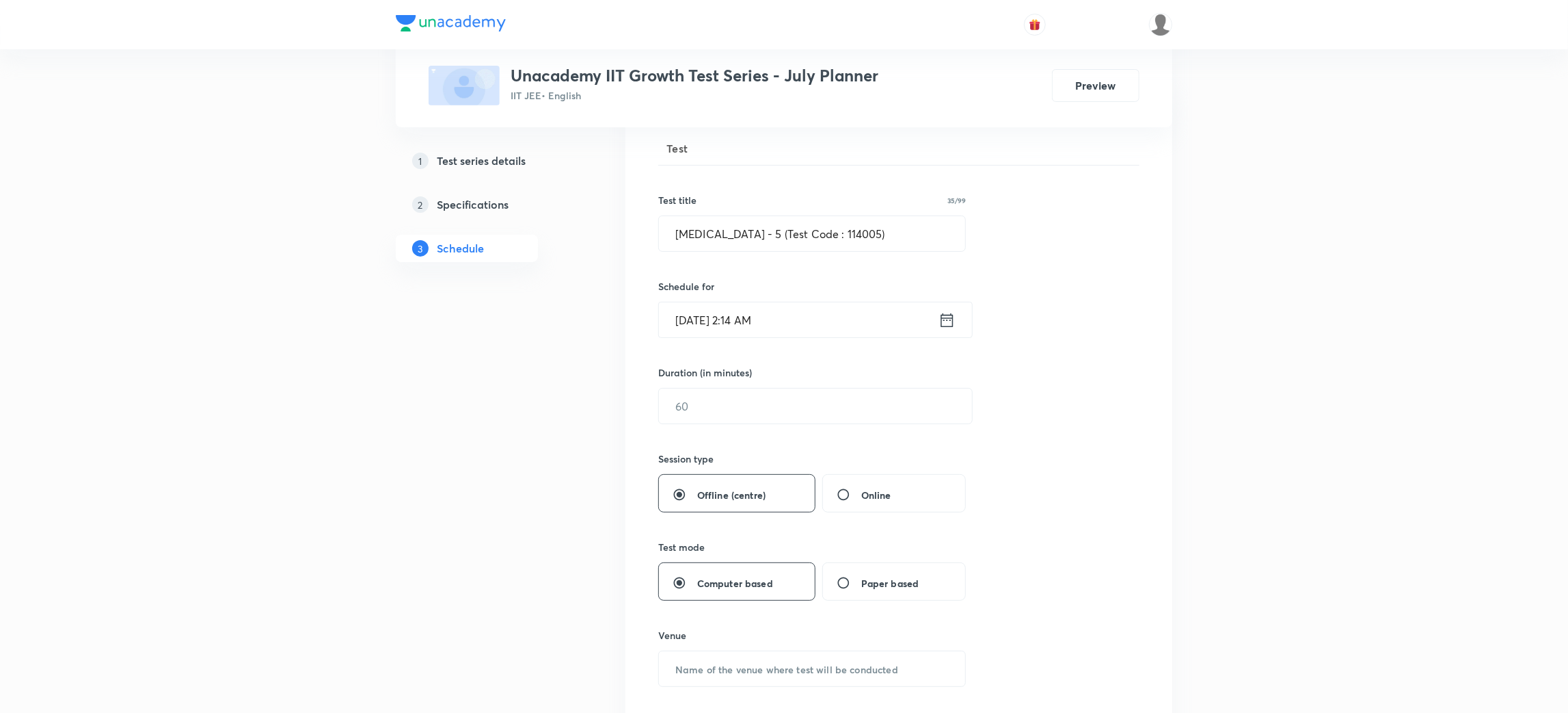
click at [949, 331] on div "[DATE] 2:14 AM ​" at bounding box center [815, 320] width 315 height 36
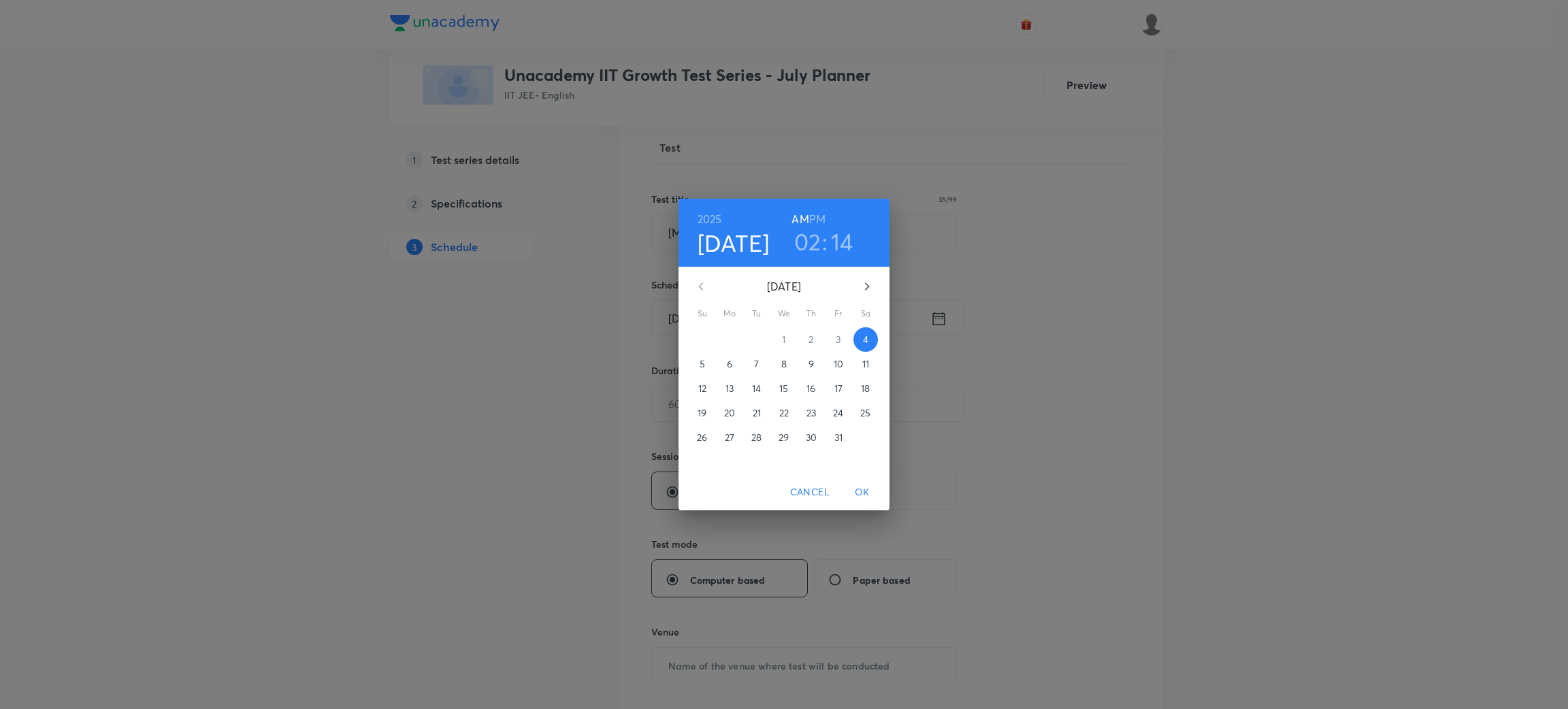
click at [703, 362] on p "5" at bounding box center [702, 364] width 6 height 14
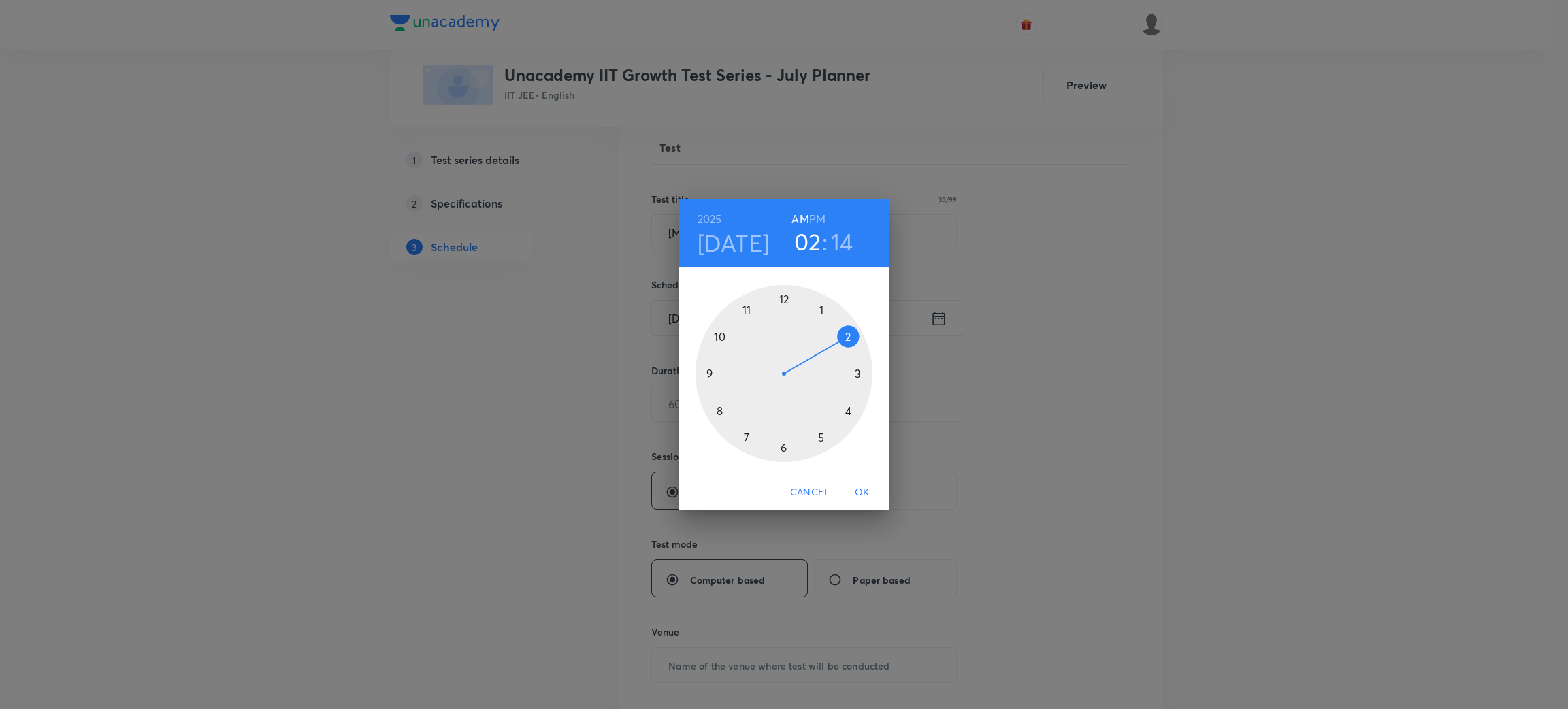
click at [720, 334] on div at bounding box center [784, 374] width 177 height 177
click at [783, 301] on div at bounding box center [784, 374] width 177 height 177
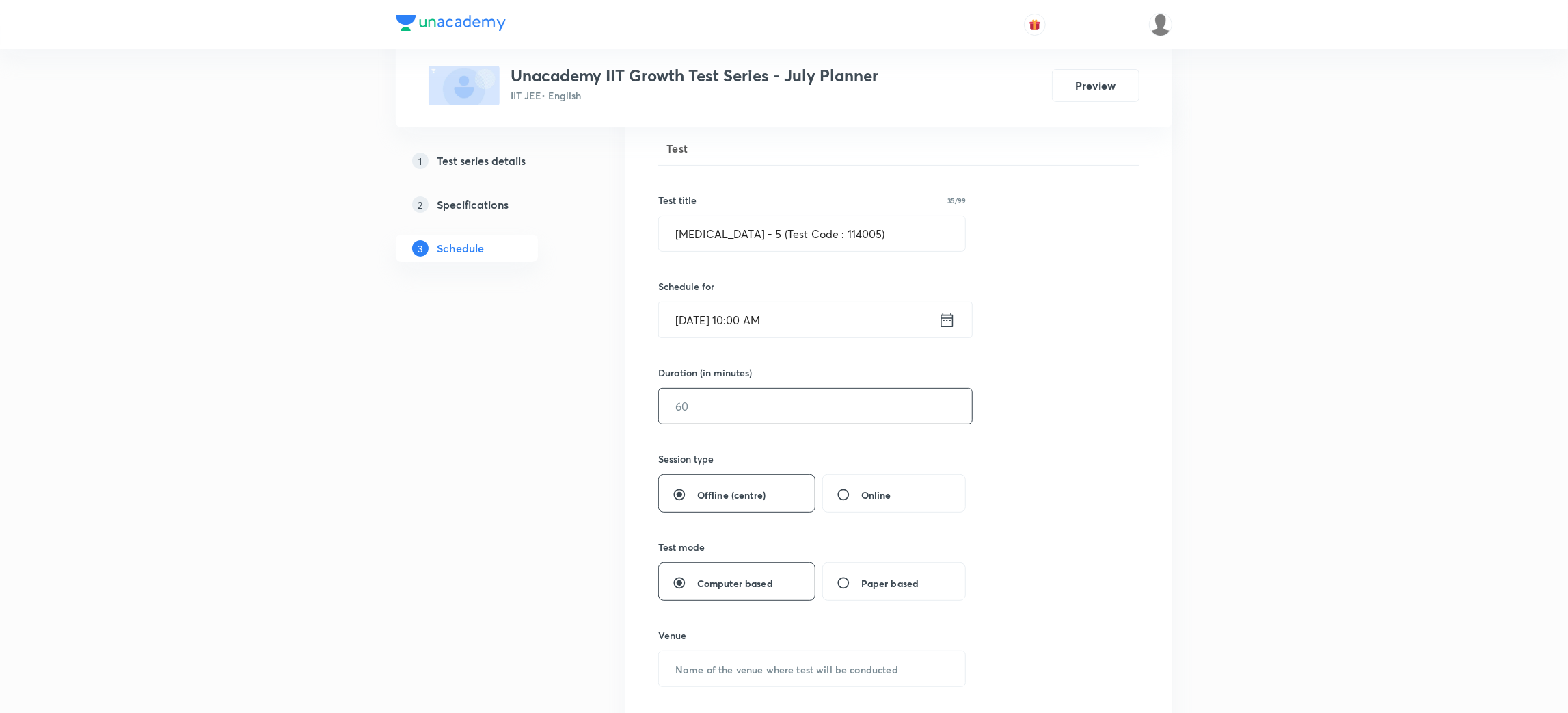
click at [729, 405] on input "text" at bounding box center [815, 405] width 313 height 35
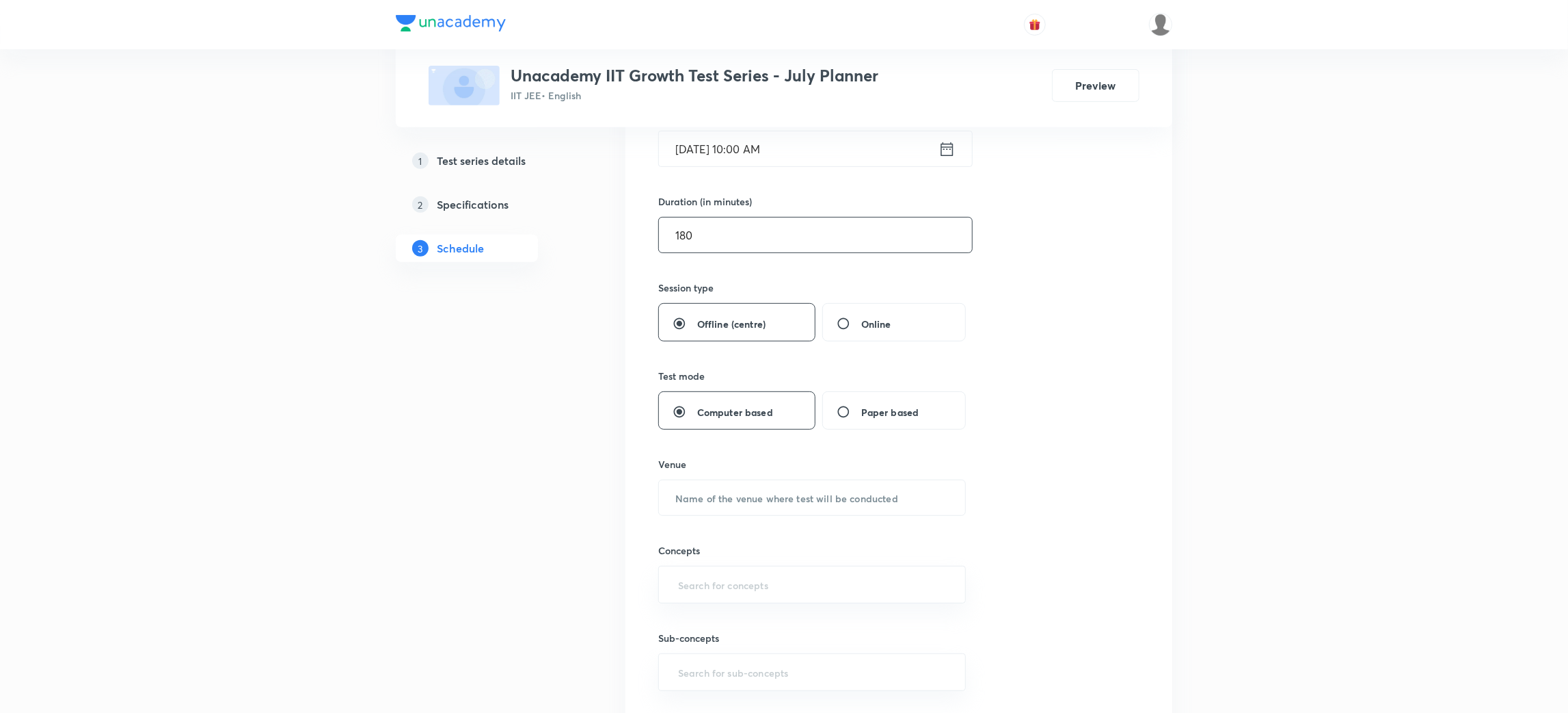
scroll to position [400, 0]
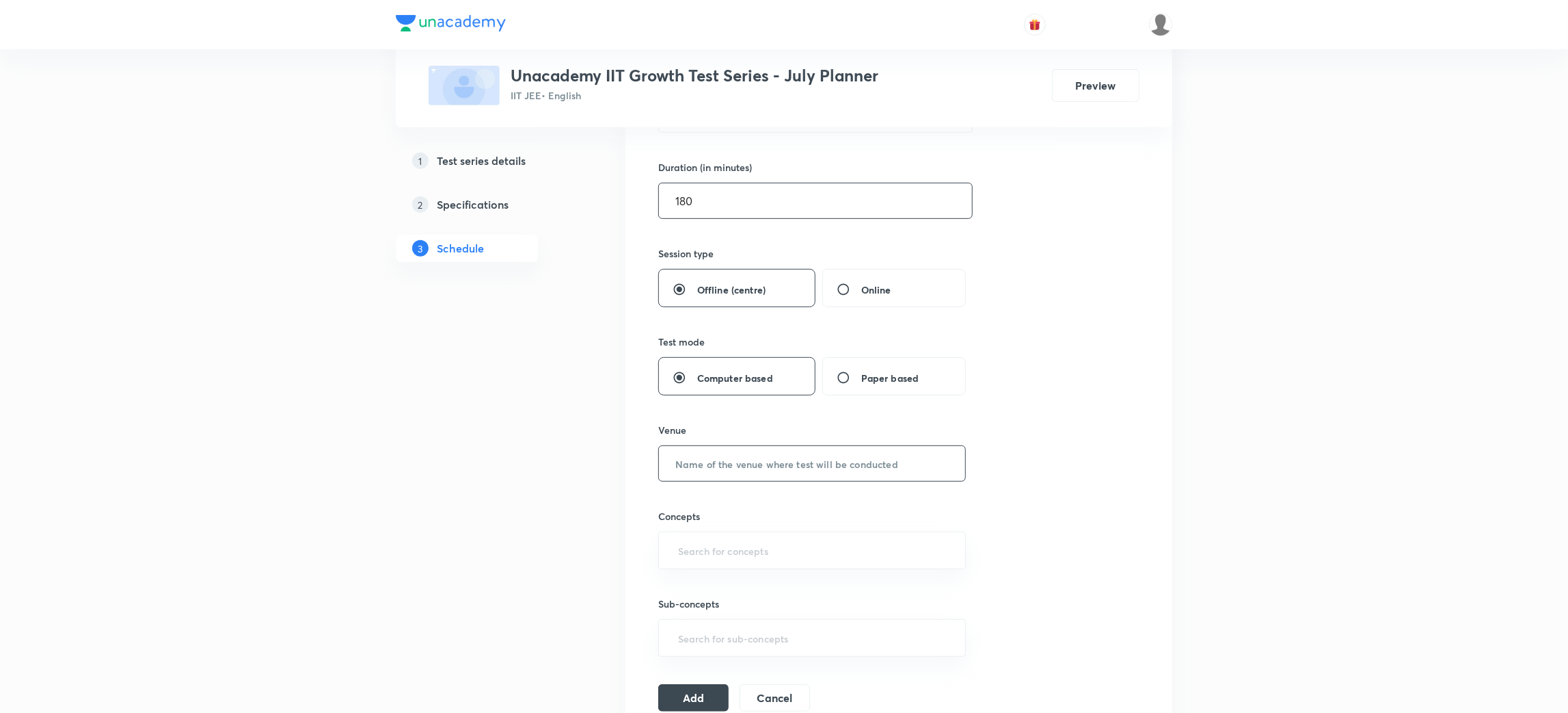
type input "180"
click at [736, 459] on input "text" at bounding box center [812, 463] width 307 height 35
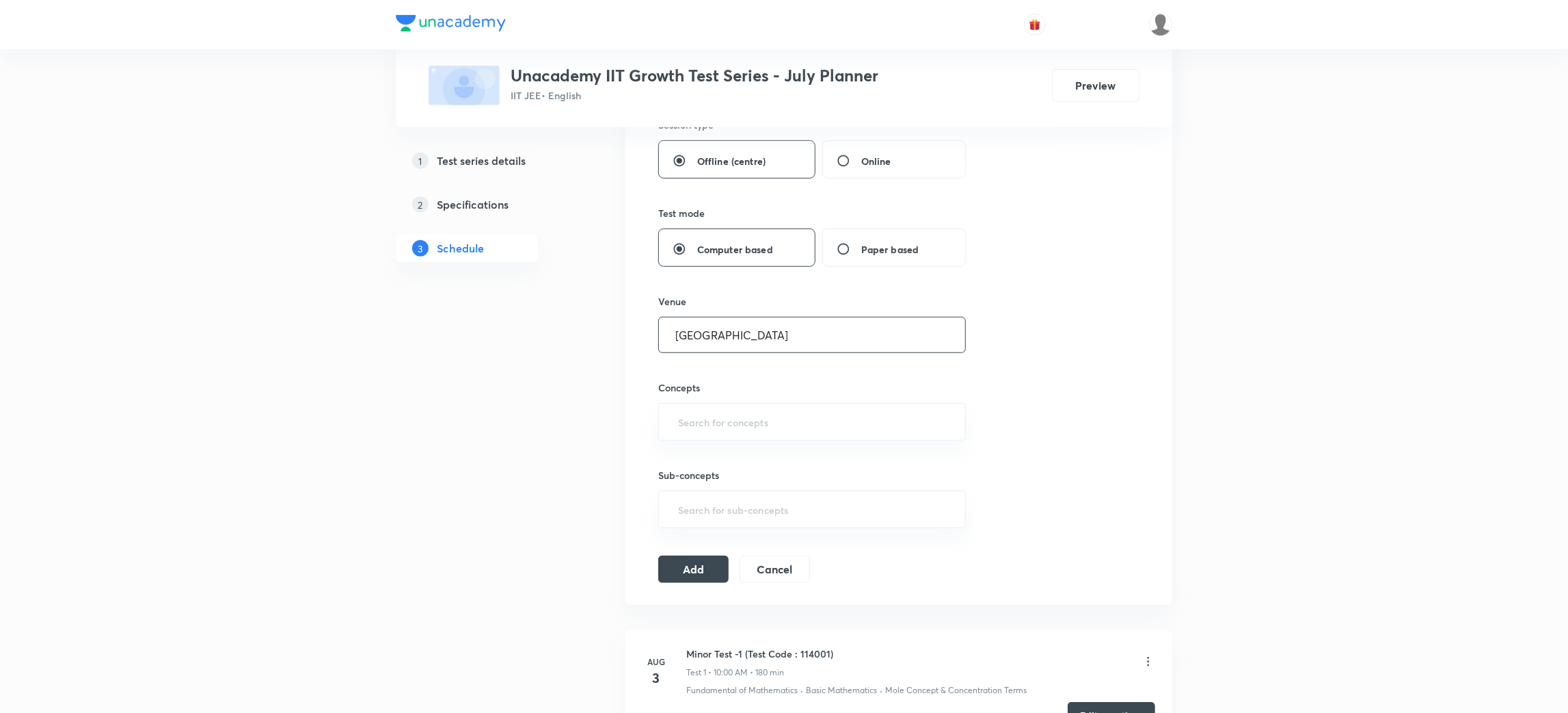
scroll to position [536, 0]
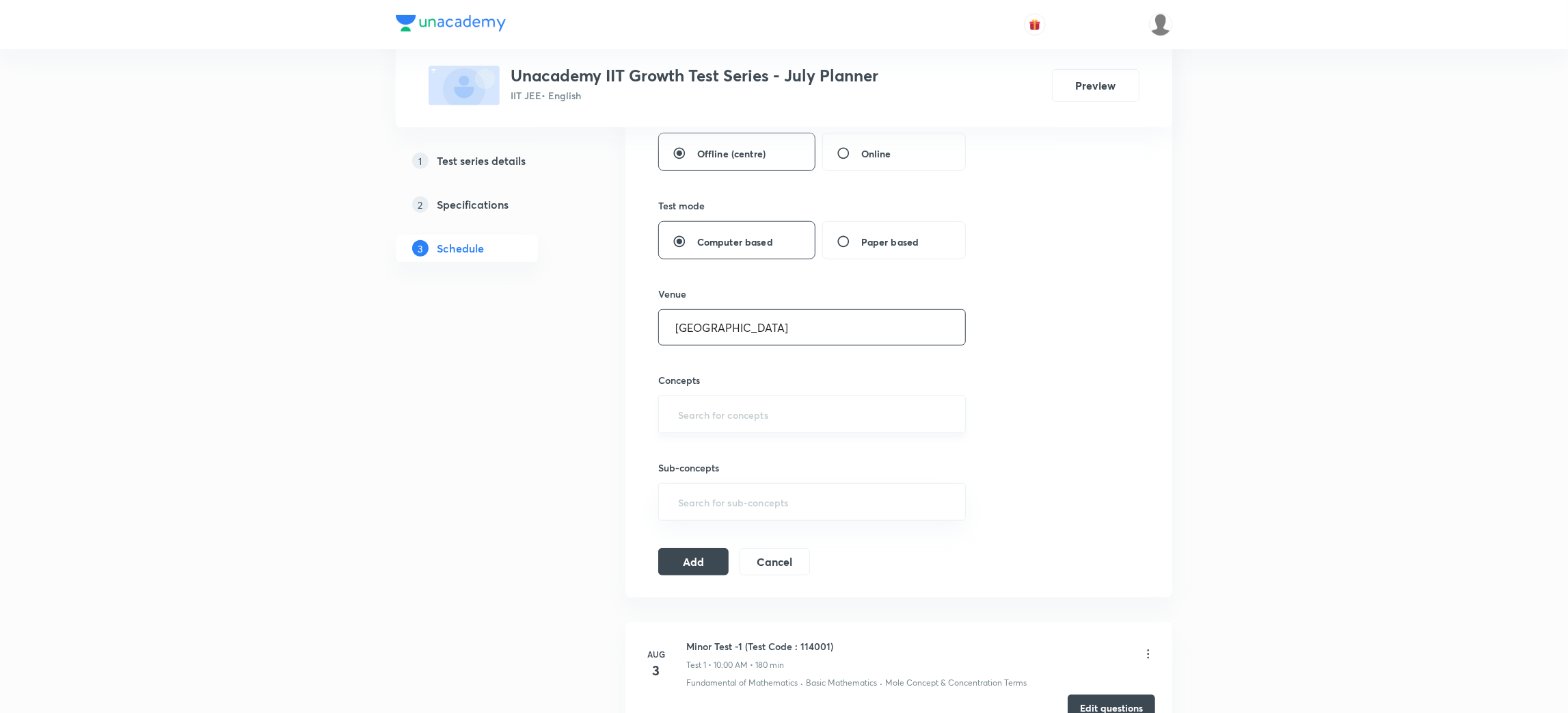
type input "Unacademy Center"
click at [746, 417] on input "text" at bounding box center [812, 414] width 274 height 25
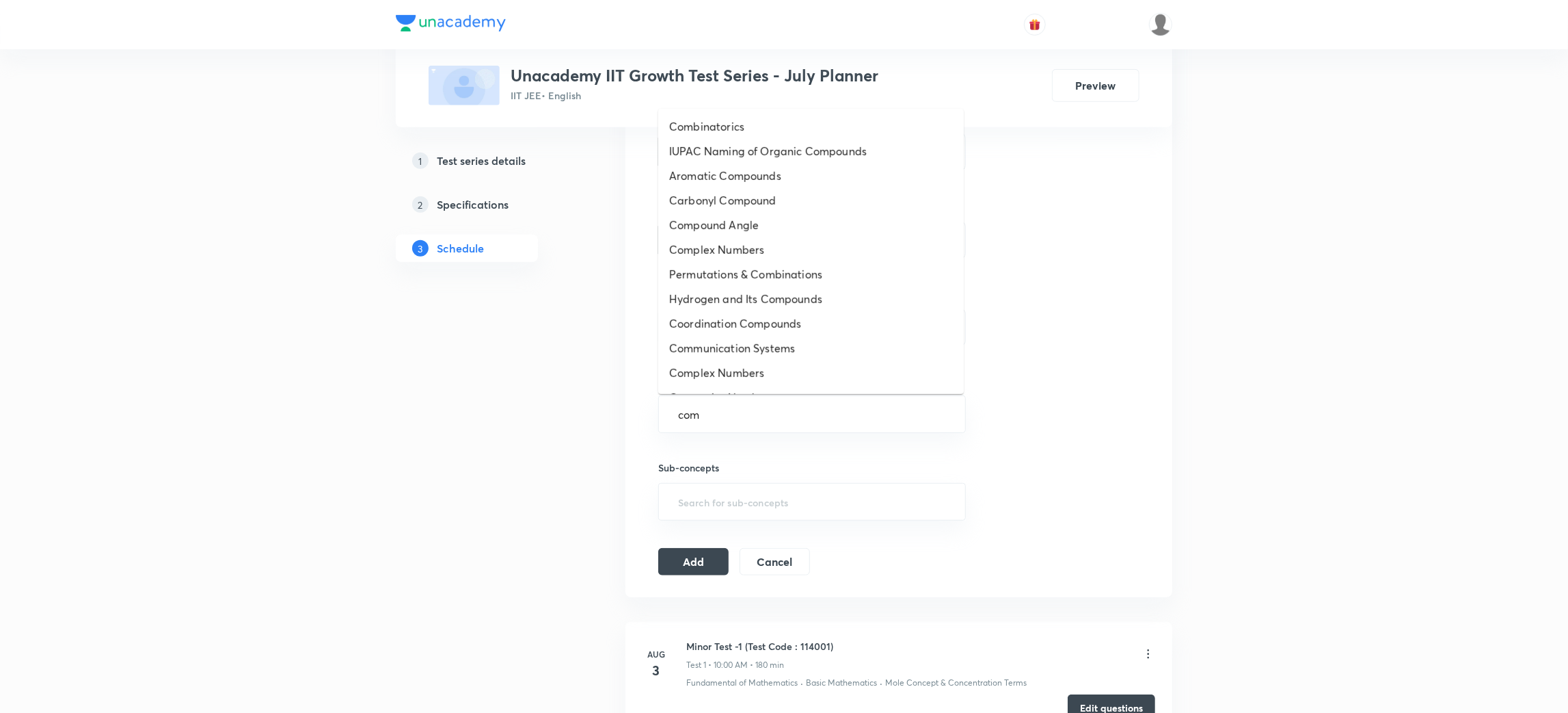
type input "comp"
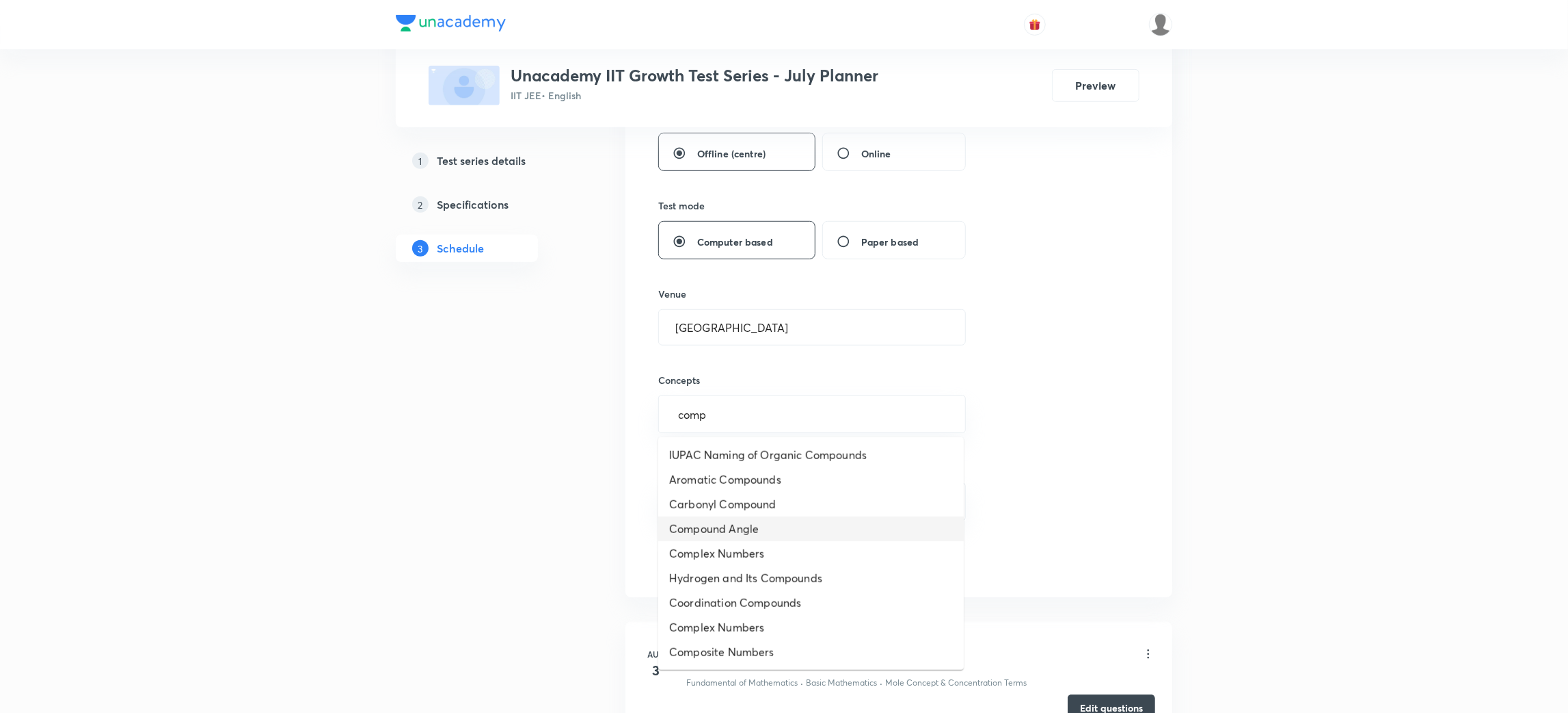
click at [747, 520] on li "Compound Angle" at bounding box center [811, 529] width 306 height 25
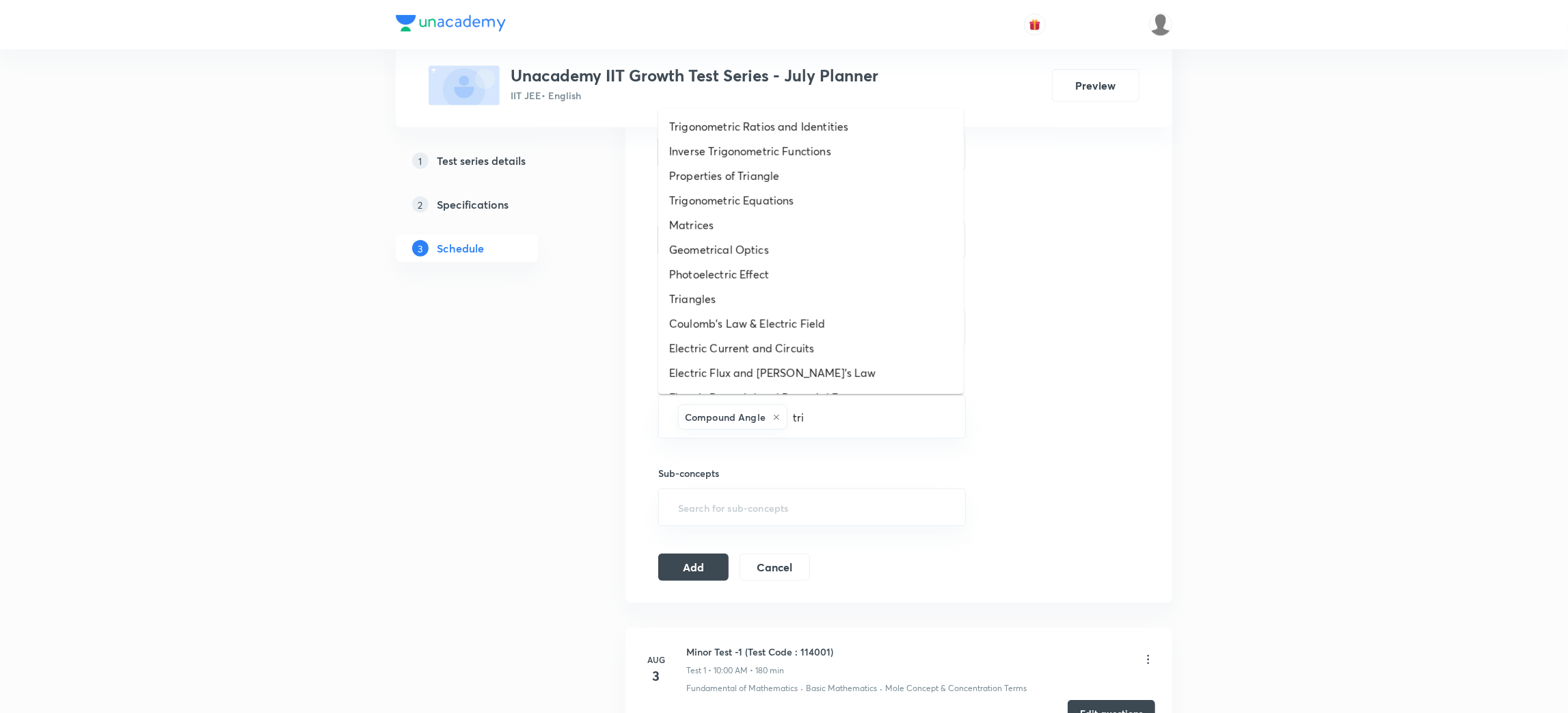
type input "trig"
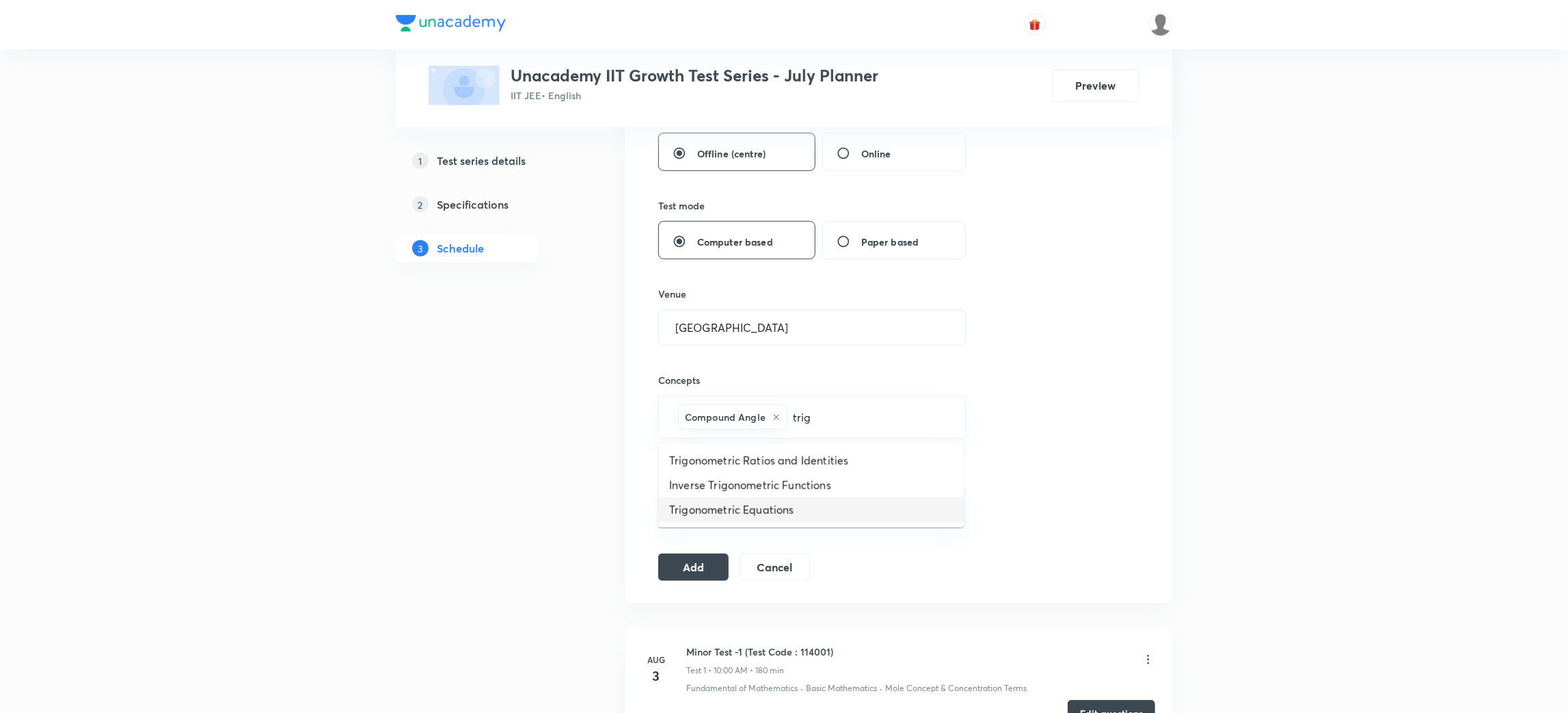
click at [711, 508] on li "Trigonometric Equations" at bounding box center [811, 510] width 306 height 25
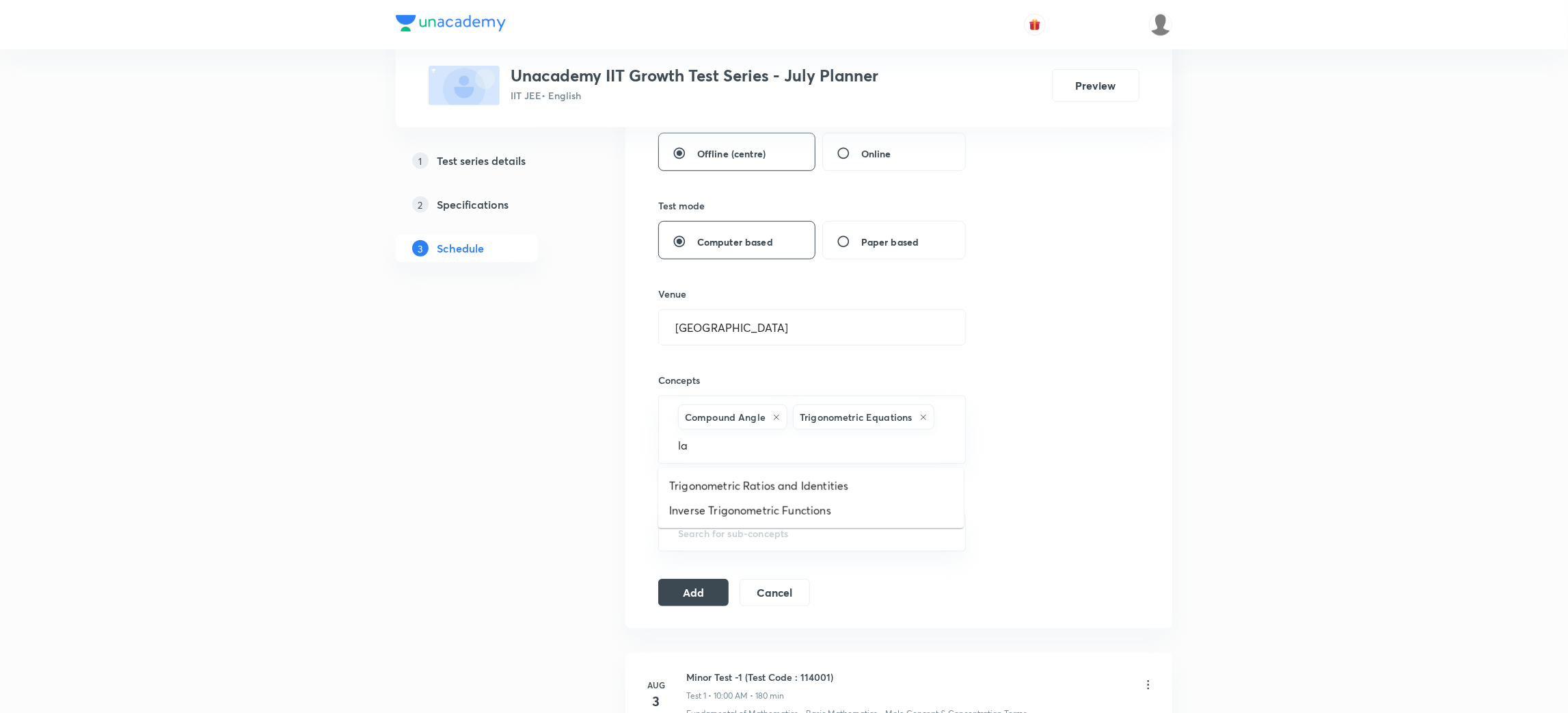
type input "law"
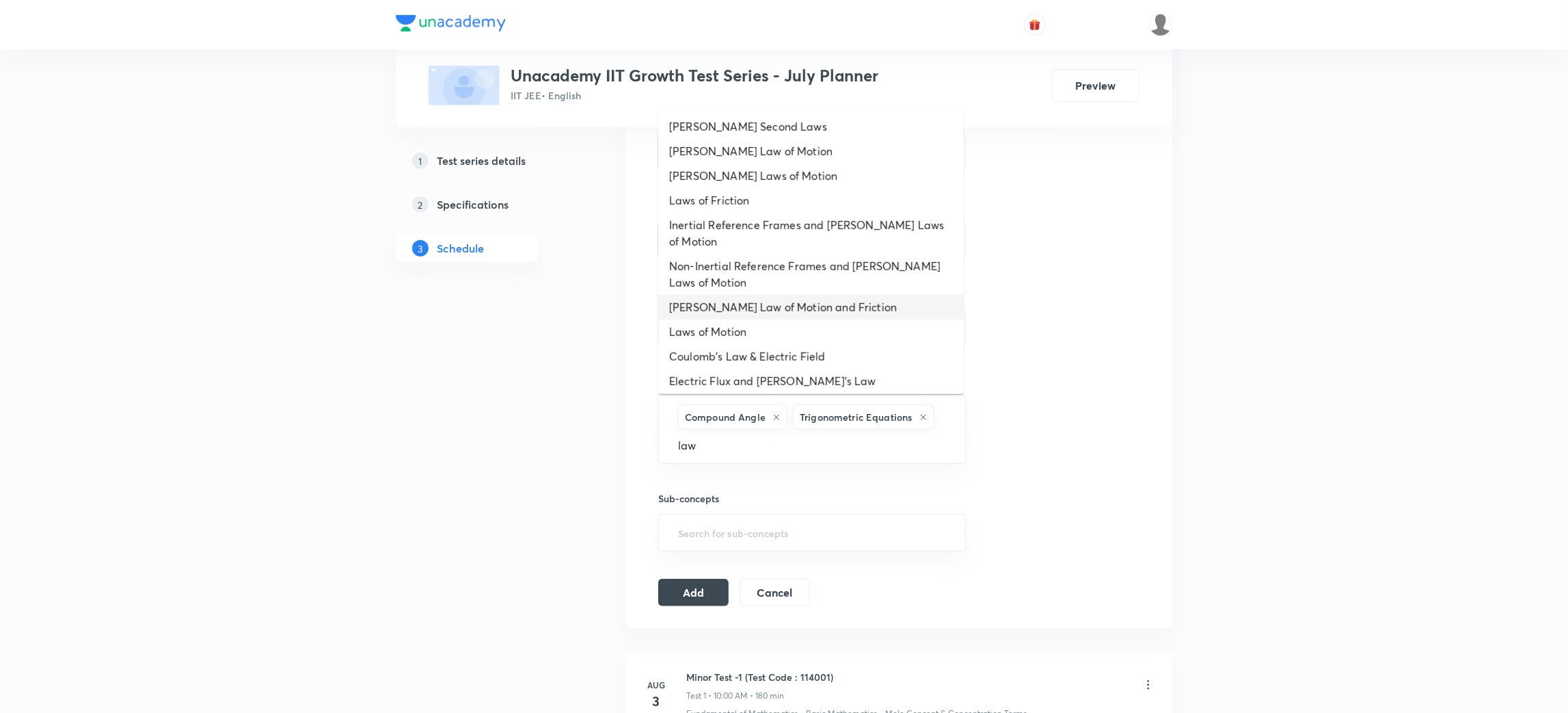
click at [759, 303] on li "[PERSON_NAME] Law of Motion and Friction" at bounding box center [811, 308] width 306 height 25
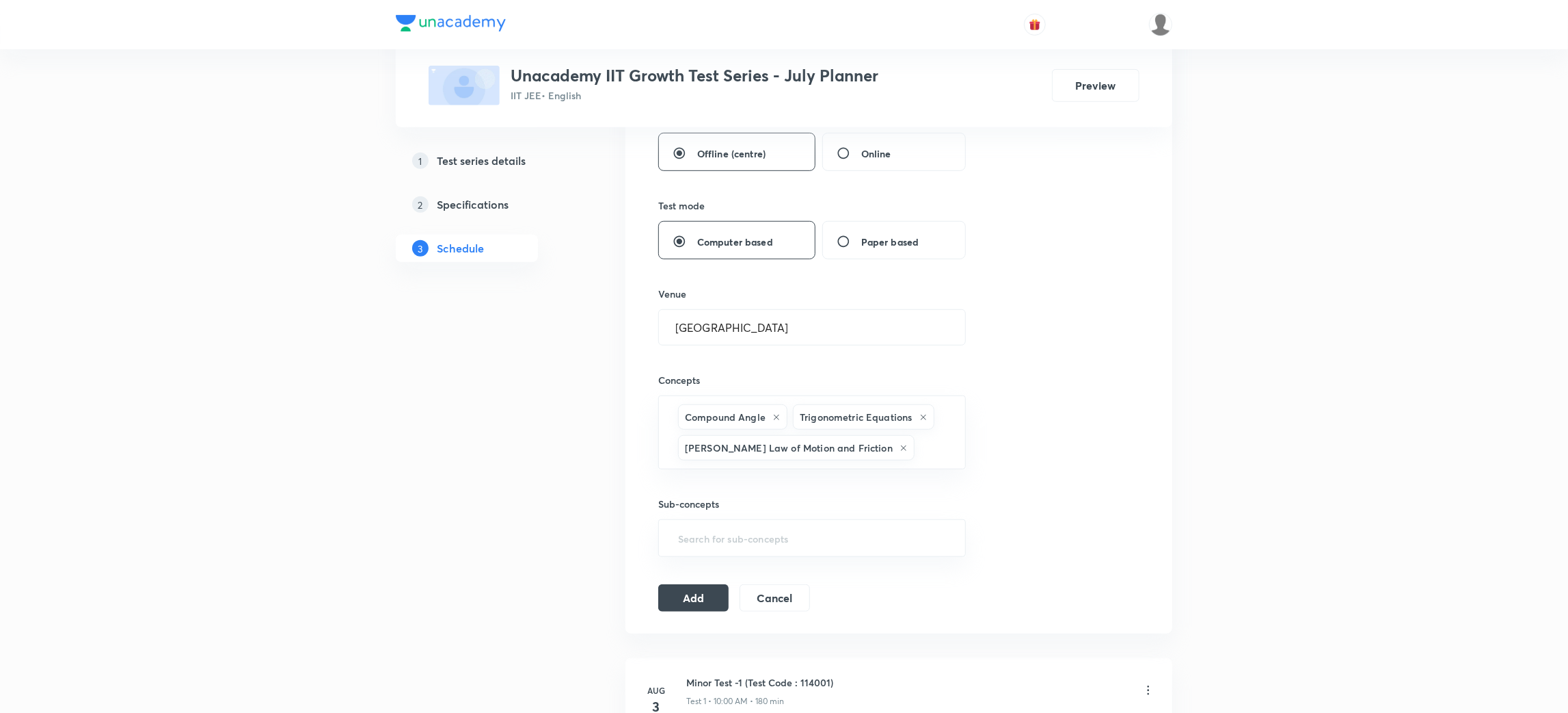
paste input "Chemical"
type input "Chemical"
click at [736, 494] on li "Chemical Bonding" at bounding box center [811, 492] width 306 height 25
click at [688, 632] on button "Add" at bounding box center [694, 627] width 71 height 27
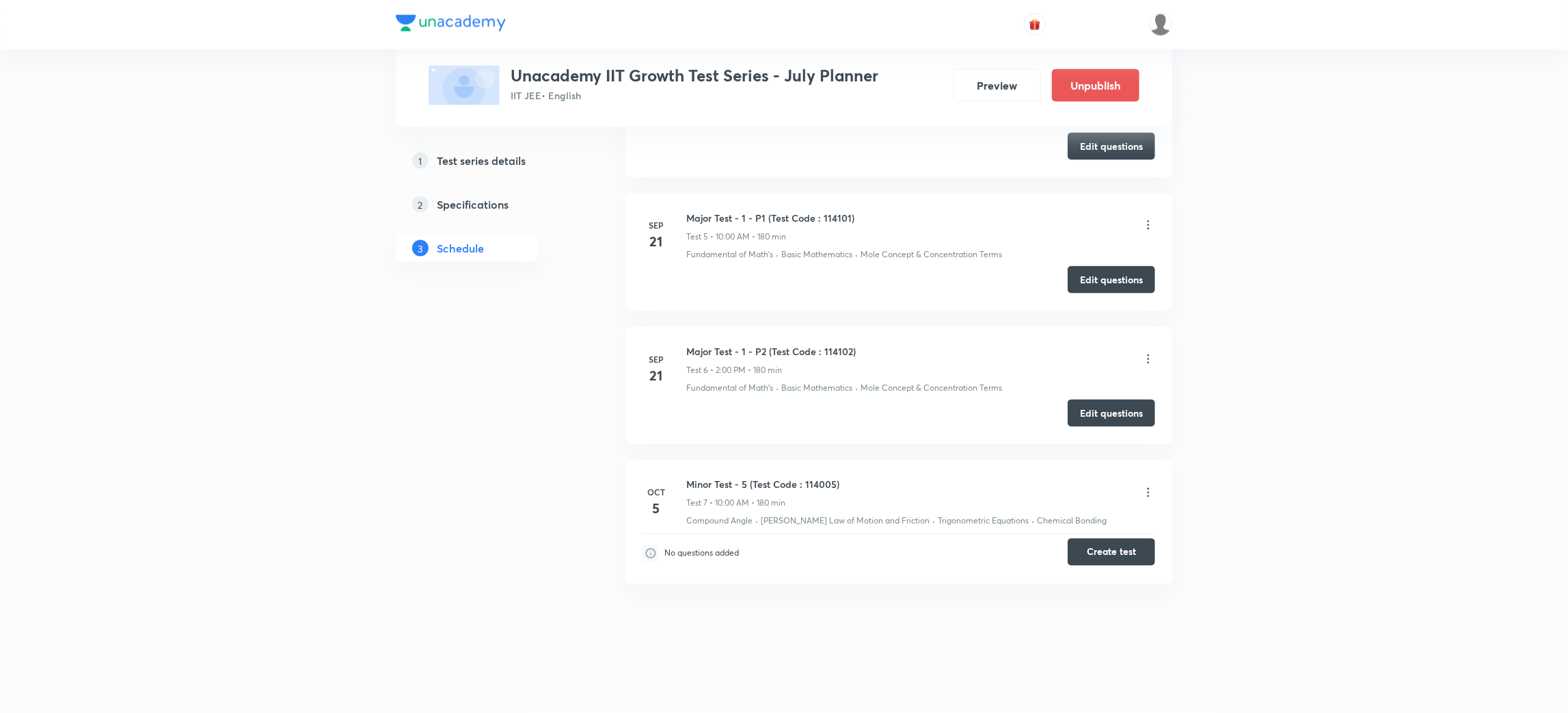
click at [1111, 551] on button "Create test" at bounding box center [1111, 552] width 87 height 27
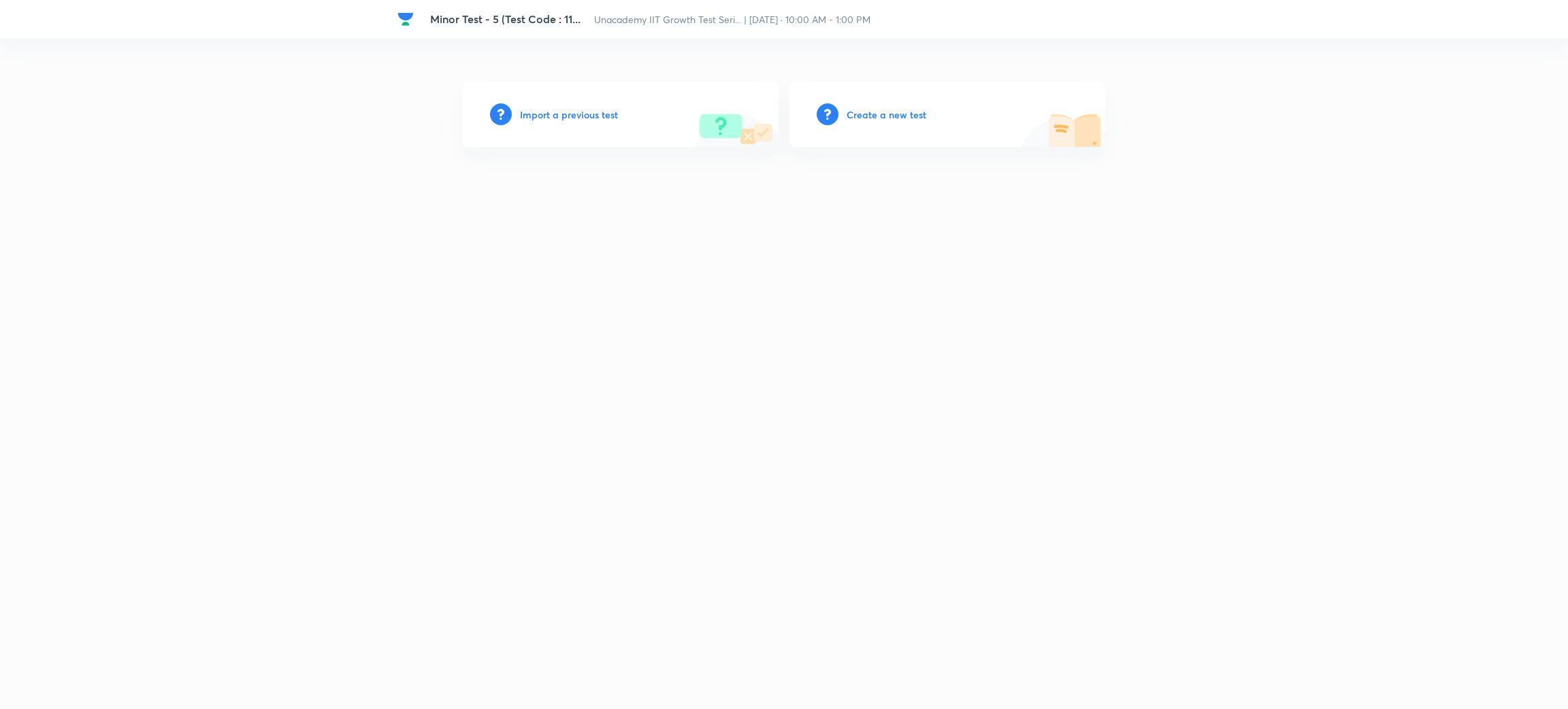
click at [892, 115] on h6 "Create a new test" at bounding box center [886, 114] width 79 height 14
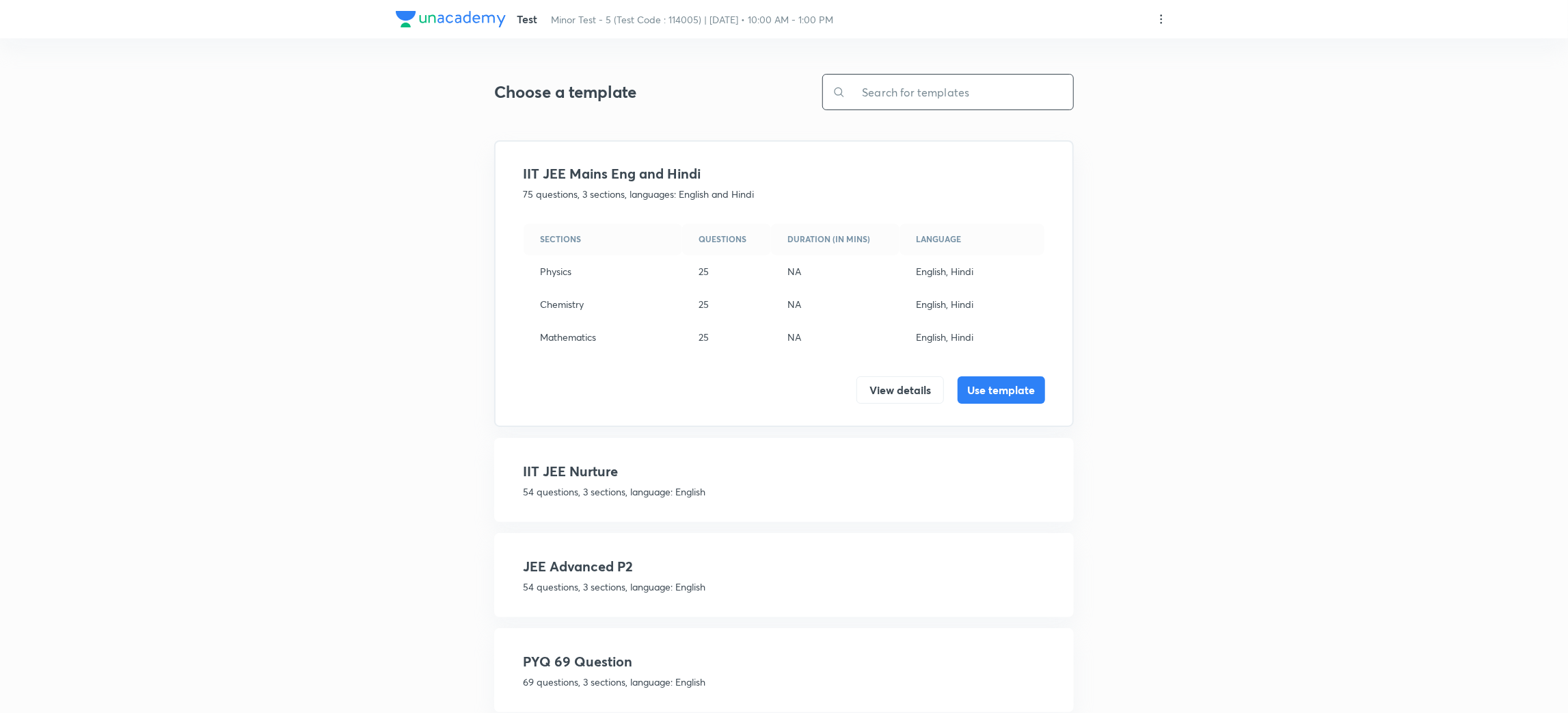
click at [875, 104] on input "text" at bounding box center [959, 92] width 228 height 35
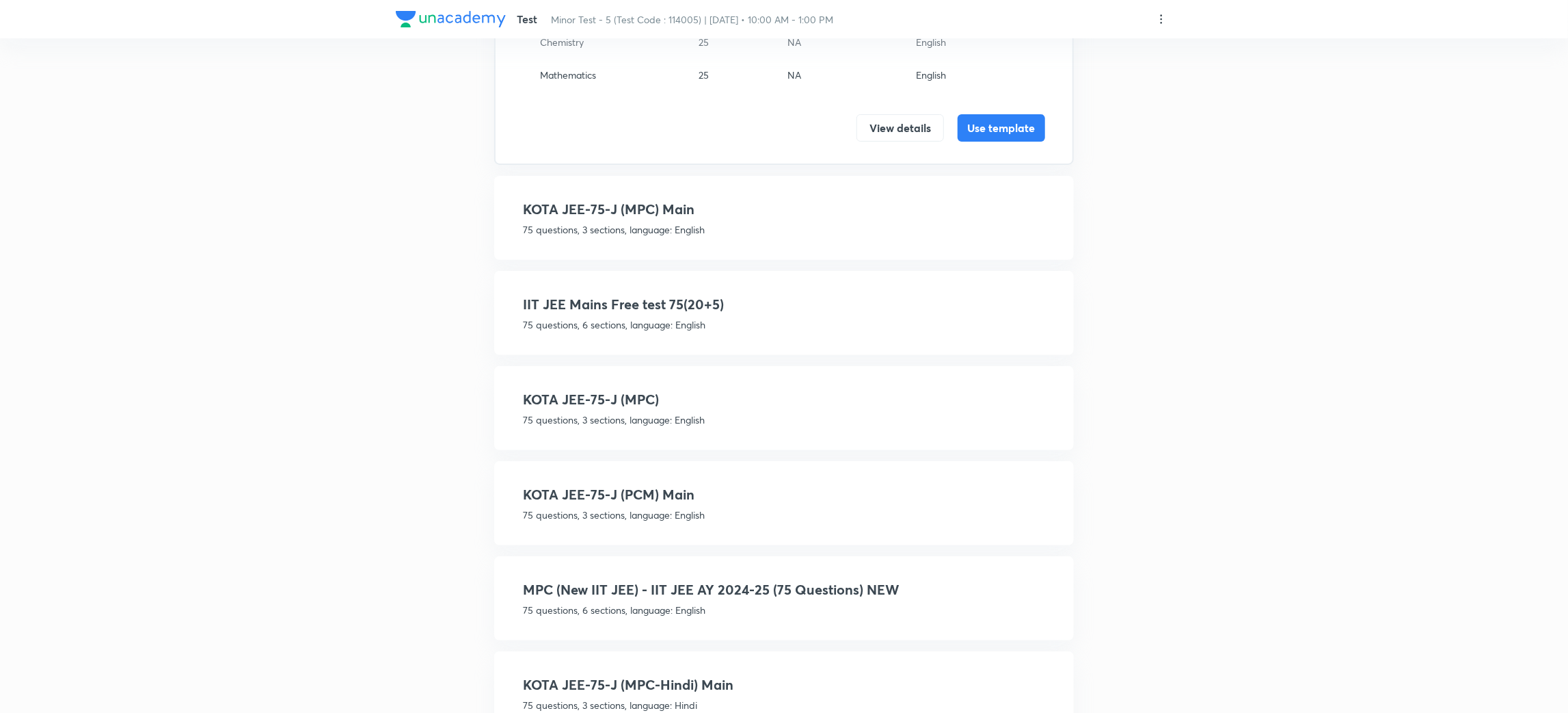
scroll to position [265, 0]
type input "75"
click at [826, 578] on h4 "MPC (New IIT JEE) - IIT JEE AY 2024-25 (75 Questions) NEW" at bounding box center [784, 586] width 523 height 21
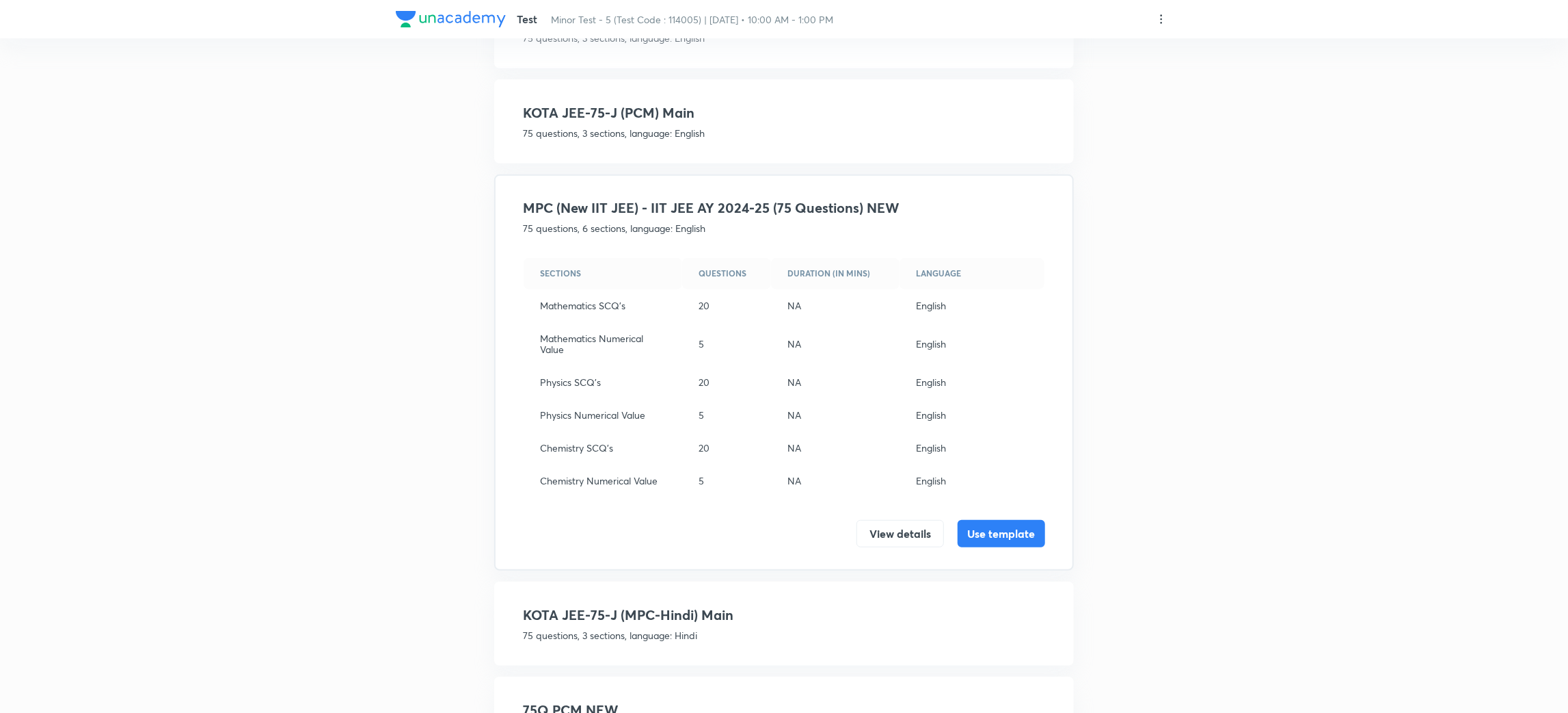
scroll to position [458, 0]
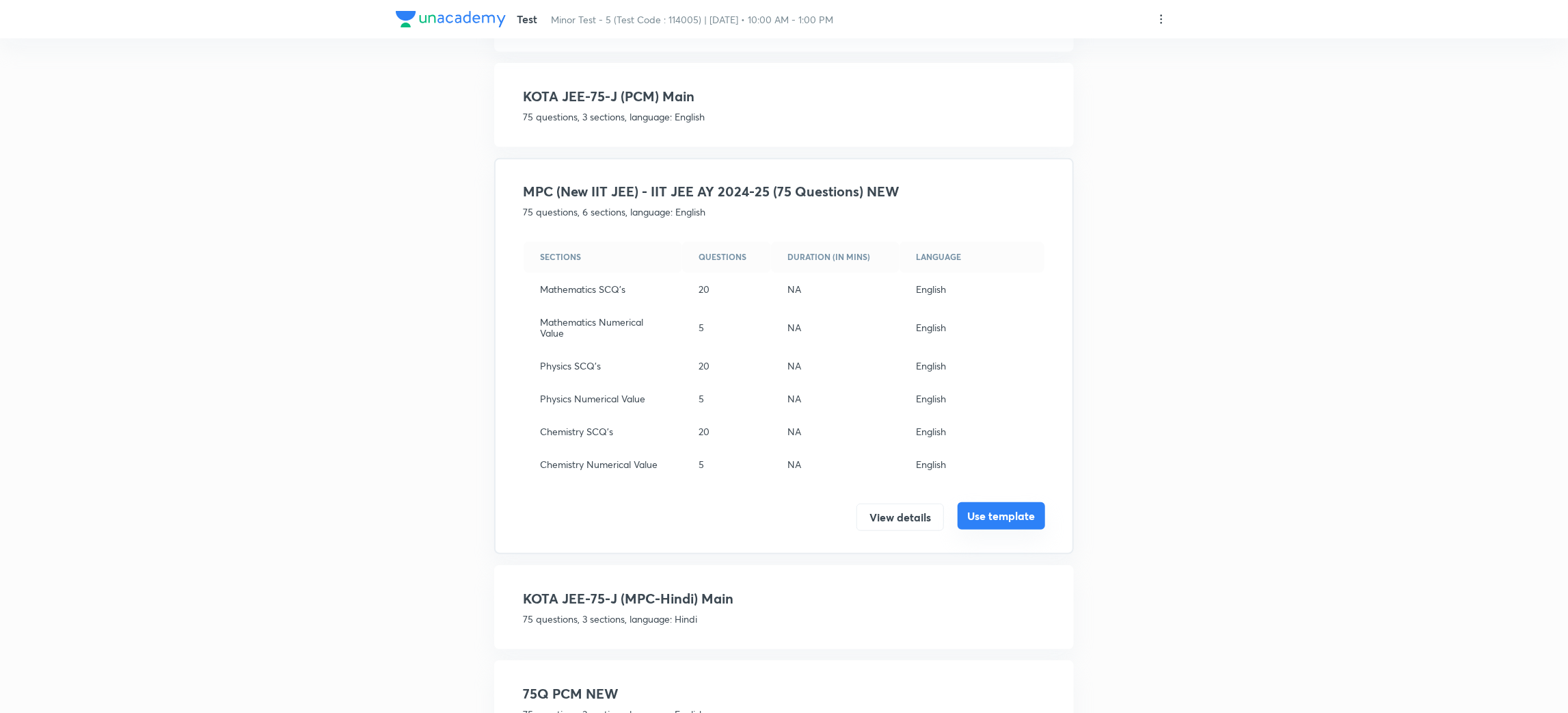
click at [998, 507] on button "Use template" at bounding box center [1001, 516] width 87 height 27
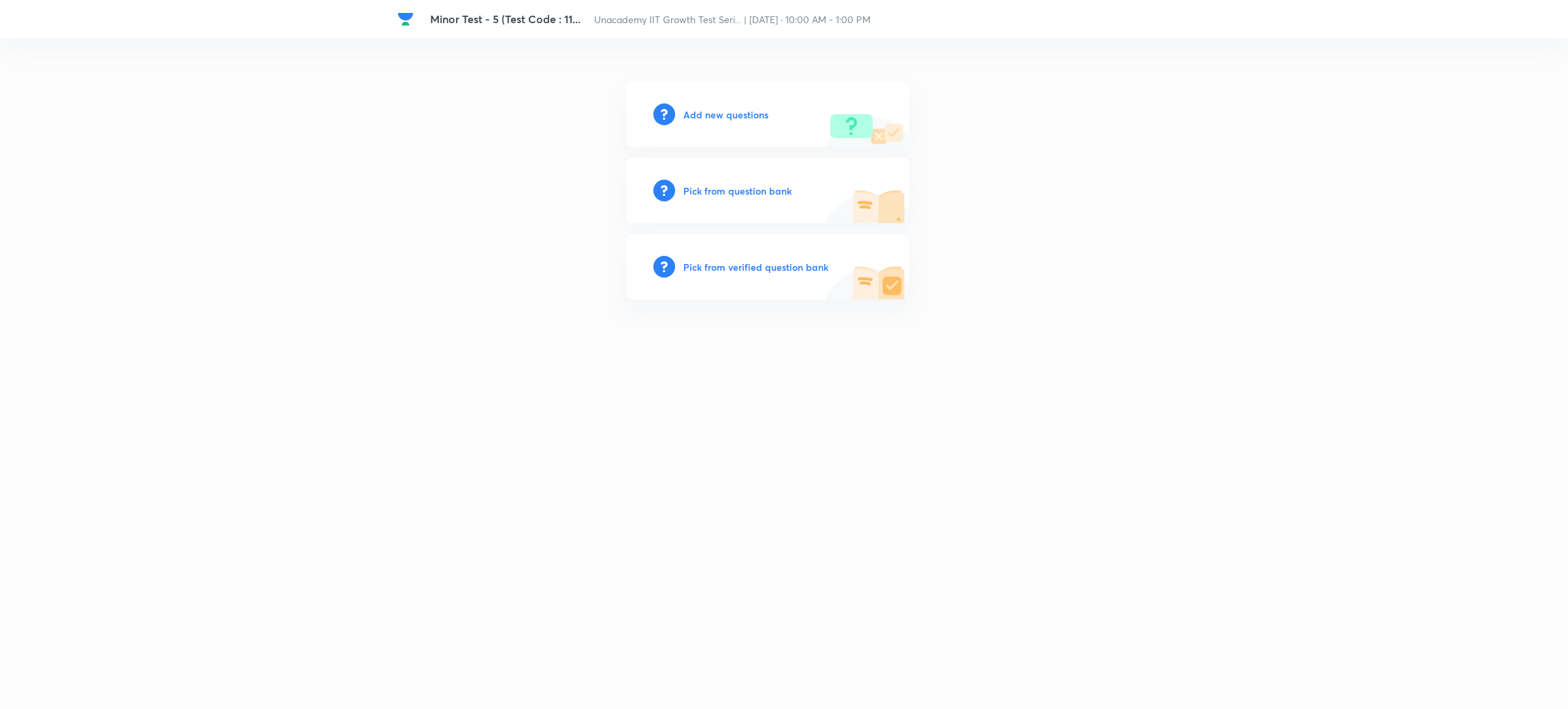
click at [733, 110] on h6 "Add new questions" at bounding box center [726, 114] width 85 height 14
